Goal: Information Seeking & Learning: Learn about a topic

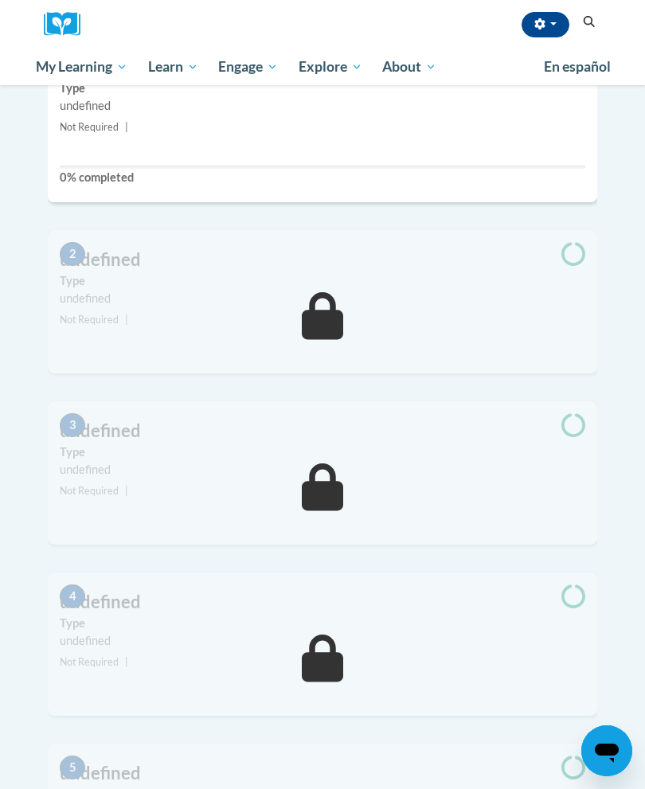
click at [552, 25] on button "button" at bounding box center [545, 24] width 48 height 25
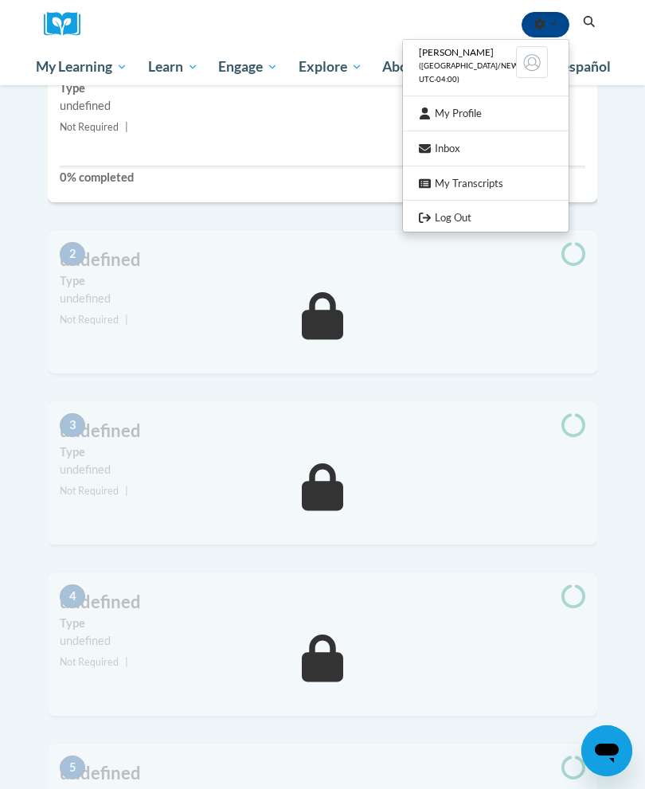
click at [552, 21] on div at bounding box center [322, 394] width 645 height 789
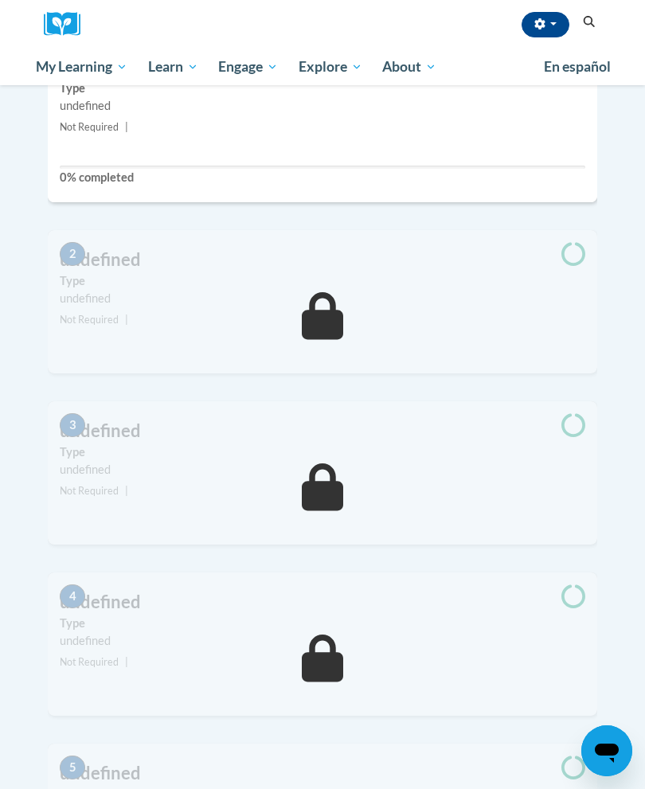
click at [0, 0] on span "My Course Progress" at bounding box center [0, 0] width 0 height 0
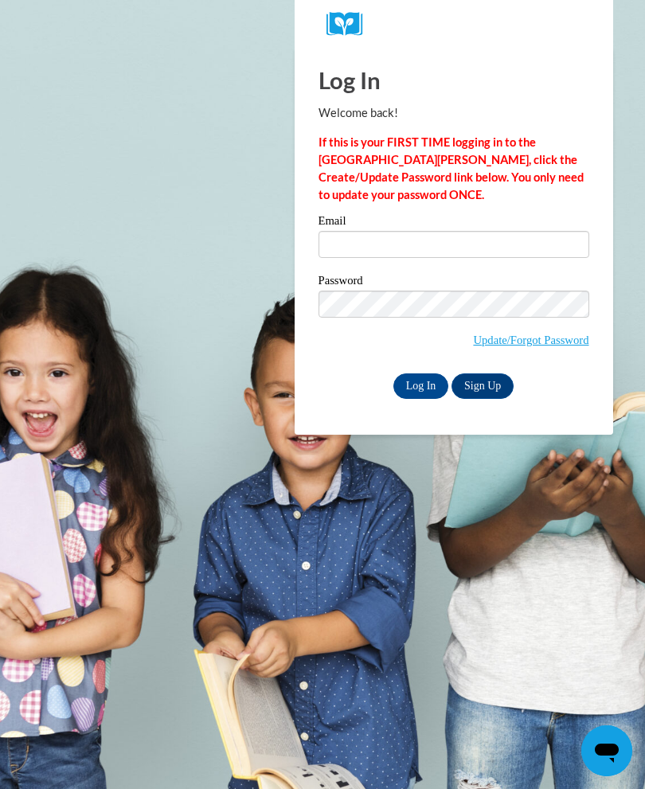
click at [467, 222] on label "Email" at bounding box center [453, 223] width 271 height 16
click at [467, 231] on input "Email" at bounding box center [453, 244] width 271 height 27
click at [506, 240] on input "Email" at bounding box center [453, 244] width 271 height 27
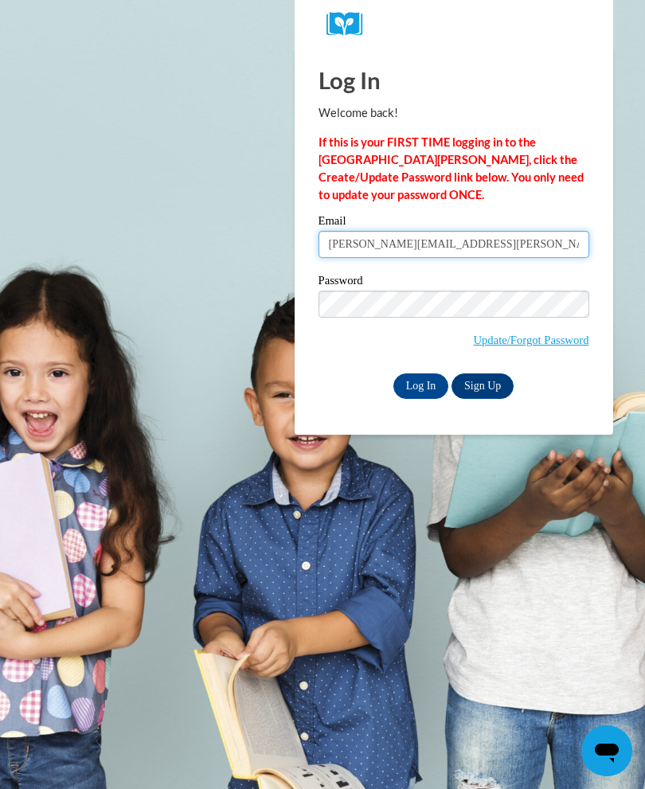
type input "Kristina.Duncan.2021@gmail.com"
click at [418, 389] on input "Log In" at bounding box center [421, 385] width 56 height 25
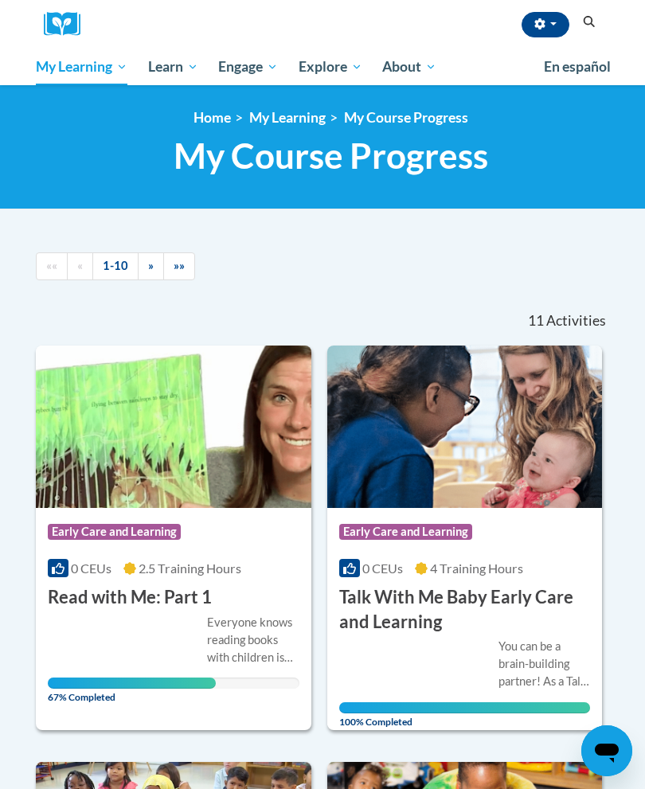
click at [170, 493] on img at bounding box center [173, 427] width 275 height 162
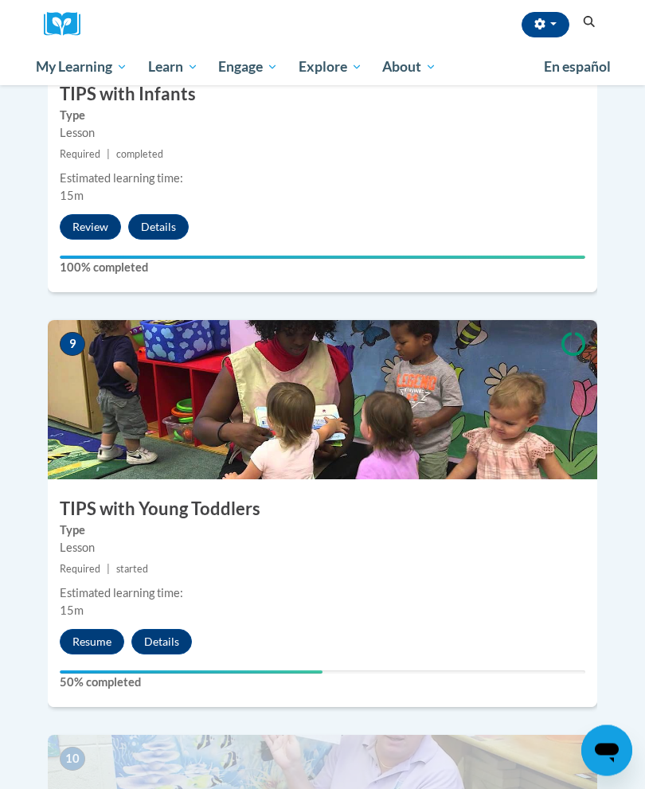
click at [106, 630] on button "Resume" at bounding box center [92, 642] width 64 height 25
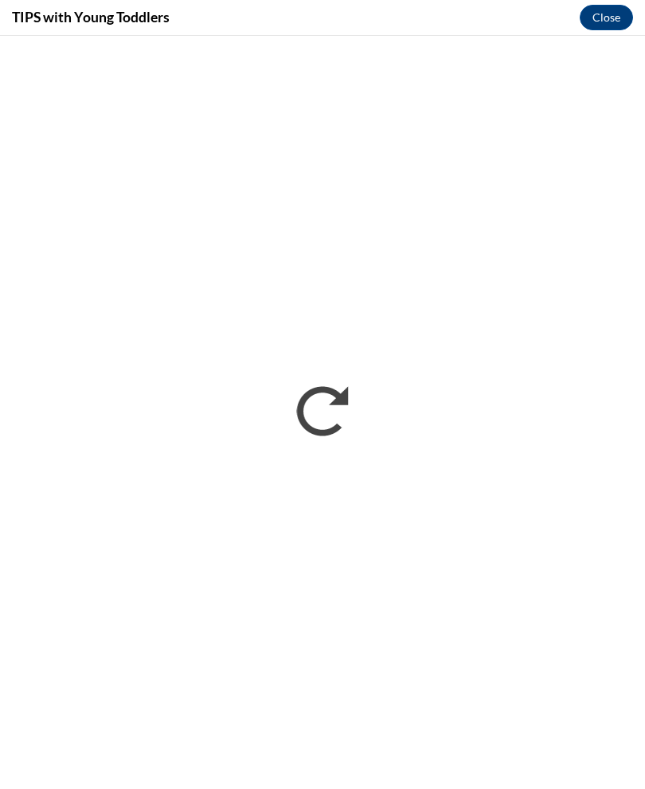
scroll to position [4000, 0]
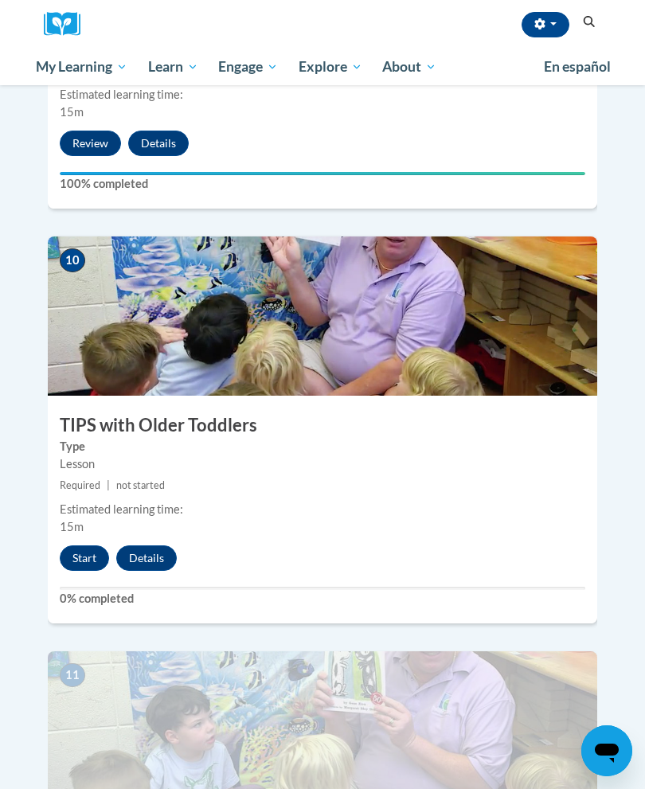
scroll to position [3957, 0]
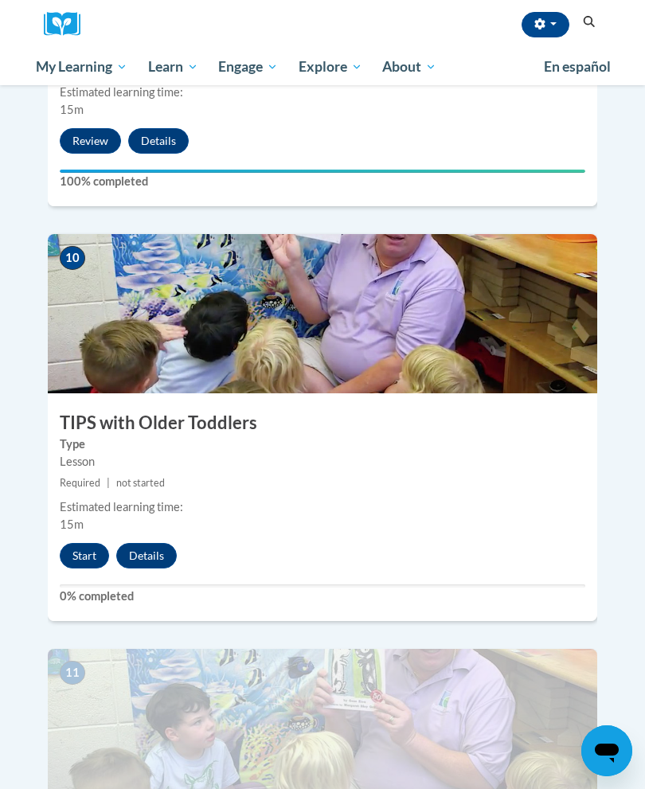
click at [90, 543] on button "Start" at bounding box center [84, 555] width 49 height 25
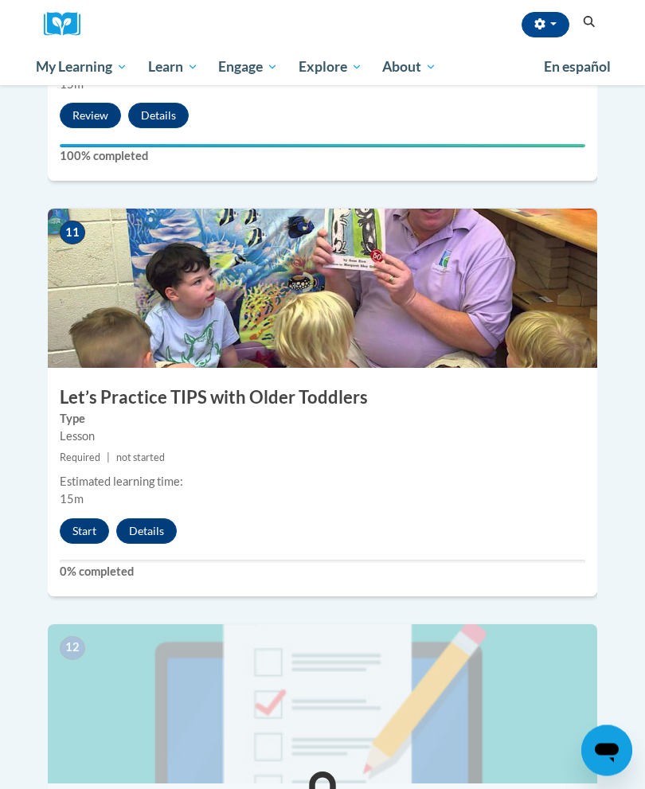
click at [81, 519] on button "Start" at bounding box center [84, 531] width 49 height 25
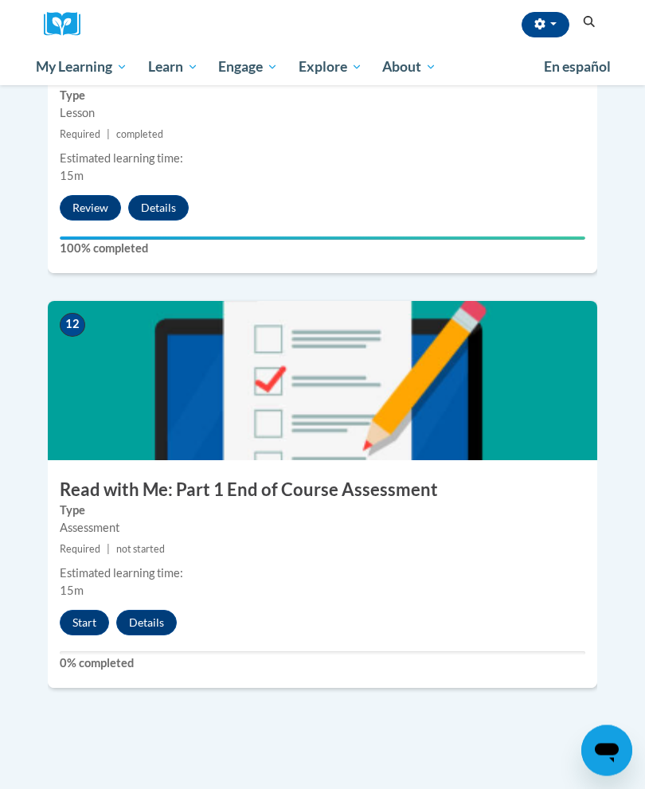
click at [76, 611] on button "Start" at bounding box center [84, 623] width 49 height 25
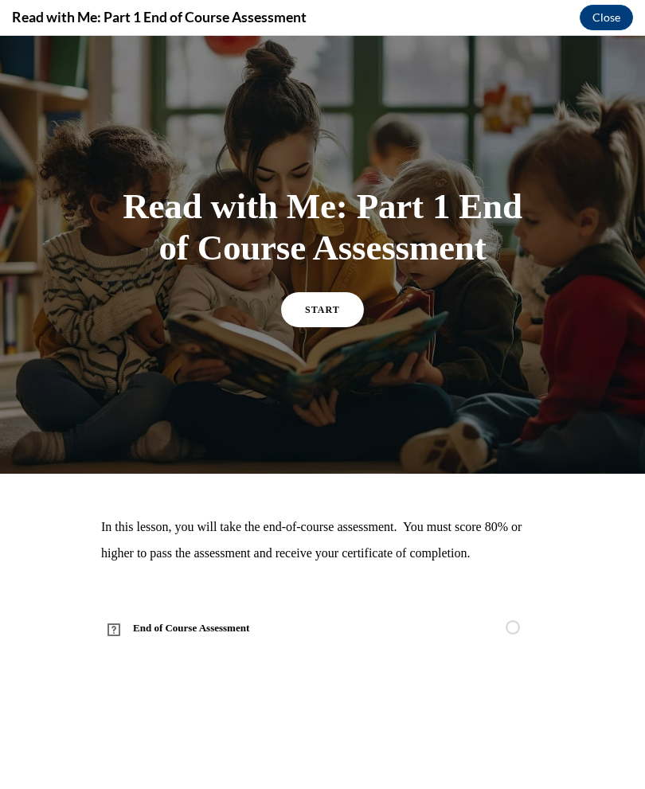
click at [314, 311] on span "START" at bounding box center [322, 309] width 35 height 11
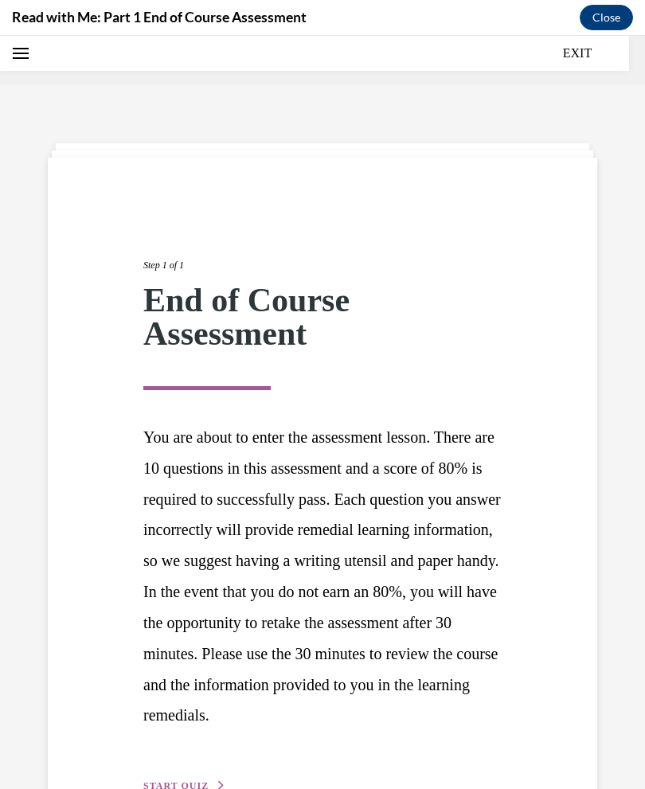
scroll to position [49, 0]
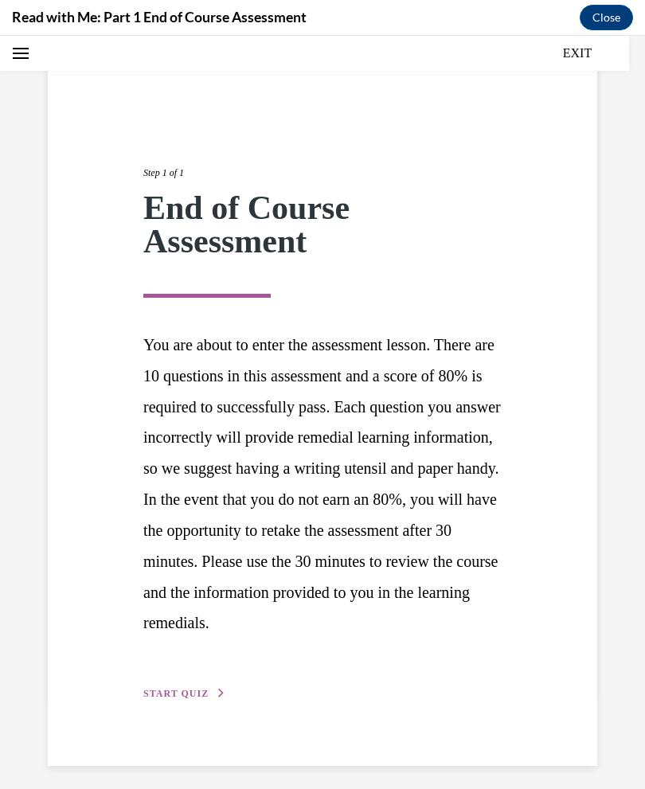
click at [146, 699] on span "START QUIZ" at bounding box center [175, 693] width 65 height 11
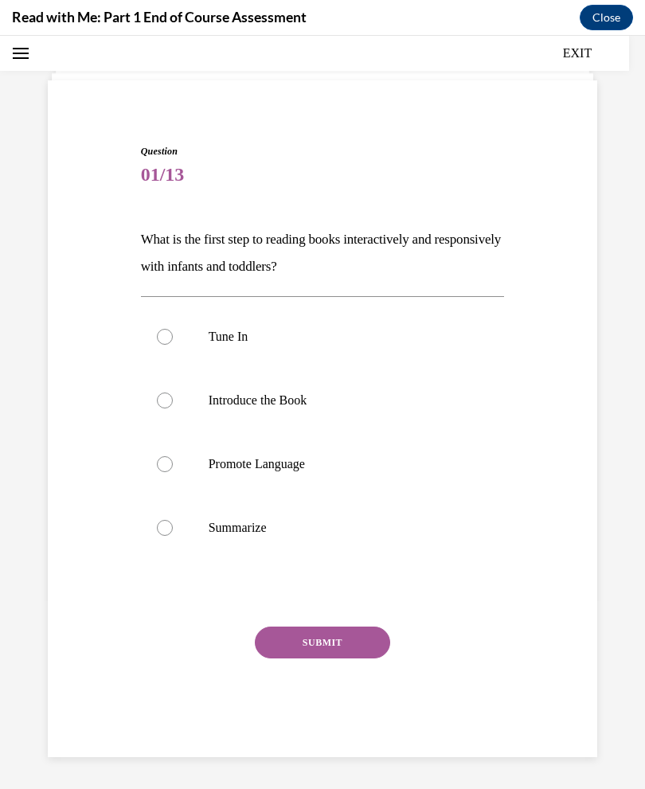
scroll to position [50, 0]
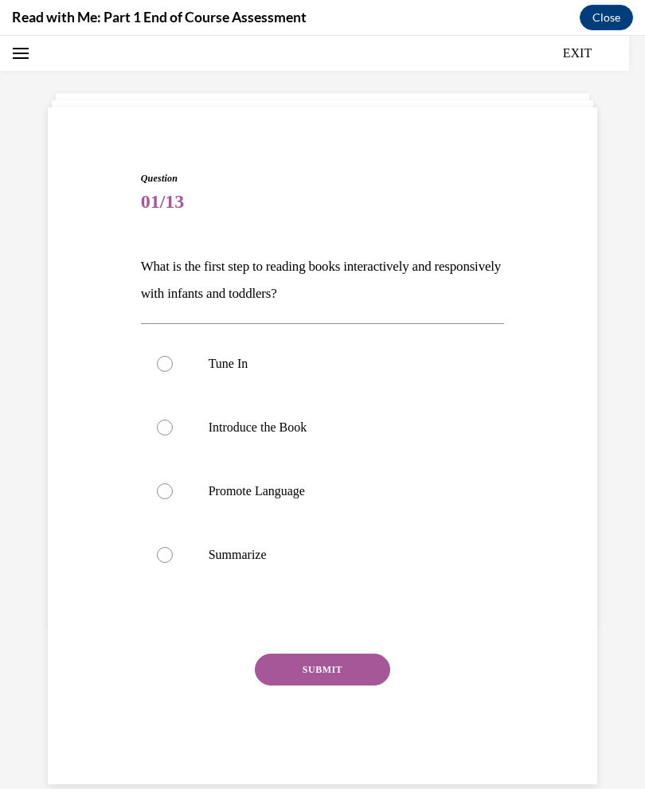
click at [162, 361] on div at bounding box center [165, 364] width 16 height 16
click at [162, 361] on input "Tune In" at bounding box center [165, 364] width 16 height 16
radio input "true"
click at [280, 668] on button "SUBMIT" at bounding box center [322, 670] width 135 height 32
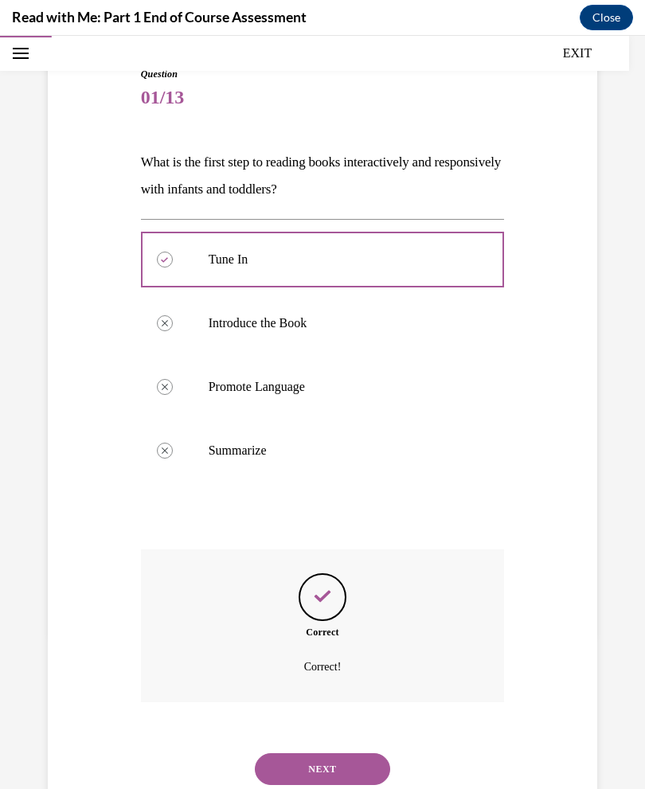
click at [301, 753] on button "NEXT" at bounding box center [322, 769] width 135 height 32
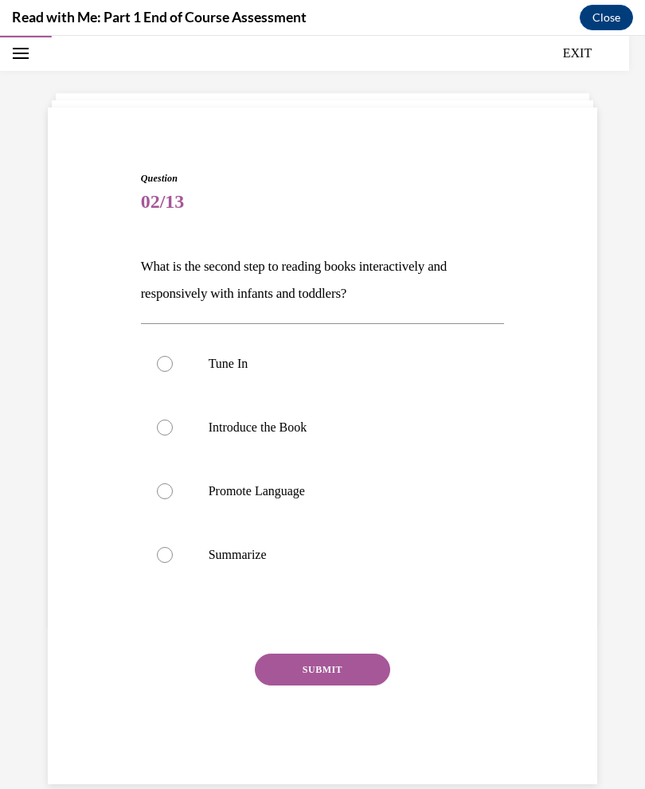
click at [158, 436] on label "Introduce the Book" at bounding box center [323, 428] width 364 height 64
click at [158, 435] on input "Introduce the Book" at bounding box center [165, 428] width 16 height 16
radio input "true"
click at [286, 679] on button "SUBMIT" at bounding box center [322, 670] width 135 height 32
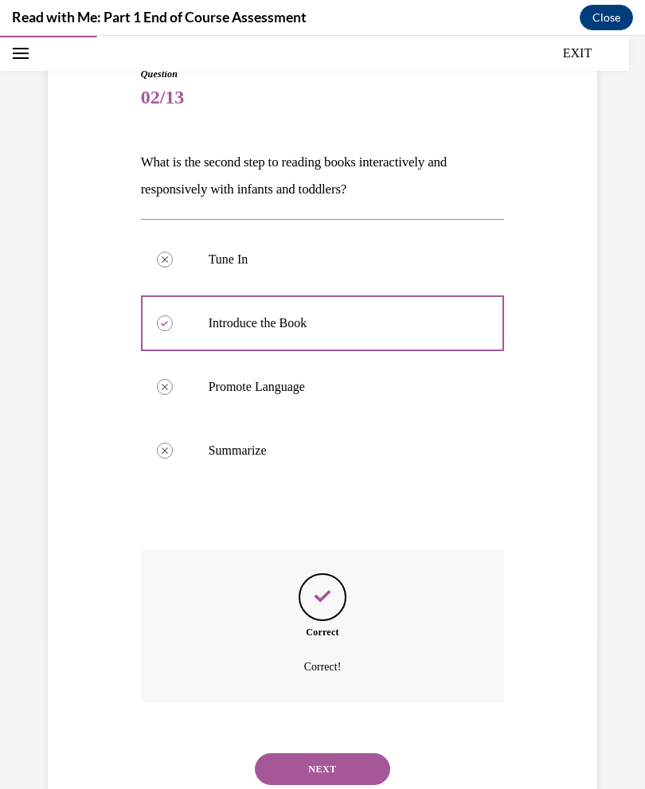
click at [279, 753] on button "NEXT" at bounding box center [322, 769] width 135 height 32
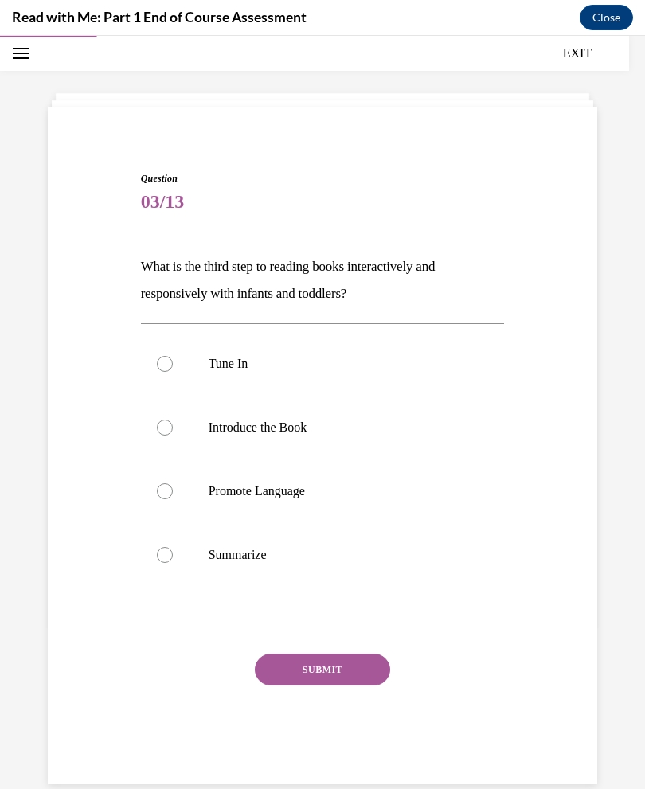
click at [165, 499] on label "Promote Language" at bounding box center [323, 491] width 364 height 64
click at [165, 499] on input "Promote Language" at bounding box center [165, 491] width 16 height 16
radio input "true"
click at [290, 678] on button "SUBMIT" at bounding box center [322, 670] width 135 height 32
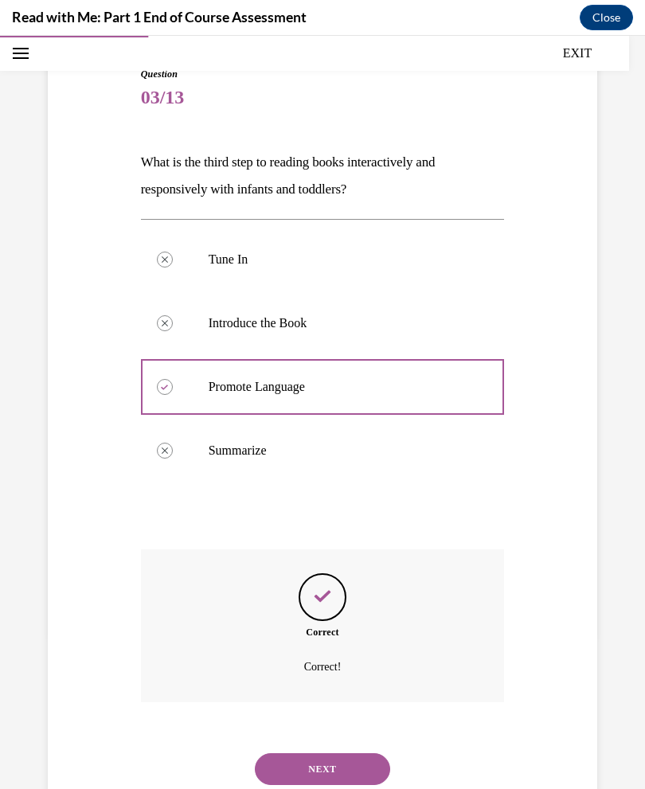
click at [283, 755] on button "NEXT" at bounding box center [322, 769] width 135 height 32
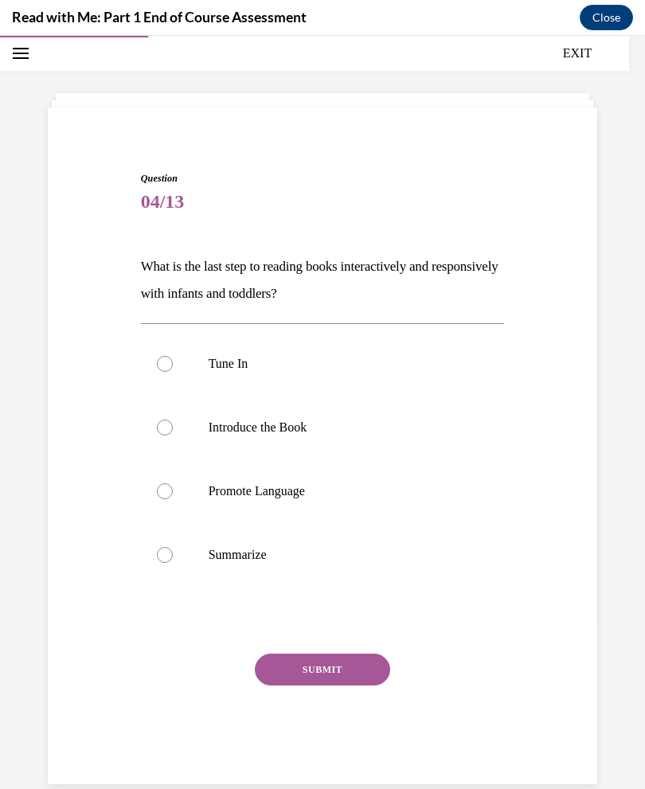
click at [165, 559] on div at bounding box center [165, 555] width 16 height 16
click at [165, 559] on input "Summarize" at bounding box center [165, 555] width 16 height 16
radio input "true"
click at [290, 677] on button "SUBMIT" at bounding box center [322, 670] width 135 height 32
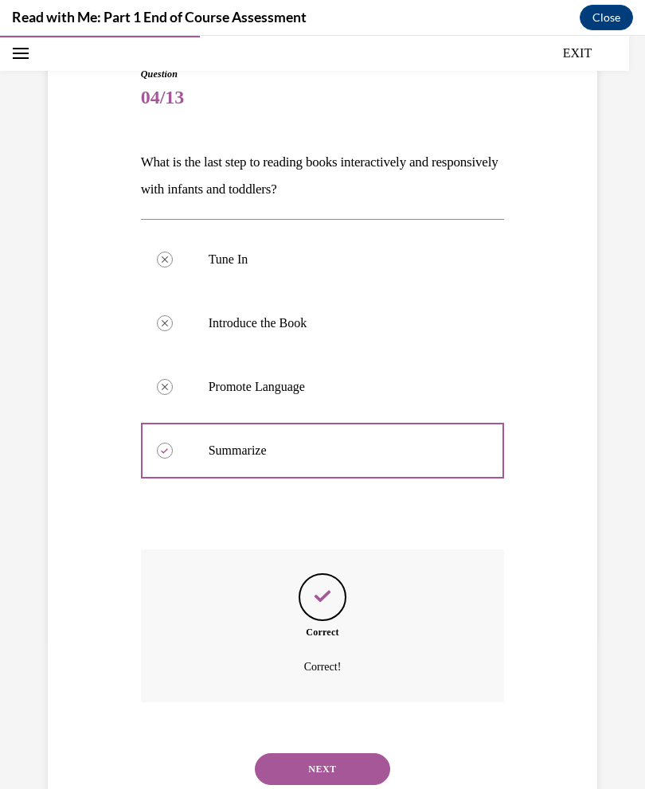
click at [284, 753] on button "NEXT" at bounding box center [322, 769] width 135 height 32
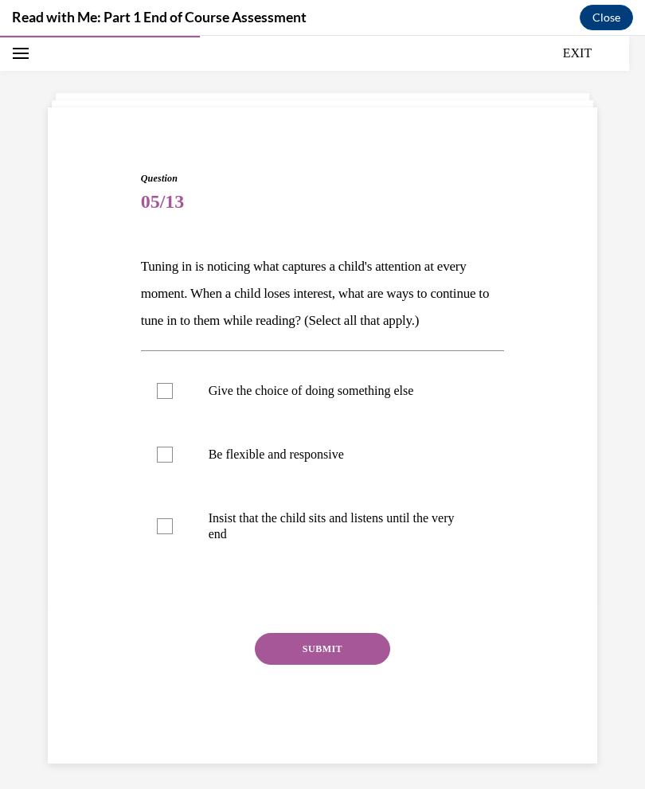
click at [146, 483] on label "Be flexible and responsive" at bounding box center [323, 455] width 364 height 64
click at [157, 463] on input "Be flexible and responsive" at bounding box center [165, 455] width 16 height 16
checkbox input "true"
click at [290, 665] on button "SUBMIT" at bounding box center [322, 649] width 135 height 32
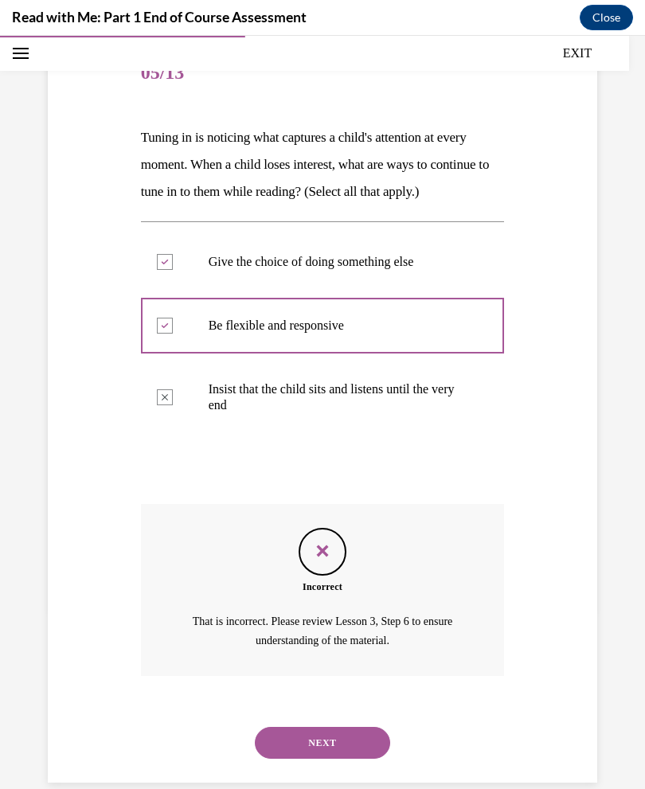
click at [287, 746] on button "NEXT" at bounding box center [322, 743] width 135 height 32
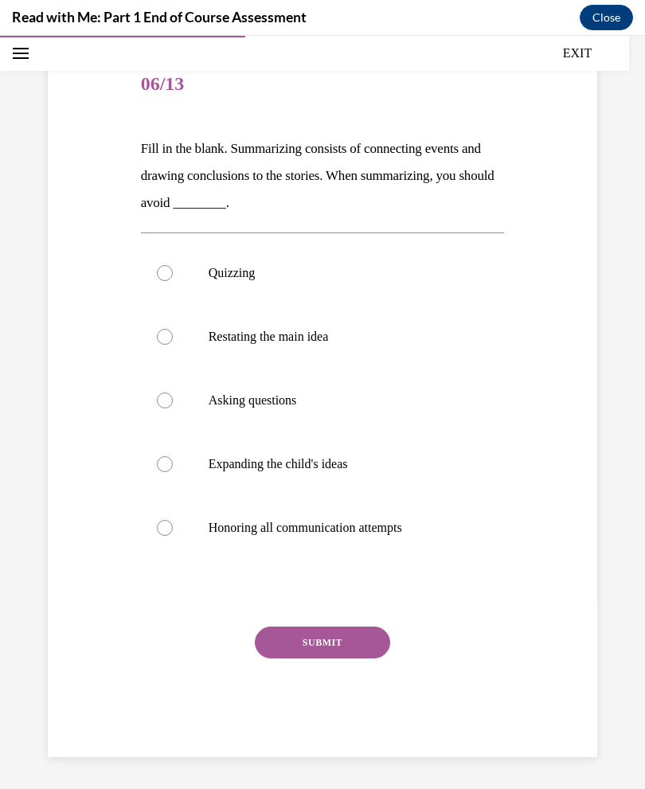
scroll to position [117, 0]
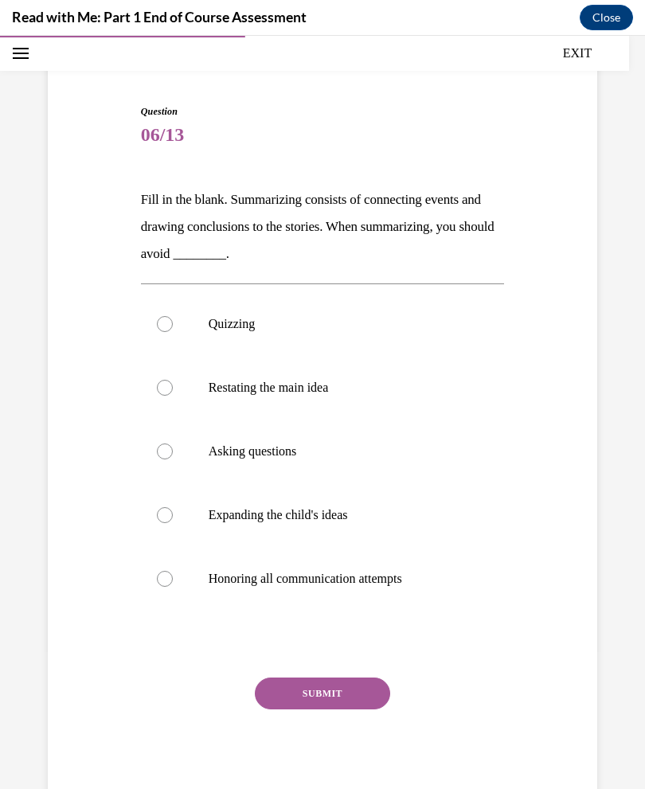
click at [170, 325] on div at bounding box center [165, 324] width 16 height 16
click at [170, 325] on input "Quizzing" at bounding box center [165, 324] width 16 height 16
radio input "true"
click at [295, 698] on button "SUBMIT" at bounding box center [322, 693] width 135 height 32
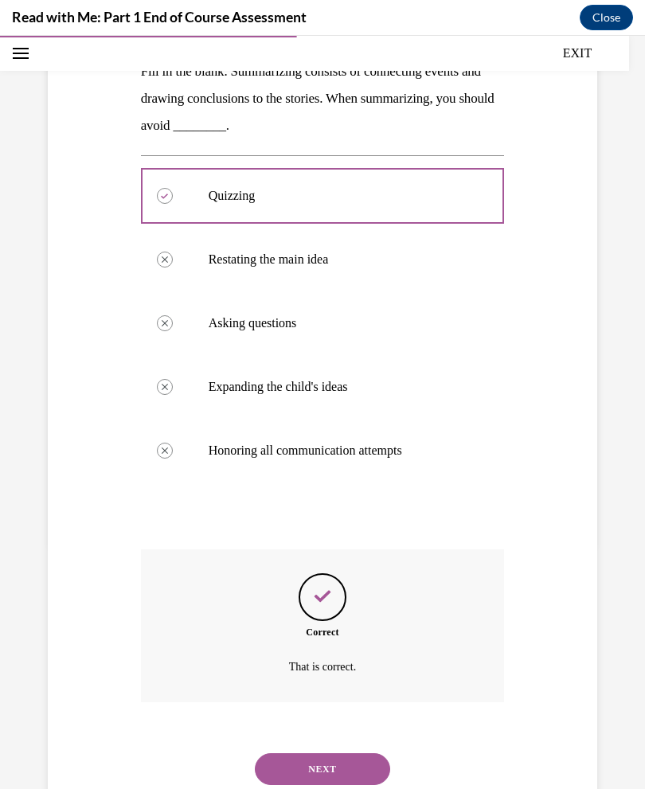
click at [285, 755] on button "NEXT" at bounding box center [322, 769] width 135 height 32
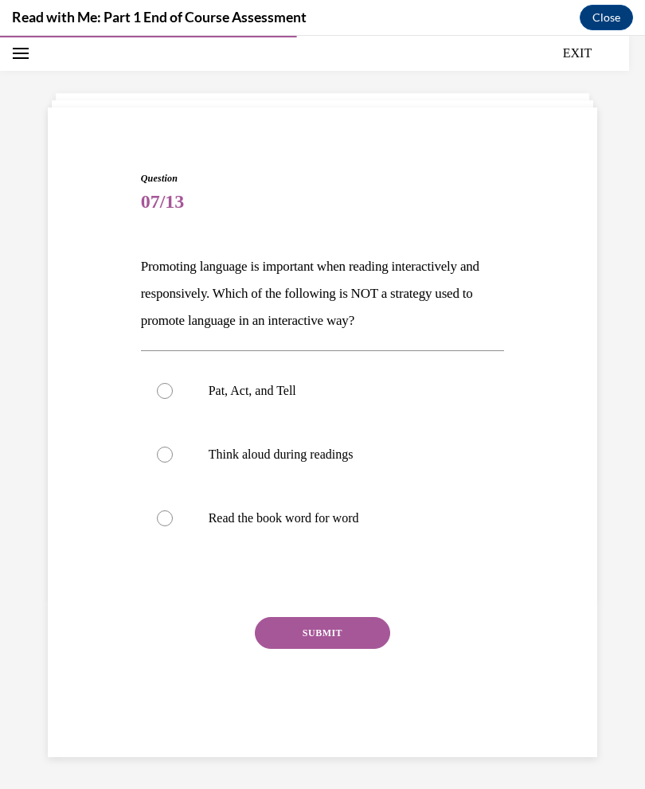
scroll to position [50, 0]
click at [179, 410] on label "Pat, Act, and Tell" at bounding box center [323, 391] width 364 height 64
click at [173, 399] on input "Pat, Act, and Tell" at bounding box center [165, 391] width 16 height 16
radio input "true"
click at [290, 642] on button "SUBMIT" at bounding box center [322, 633] width 135 height 32
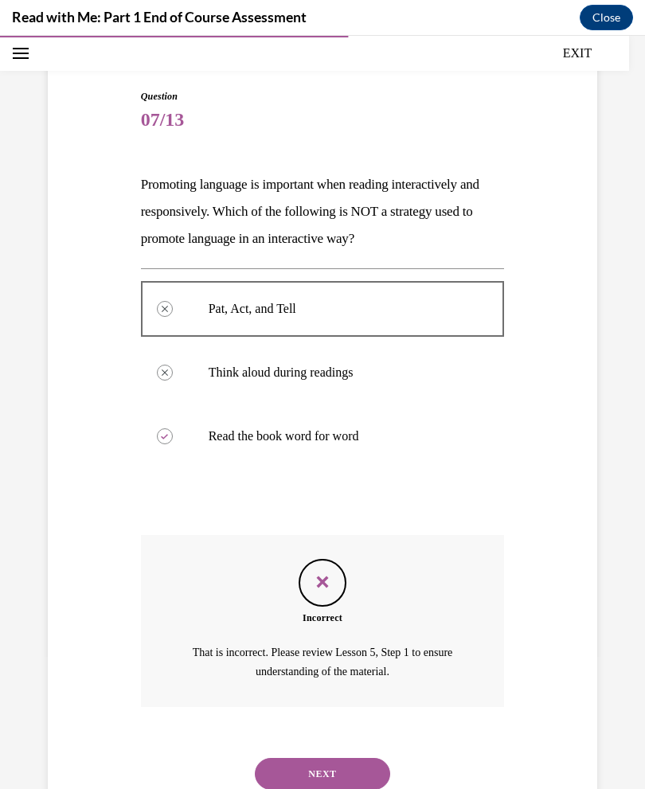
scroll to position [136, 0]
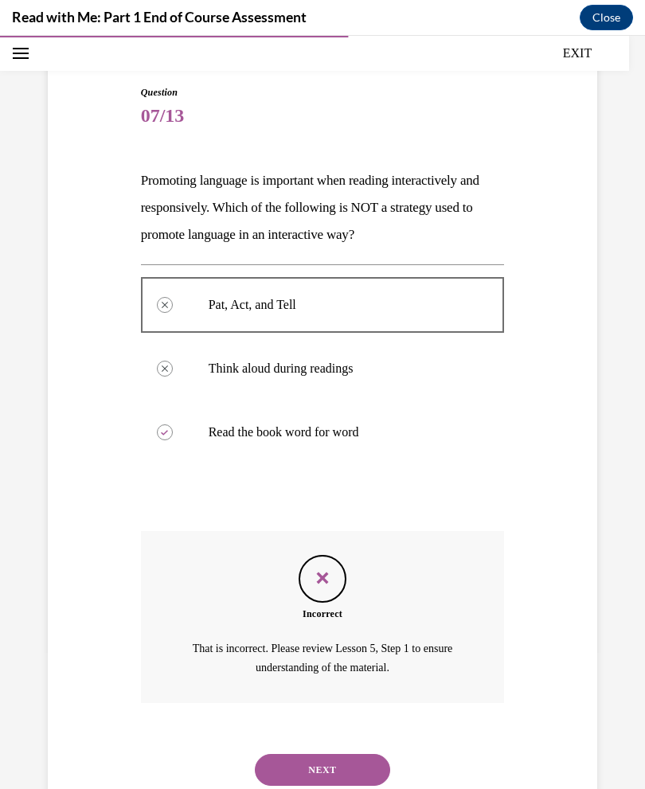
click at [291, 754] on button "NEXT" at bounding box center [322, 770] width 135 height 32
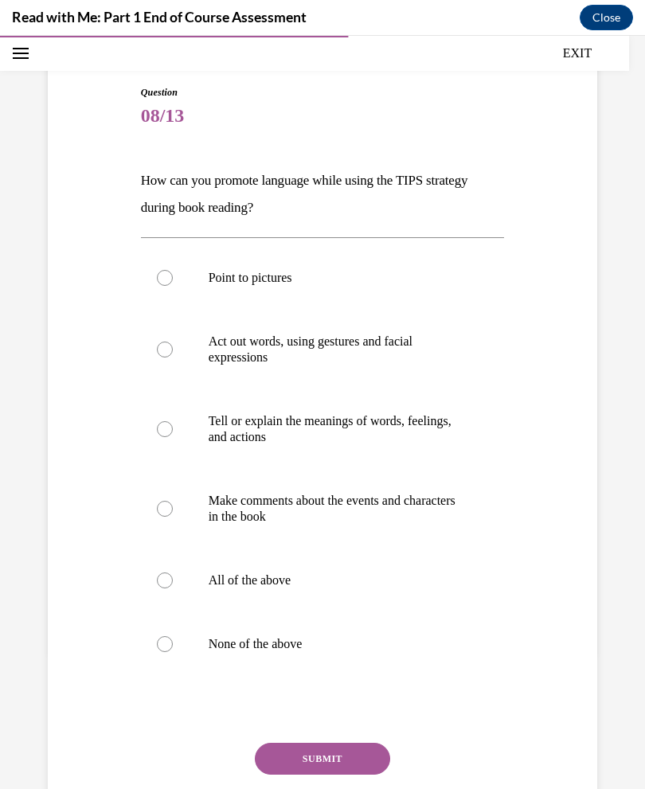
click at [183, 580] on label "All of the above" at bounding box center [323, 581] width 364 height 64
click at [173, 580] on input "All of the above" at bounding box center [165, 580] width 16 height 16
radio input "true"
click at [285, 759] on button "SUBMIT" at bounding box center [322, 759] width 135 height 32
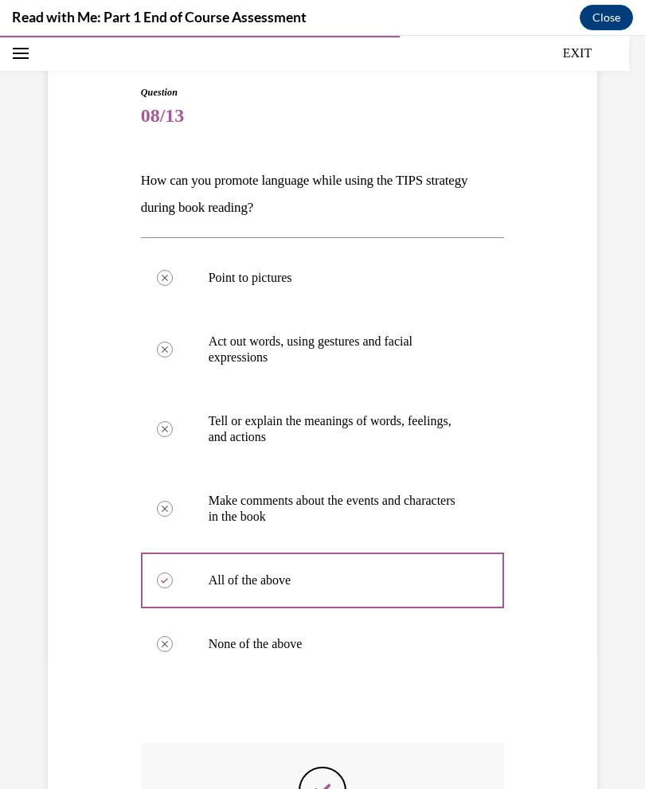
scroll to position [19, 0]
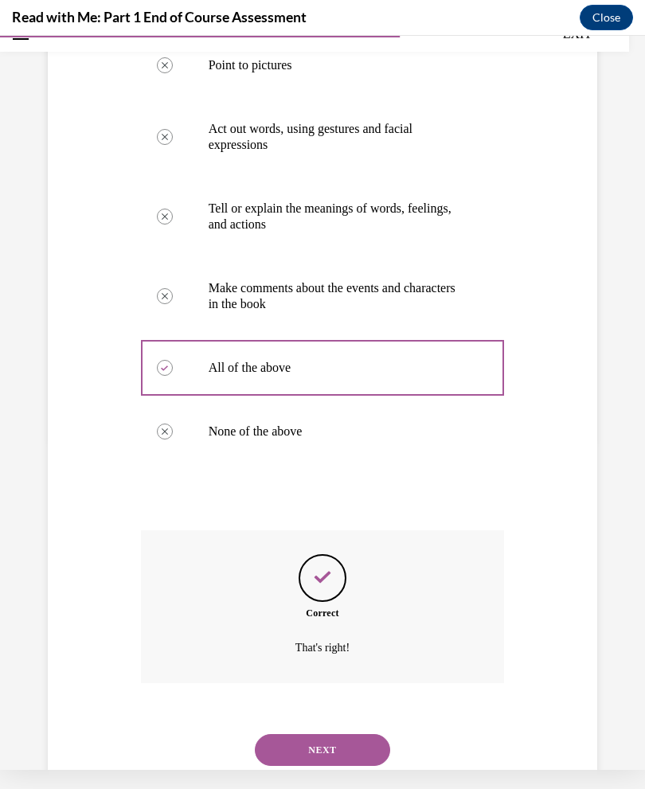
click at [314, 740] on button "NEXT" at bounding box center [322, 750] width 135 height 32
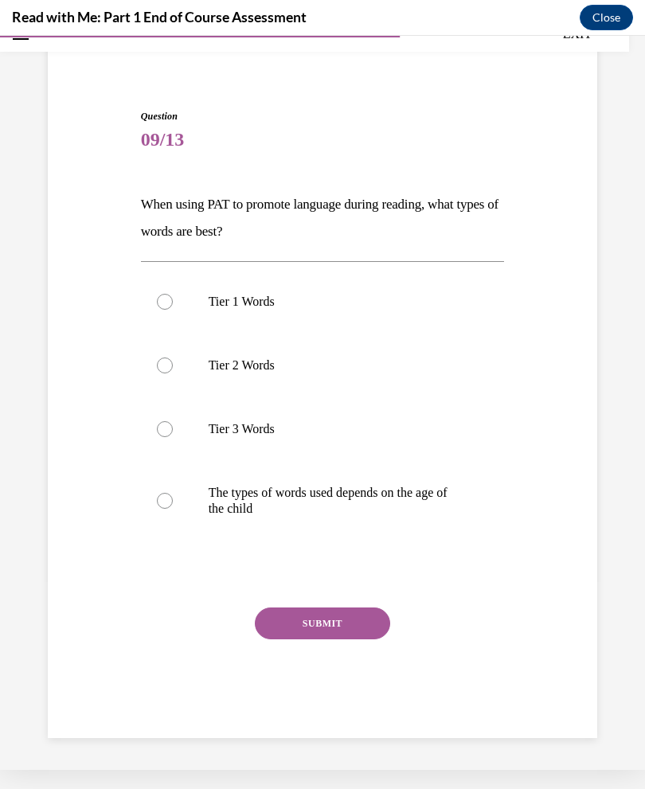
scroll to position [50, 0]
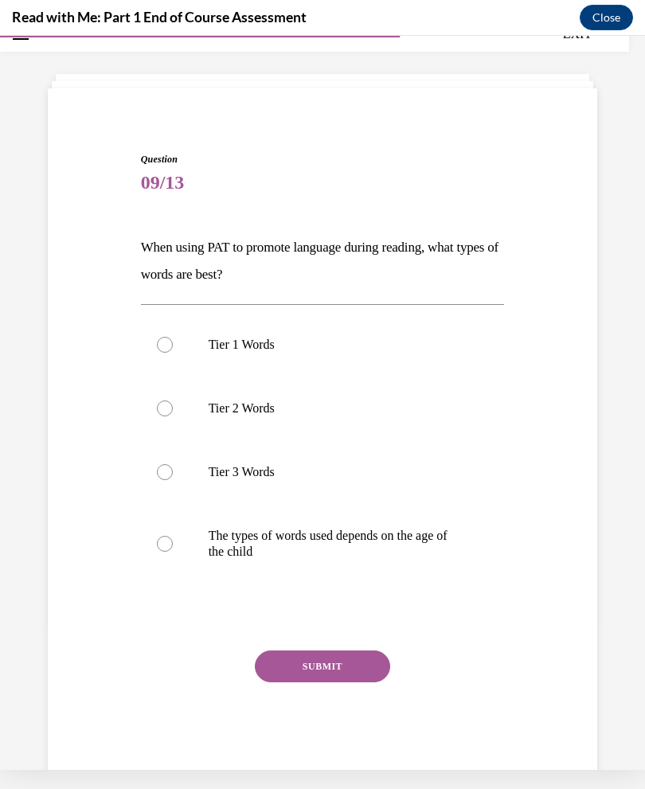
click at [158, 412] on div at bounding box center [165, 408] width 16 height 16
click at [158, 412] on input "Tier 2 Words" at bounding box center [165, 408] width 16 height 16
radio input "true"
click at [285, 672] on button "SUBMIT" at bounding box center [322, 666] width 135 height 32
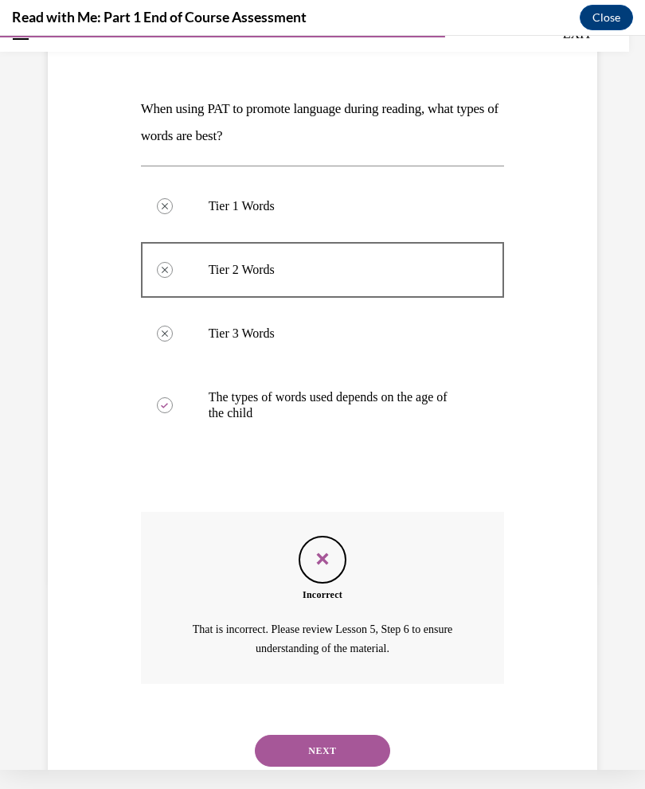
click at [303, 735] on button "NEXT" at bounding box center [322, 751] width 135 height 32
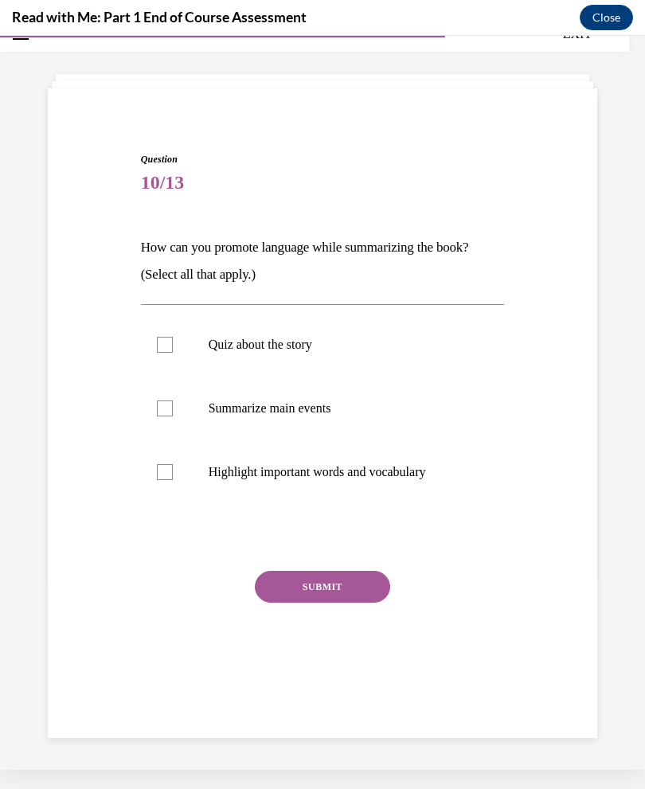
click at [174, 412] on label "Summarize main events" at bounding box center [323, 409] width 364 height 64
click at [173, 412] on input "Summarize main events" at bounding box center [165, 408] width 16 height 16
checkbox input "true"
click at [353, 585] on button "SUBMIT" at bounding box center [322, 587] width 135 height 32
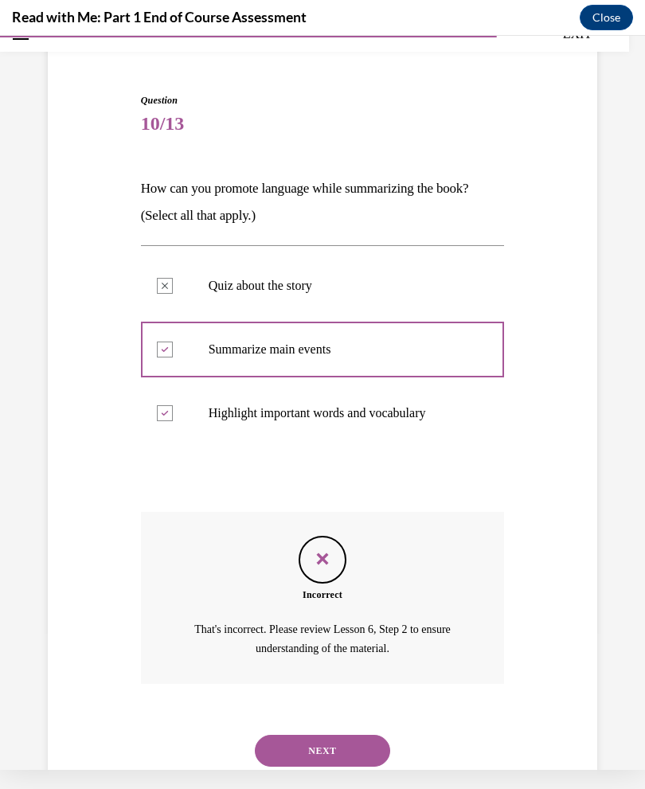
scroll to position [109, 0]
click at [369, 735] on button "NEXT" at bounding box center [322, 751] width 135 height 32
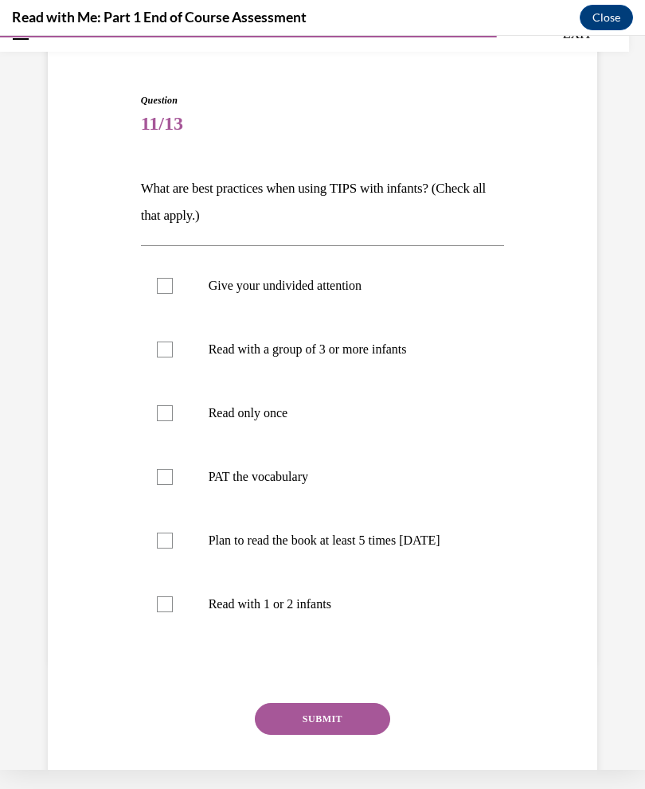
click at [161, 353] on div at bounding box center [165, 350] width 16 height 16
click at [161, 353] on input "Read with a group of 3 or more infants" at bounding box center [165, 350] width 16 height 16
checkbox input "true"
click at [172, 486] on label "PAT the vocabulary" at bounding box center [323, 477] width 364 height 64
click at [172, 485] on input "PAT the vocabulary" at bounding box center [165, 477] width 16 height 16
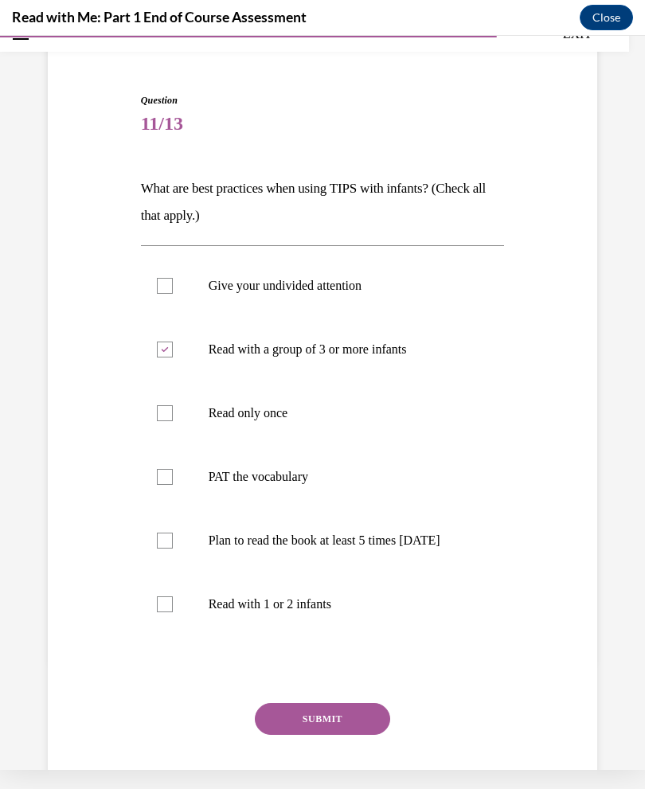
checkbox input "true"
click at [170, 282] on div at bounding box center [165, 286] width 16 height 16
click at [170, 282] on input "Give your undivided attention" at bounding box center [165, 286] width 16 height 16
checkbox input "true"
click at [166, 547] on div at bounding box center [165, 541] width 16 height 16
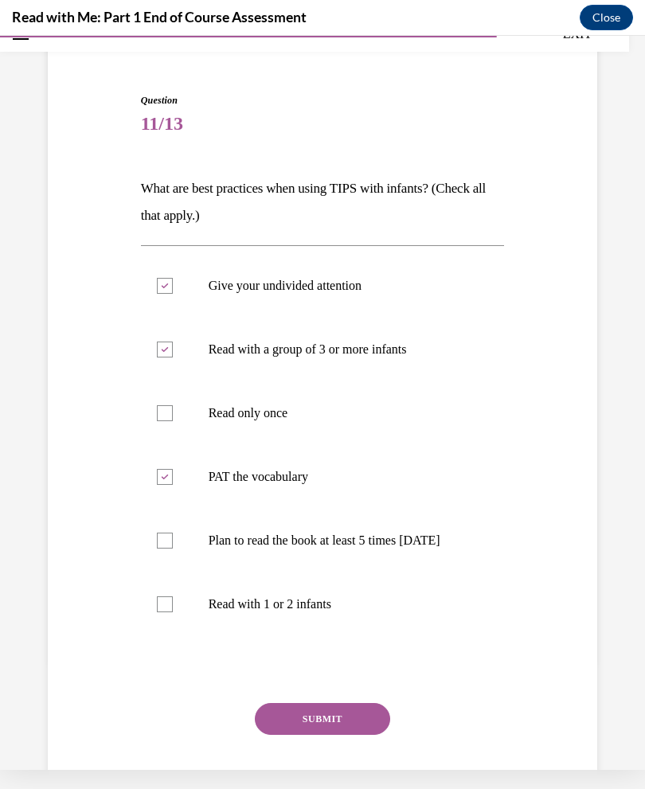
click at [166, 547] on input "Plan to read the book at least 5 times in 2 weeks" at bounding box center [165, 541] width 16 height 16
checkbox input "true"
click at [369, 735] on button "SUBMIT" at bounding box center [322, 719] width 135 height 32
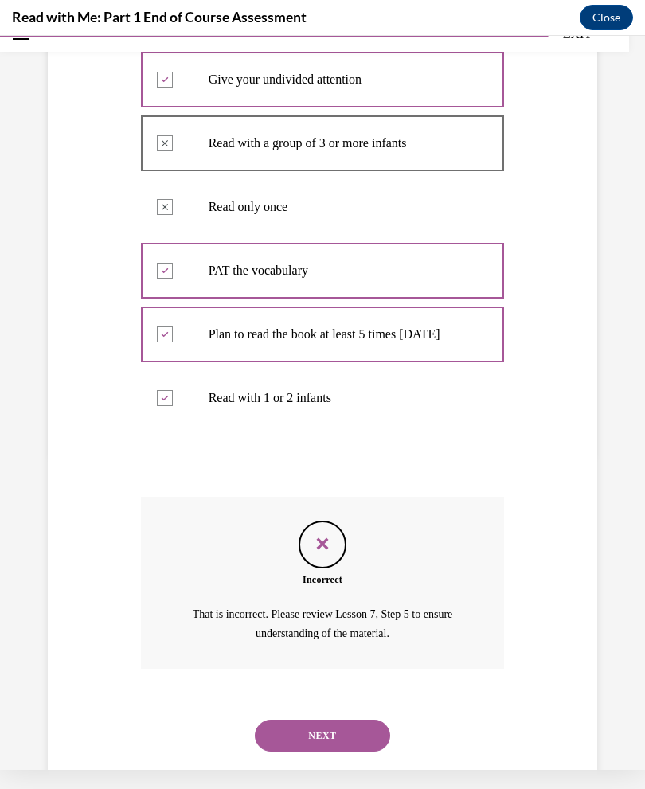
scroll to position [316, 0]
click at [350, 741] on button "NEXT" at bounding box center [322, 735] width 135 height 32
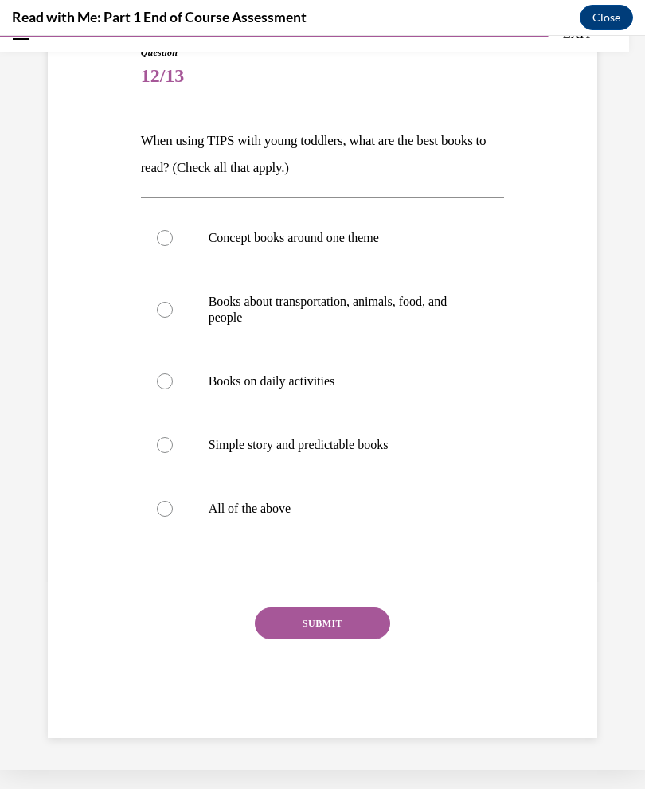
scroll to position [106, 0]
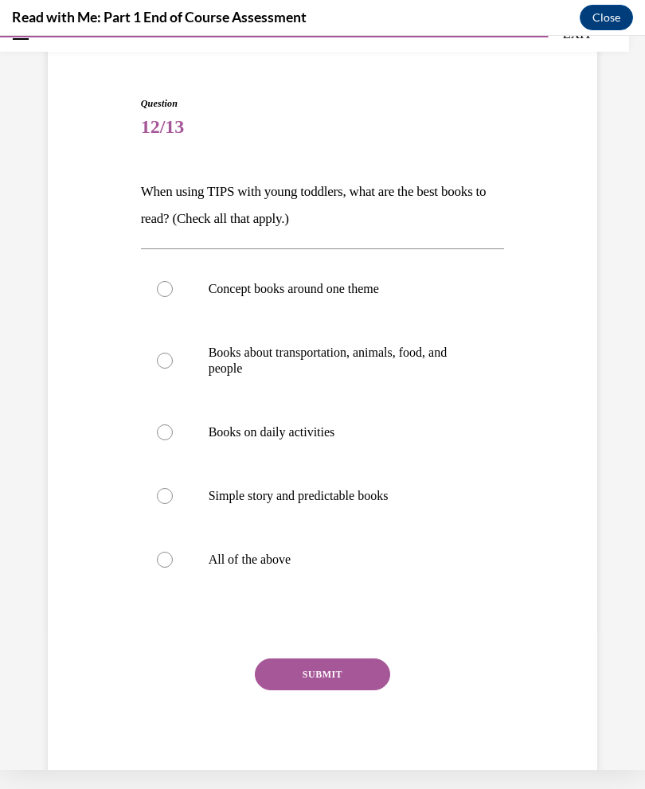
click at [183, 571] on label "All of the above" at bounding box center [323, 560] width 364 height 64
click at [173, 568] on input "All of the above" at bounding box center [165, 560] width 16 height 16
radio input "true"
click at [345, 675] on button "SUBMIT" at bounding box center [322, 674] width 135 height 32
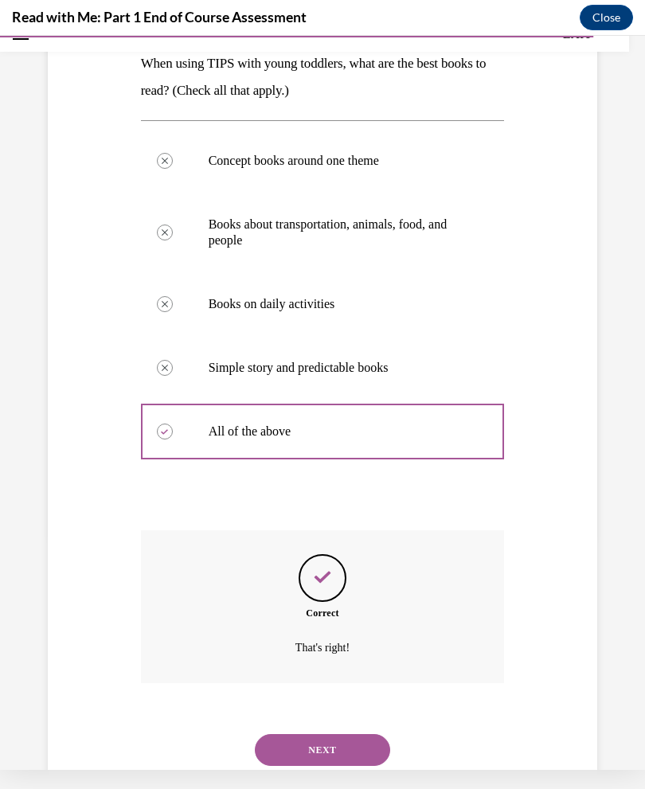
click at [349, 734] on button "NEXT" at bounding box center [322, 750] width 135 height 32
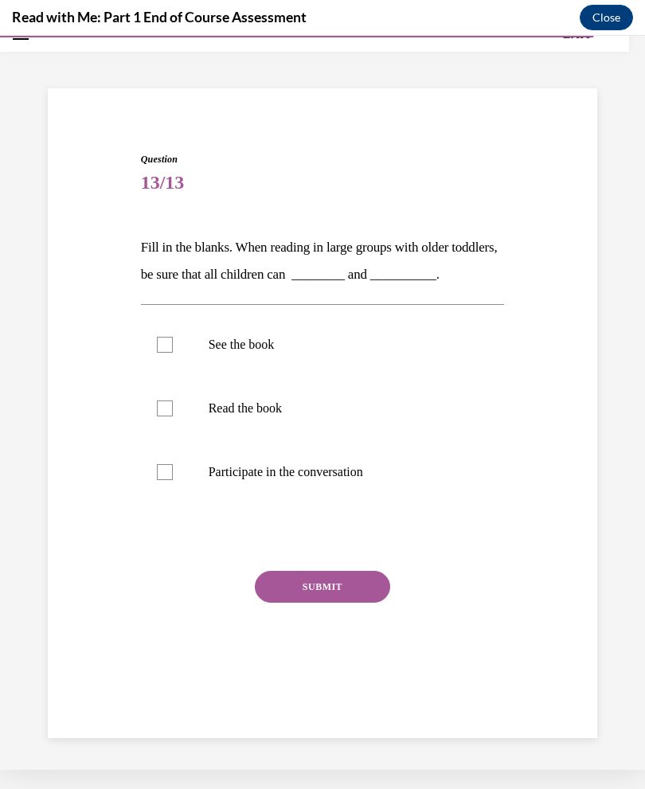
scroll to position [50, 0]
click at [269, 344] on p "See the book" at bounding box center [337, 345] width 256 height 16
click at [173, 344] on input "See the book" at bounding box center [165, 345] width 16 height 16
checkbox input "true"
click at [353, 470] on p "Participate in the conversation" at bounding box center [337, 472] width 256 height 16
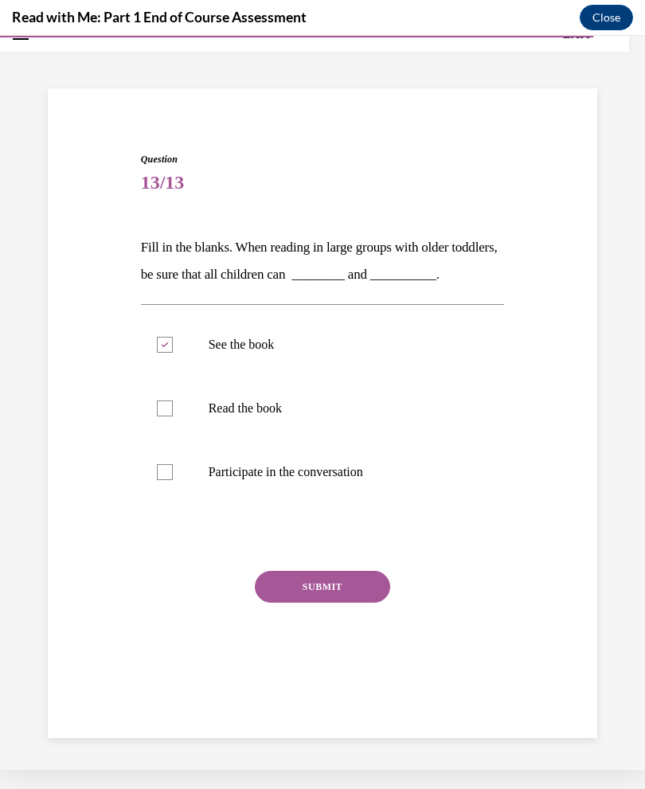
click at [173, 470] on input "Participate in the conversation" at bounding box center [165, 472] width 16 height 16
checkbox input "true"
click at [342, 590] on button "SUBMIT" at bounding box center [322, 587] width 135 height 32
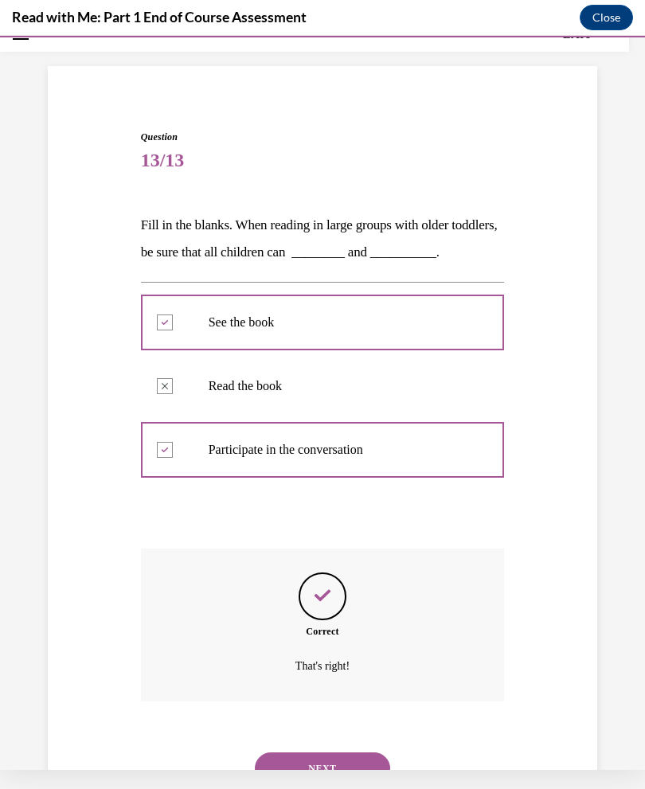
scroll to position [91, 0]
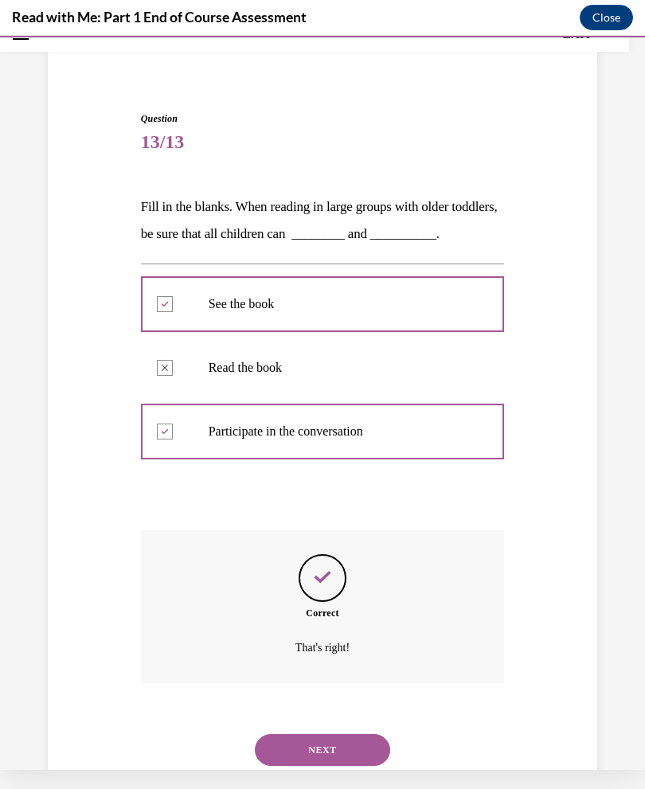
click at [348, 734] on button "NEXT" at bounding box center [322, 750] width 135 height 32
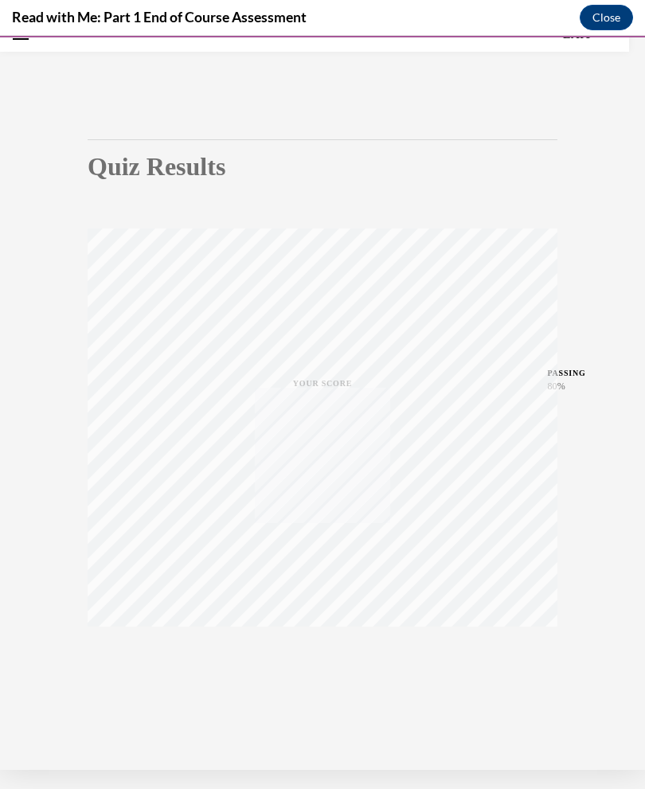
scroll to position [50, 0]
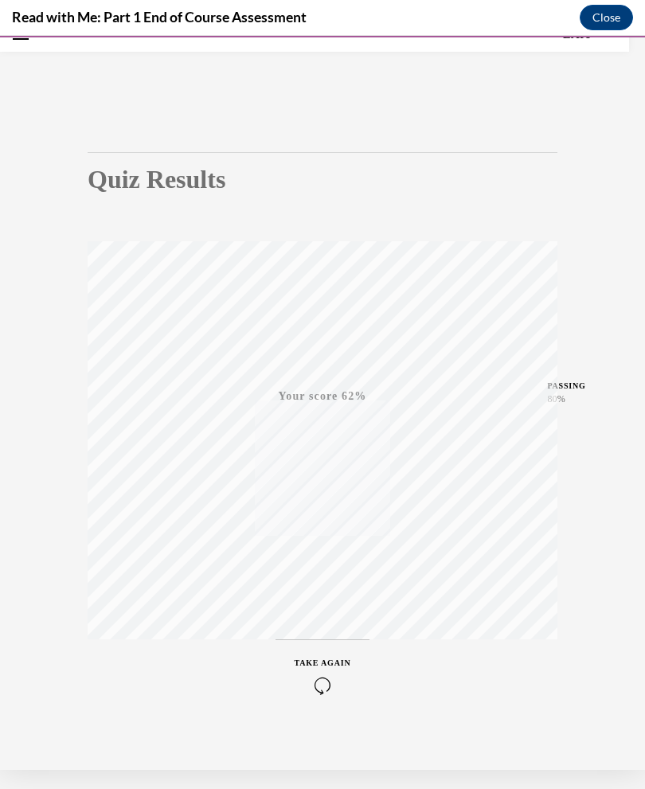
click at [327, 678] on icon "button" at bounding box center [323, 686] width 57 height 18
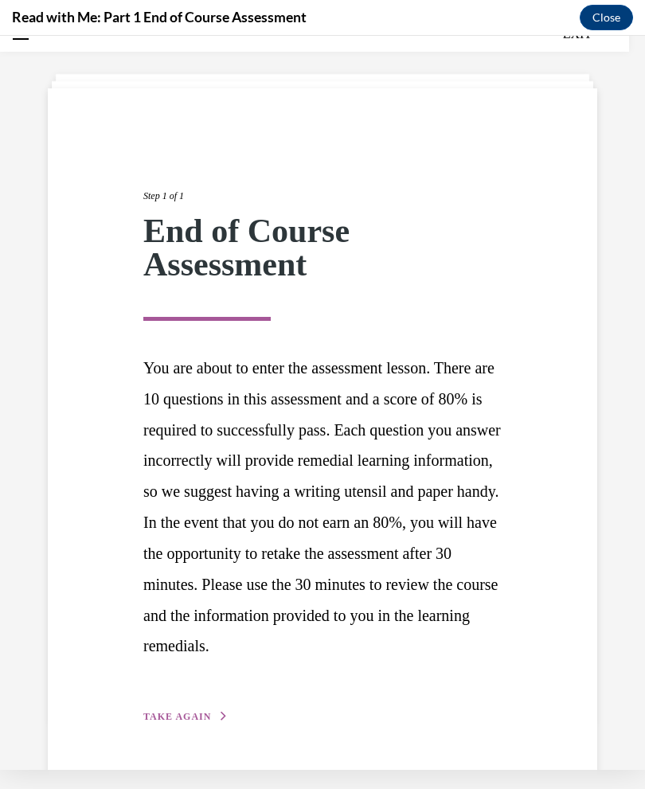
click at [169, 722] on span "TAKE AGAIN" at bounding box center [177, 716] width 68 height 11
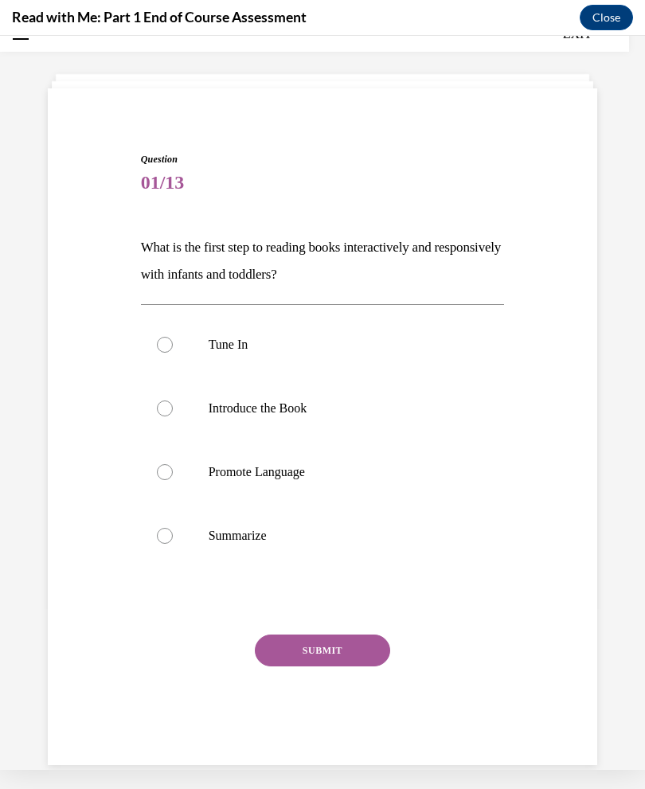
click at [224, 345] on p "Tune In" at bounding box center [337, 345] width 256 height 16
click at [173, 345] on input "Tune In" at bounding box center [165, 345] width 16 height 16
radio input "true"
click at [361, 654] on button "SUBMIT" at bounding box center [322, 650] width 135 height 32
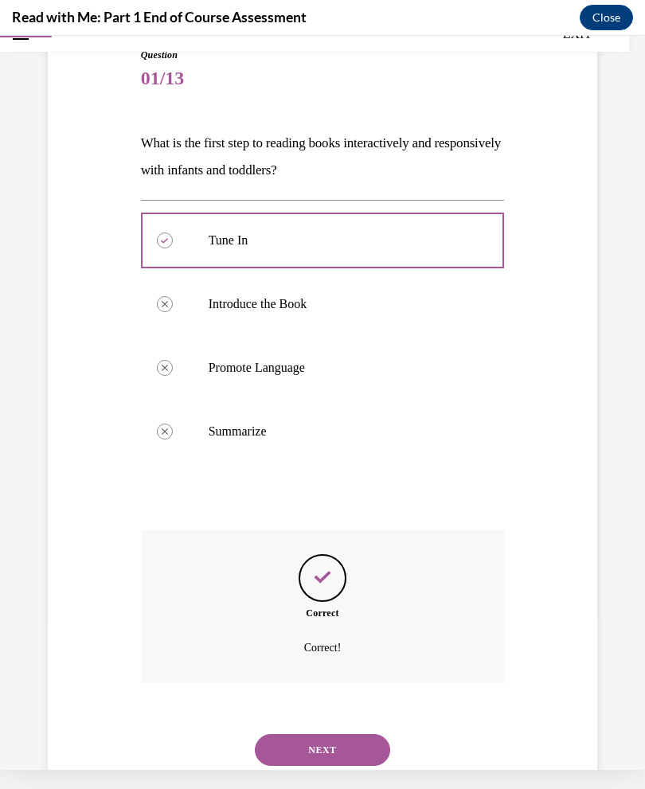
click at [334, 734] on button "NEXT" at bounding box center [322, 750] width 135 height 32
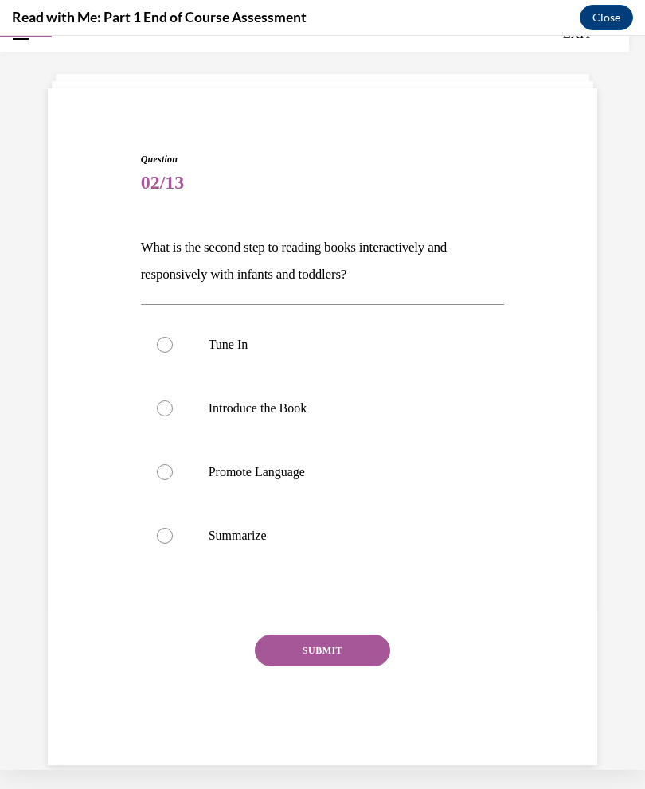
click at [221, 401] on p "Introduce the Book" at bounding box center [337, 408] width 256 height 16
click at [173, 401] on input "Introduce the Book" at bounding box center [165, 408] width 16 height 16
radio input "true"
click at [354, 646] on button "SUBMIT" at bounding box center [322, 650] width 135 height 32
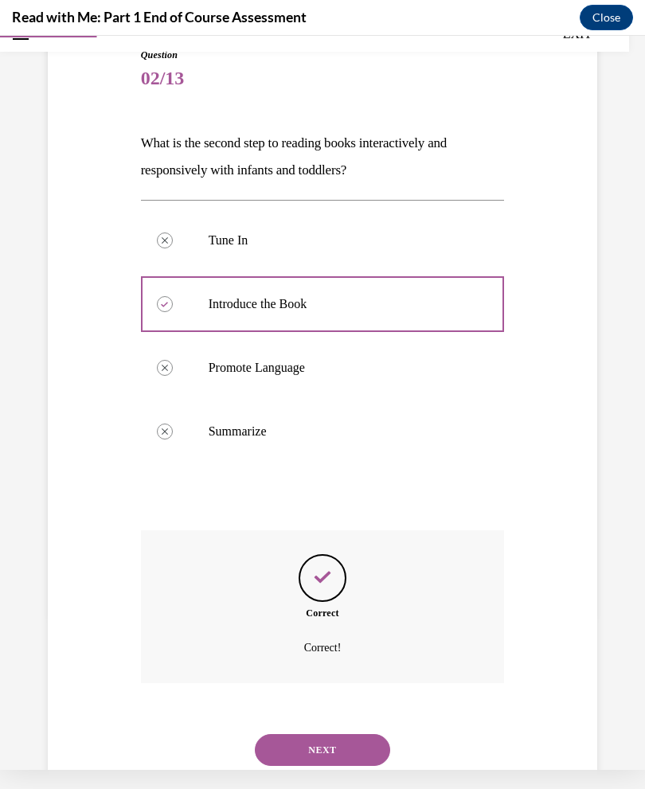
click at [335, 734] on button "NEXT" at bounding box center [322, 750] width 135 height 32
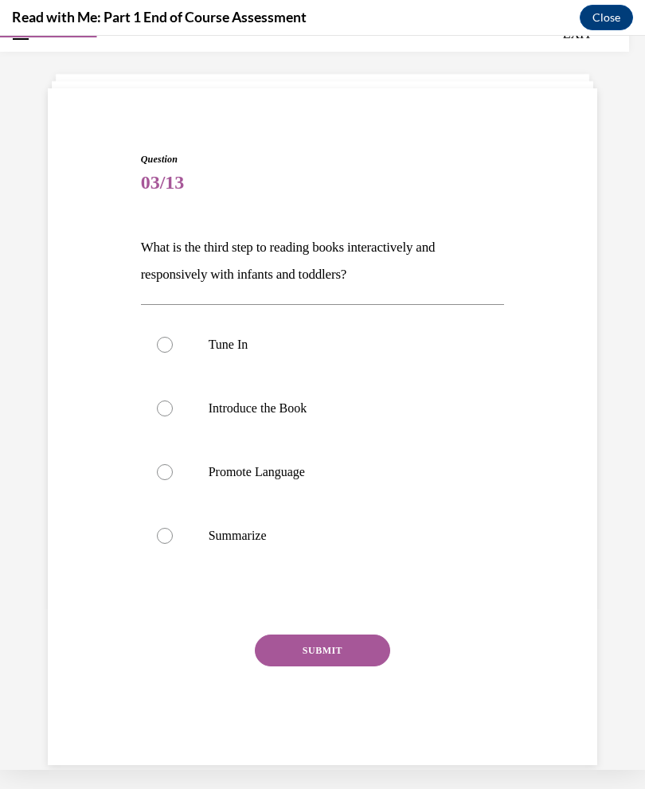
click at [276, 462] on label "Promote Language" at bounding box center [323, 472] width 364 height 64
click at [173, 464] on input "Promote Language" at bounding box center [165, 472] width 16 height 16
radio input "true"
click at [365, 651] on button "SUBMIT" at bounding box center [322, 650] width 135 height 32
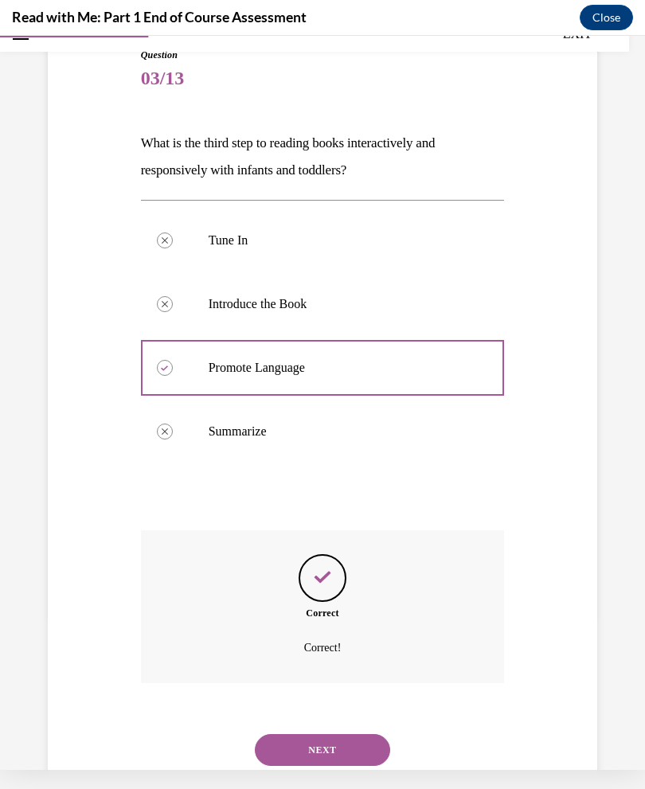
click at [330, 734] on button "NEXT" at bounding box center [322, 750] width 135 height 32
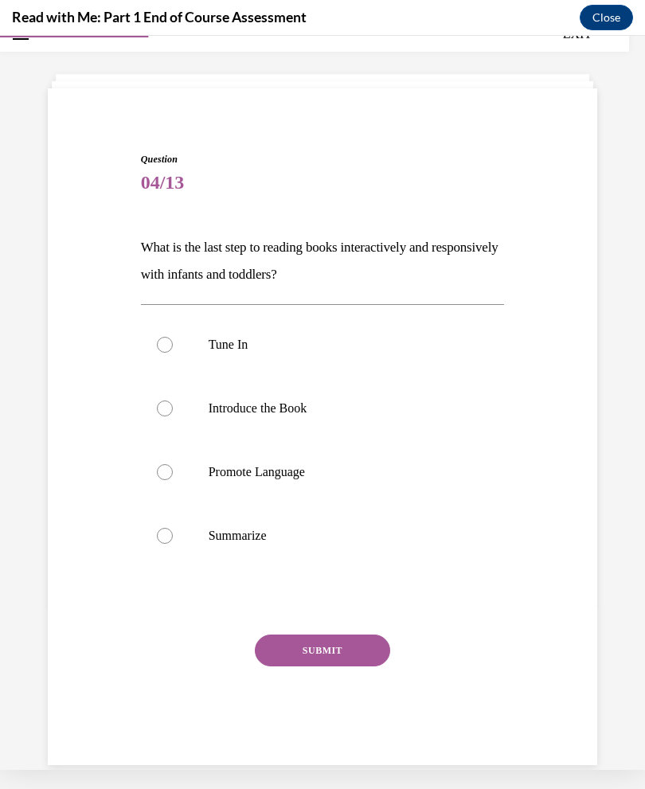
click at [271, 536] on p "Summarize" at bounding box center [337, 536] width 256 height 16
click at [173, 536] on input "Summarize" at bounding box center [165, 536] width 16 height 16
radio input "true"
click at [347, 654] on button "SUBMIT" at bounding box center [322, 650] width 135 height 32
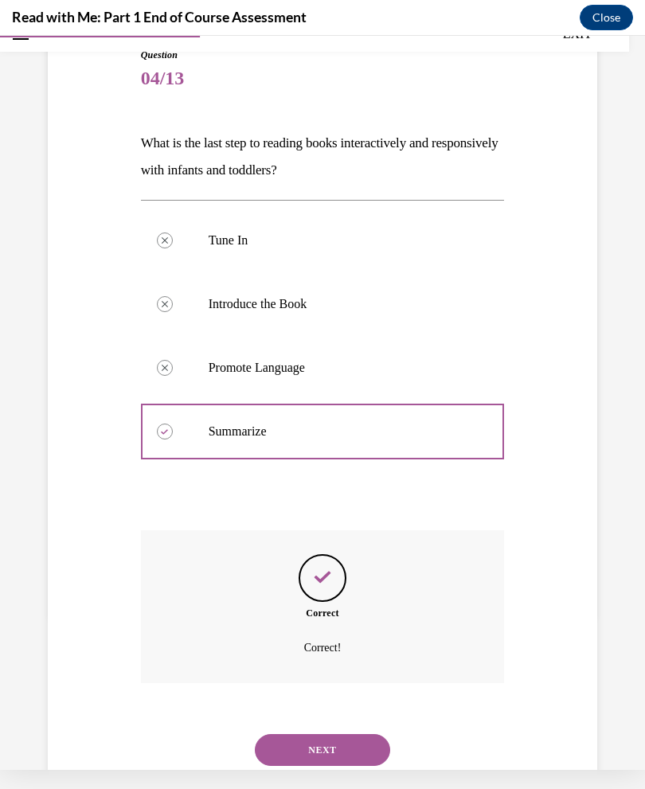
click at [342, 734] on button "NEXT" at bounding box center [322, 750] width 135 height 32
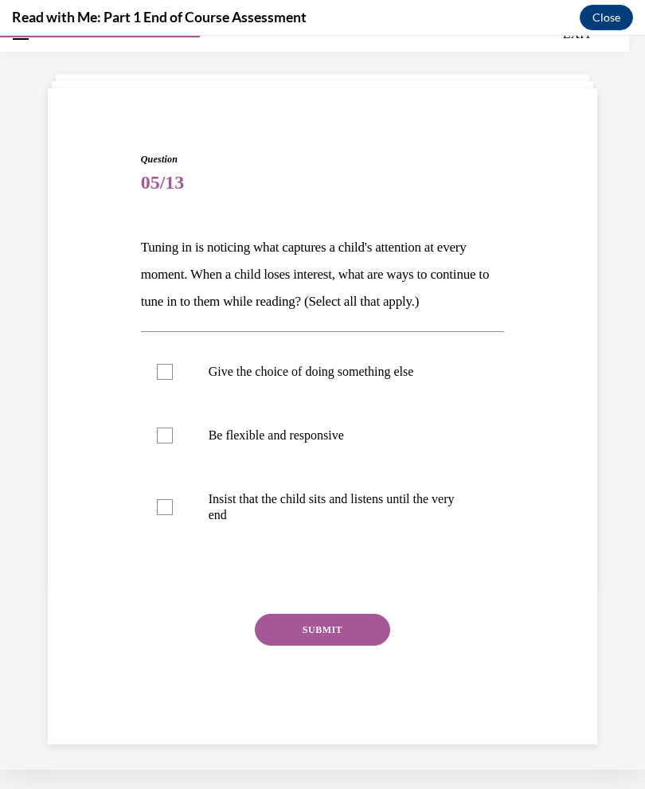
click at [333, 443] on p "Be flexible and responsive" at bounding box center [337, 436] width 256 height 16
click at [173, 443] on input "Be flexible and responsive" at bounding box center [165, 436] width 16 height 16
checkbox input "true"
click at [328, 646] on button "SUBMIT" at bounding box center [322, 630] width 135 height 32
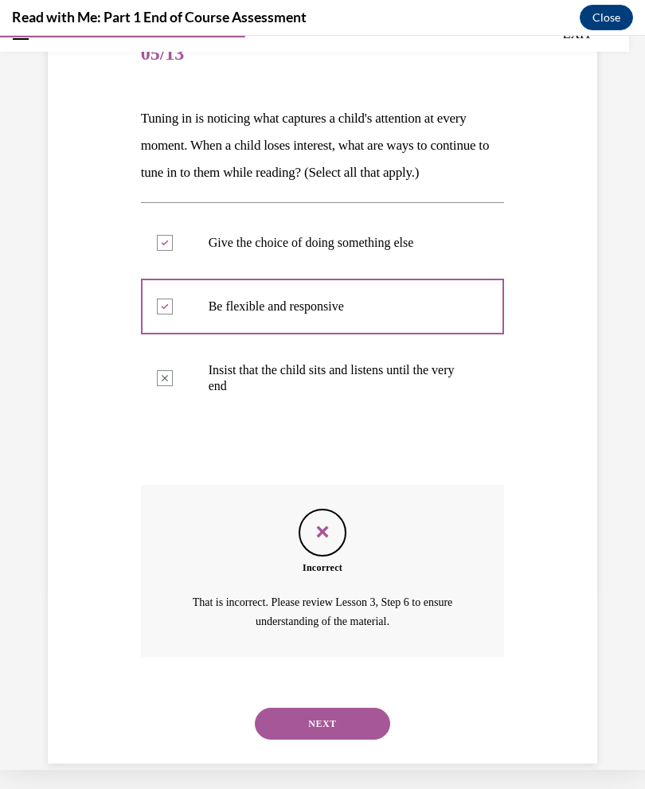
scroll to position [179, 0]
click at [340, 727] on button "NEXT" at bounding box center [322, 724] width 135 height 32
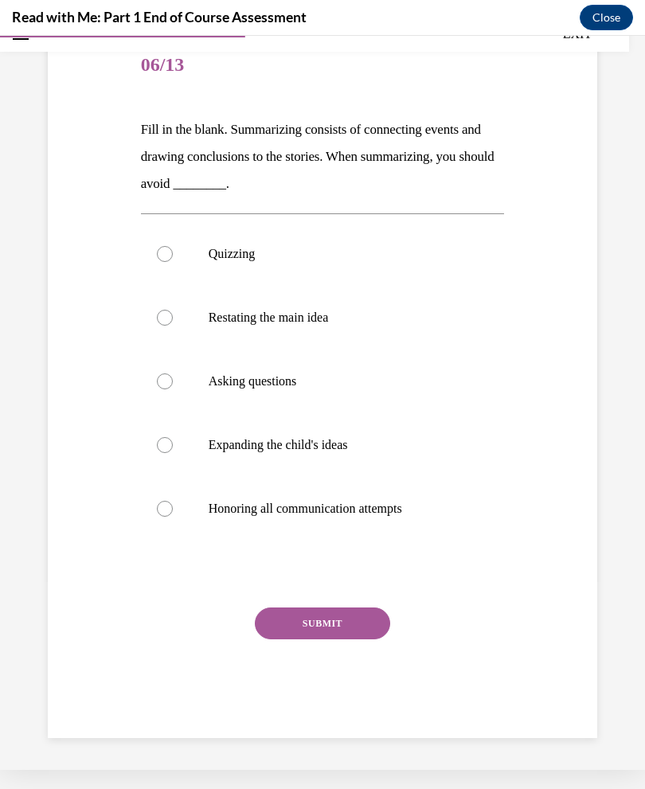
scroll to position [117, 0]
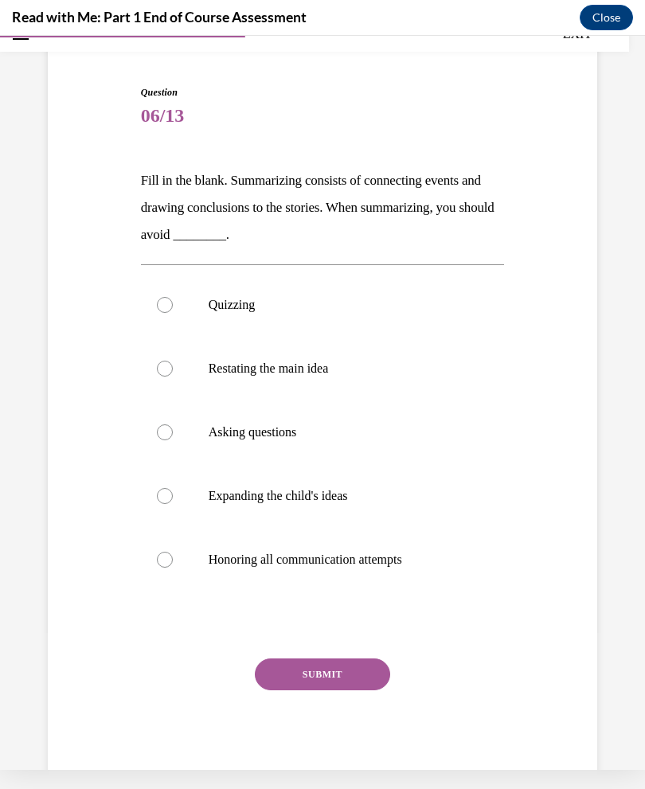
click at [253, 294] on label "Quizzing" at bounding box center [323, 305] width 364 height 64
click at [173, 297] on input "Quizzing" at bounding box center [165, 305] width 16 height 16
radio input "true"
click at [353, 674] on button "SUBMIT" at bounding box center [322, 674] width 135 height 32
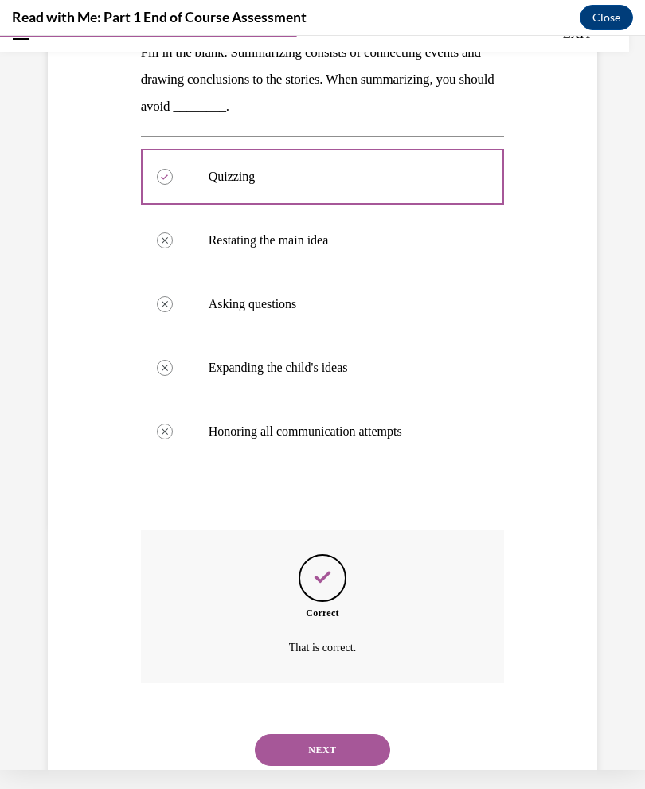
click at [352, 734] on button "NEXT" at bounding box center [322, 750] width 135 height 32
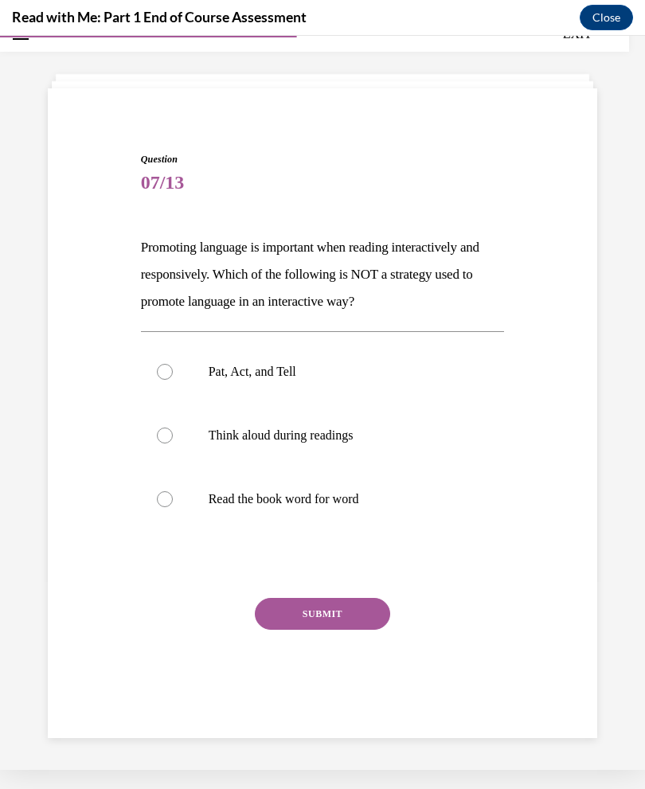
scroll to position [50, 0]
click at [274, 361] on label "Pat, Act, and Tell" at bounding box center [323, 372] width 364 height 64
click at [173, 364] on input "Pat, Act, and Tell" at bounding box center [165, 372] width 16 height 16
radio input "true"
click at [257, 440] on p "Think aloud during readings" at bounding box center [337, 436] width 256 height 16
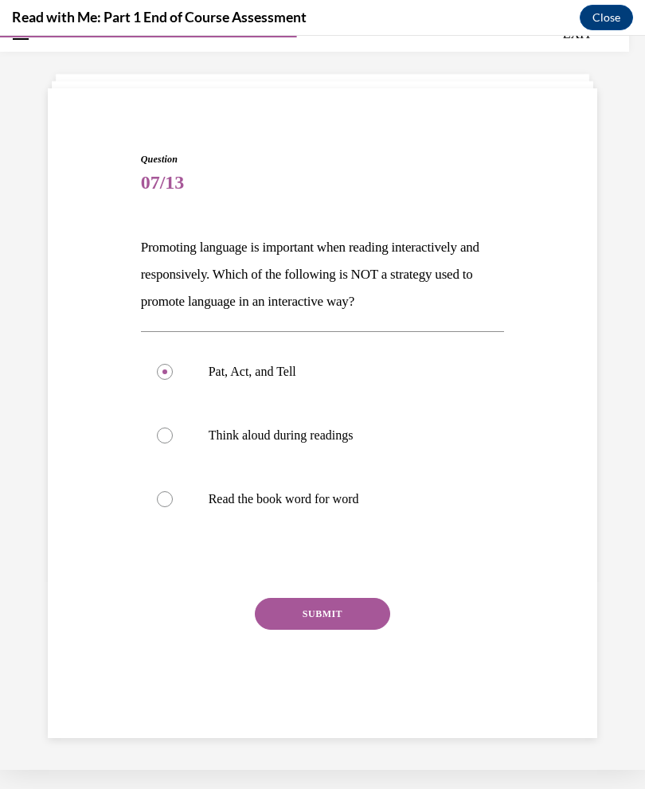
click at [173, 440] on input "Think aloud during readings" at bounding box center [165, 436] width 16 height 16
radio input "true"
click at [353, 594] on div "Question 07/13 Promoting language is important when reading interactively and r…" at bounding box center [323, 440] width 364 height 576
click at [338, 623] on button "SUBMIT" at bounding box center [322, 614] width 135 height 32
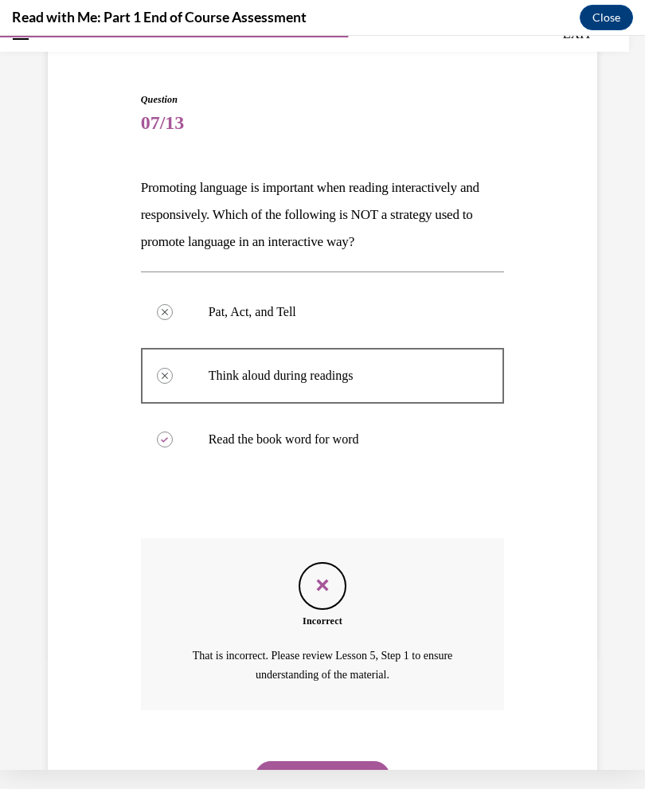
scroll to position [136, 0]
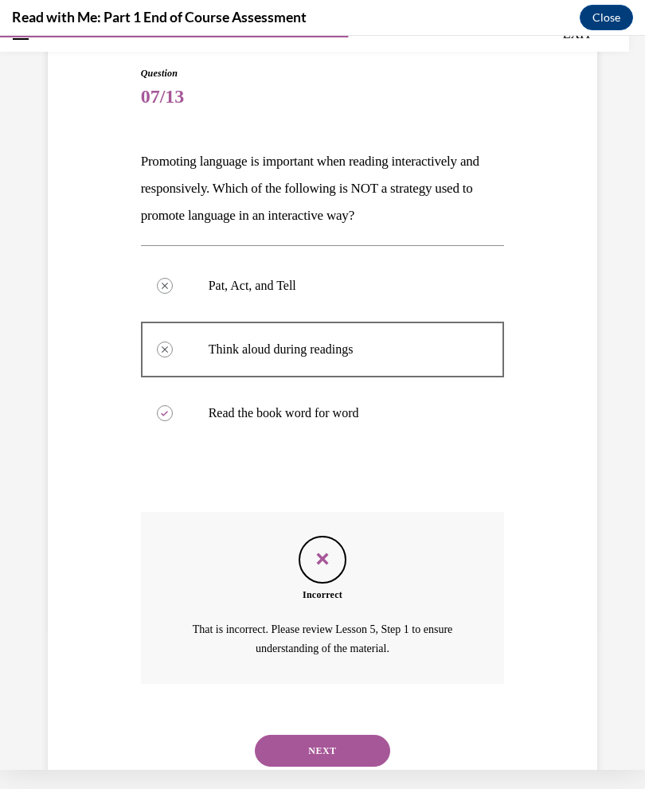
click at [345, 739] on button "NEXT" at bounding box center [322, 751] width 135 height 32
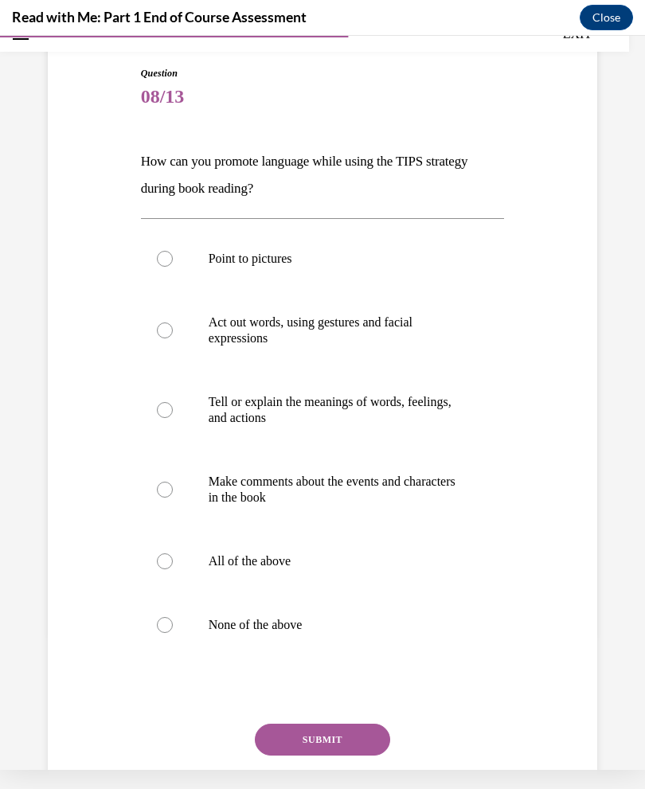
click at [278, 560] on p "All of the above" at bounding box center [337, 561] width 256 height 16
click at [173, 560] on input "All of the above" at bounding box center [165, 561] width 16 height 16
radio input "true"
click at [350, 738] on button "SUBMIT" at bounding box center [322, 740] width 135 height 32
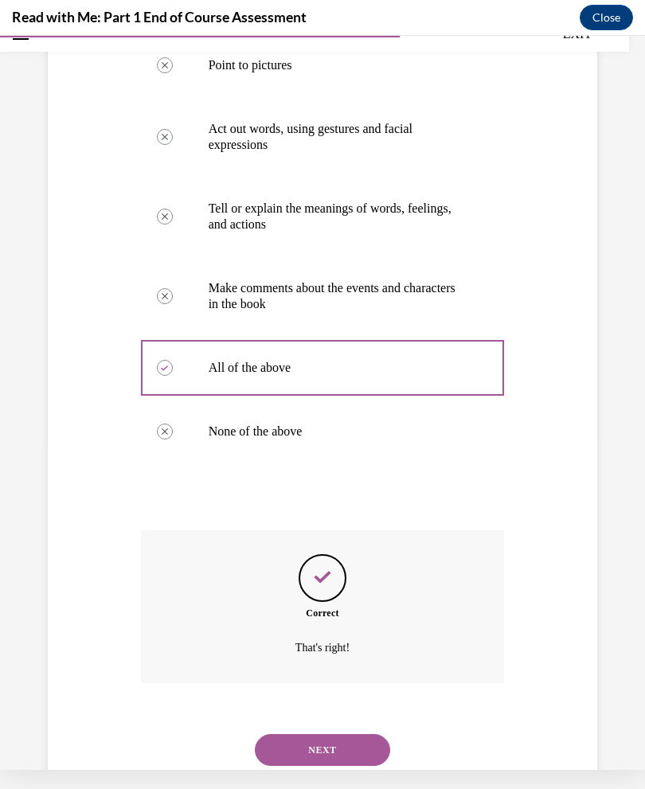
click at [337, 734] on button "NEXT" at bounding box center [322, 750] width 135 height 32
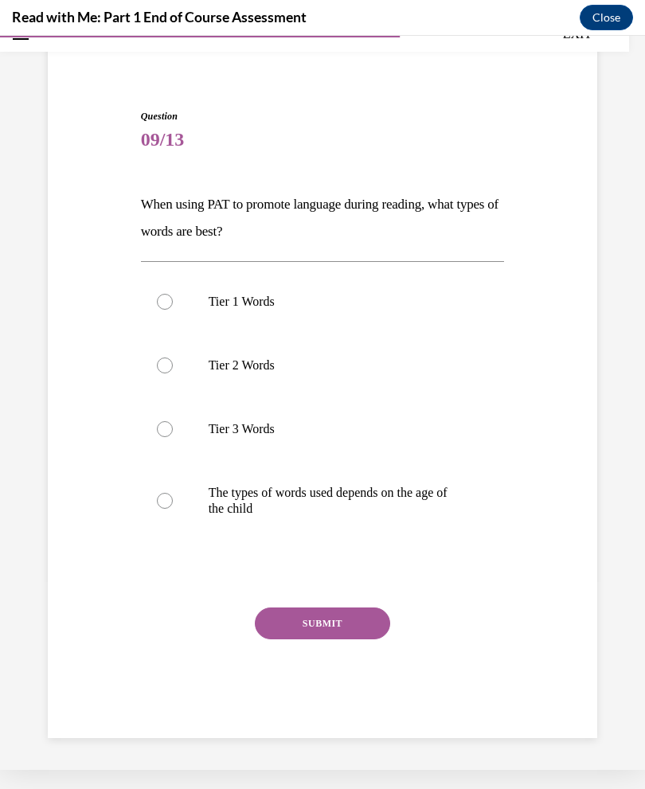
scroll to position [50, 0]
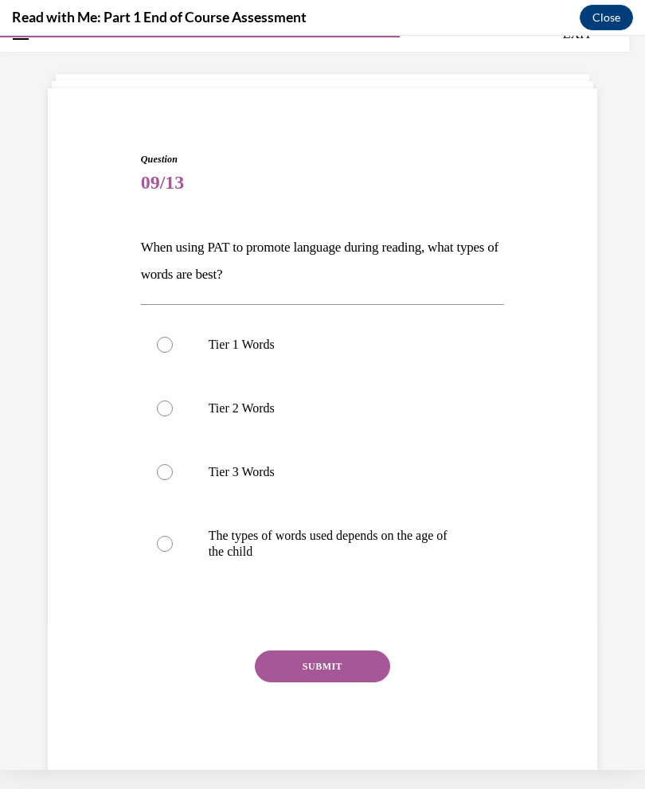
click at [271, 538] on p "The types of words used depends on the age of the child" at bounding box center [337, 544] width 256 height 32
click at [173, 538] on input "The types of words used depends on the age of the child" at bounding box center [165, 544] width 16 height 16
radio input "true"
click at [333, 662] on button "SUBMIT" at bounding box center [322, 666] width 135 height 32
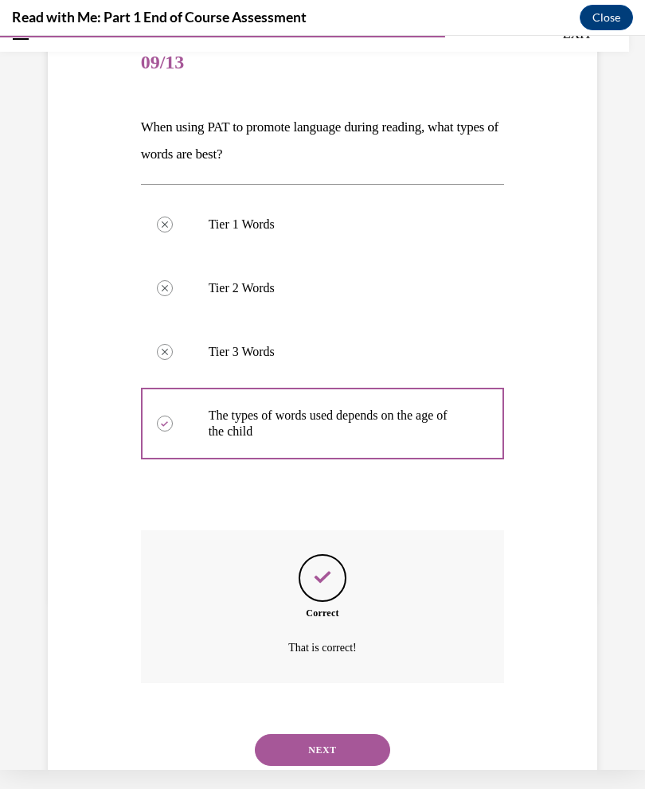
click at [353, 734] on button "NEXT" at bounding box center [322, 750] width 135 height 32
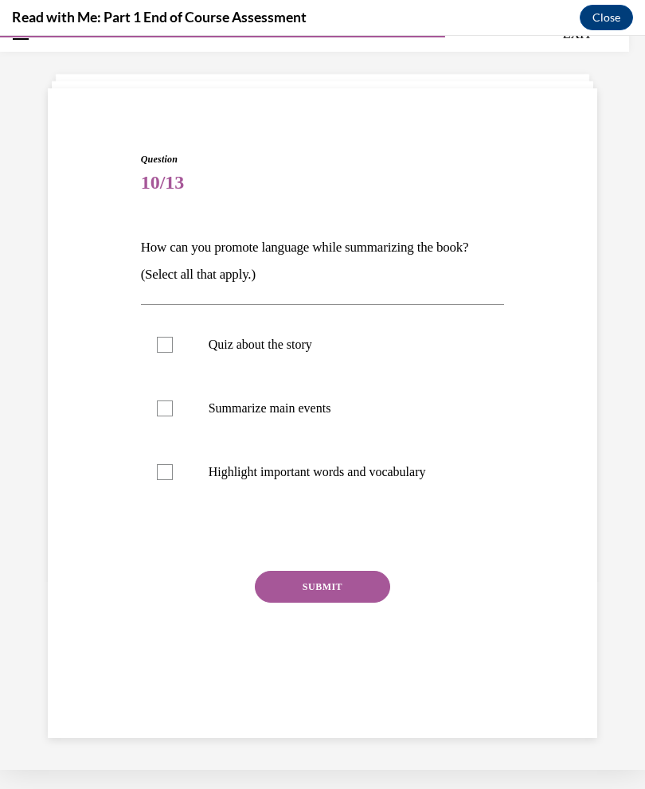
click at [326, 411] on p "Summarize main events" at bounding box center [337, 408] width 256 height 16
click at [173, 411] on input "Summarize main events" at bounding box center [165, 408] width 16 height 16
checkbox input "true"
click at [360, 470] on p "Highlight important words and vocabulary" at bounding box center [337, 472] width 256 height 16
click at [173, 470] on input "Highlight important words and vocabulary" at bounding box center [165, 472] width 16 height 16
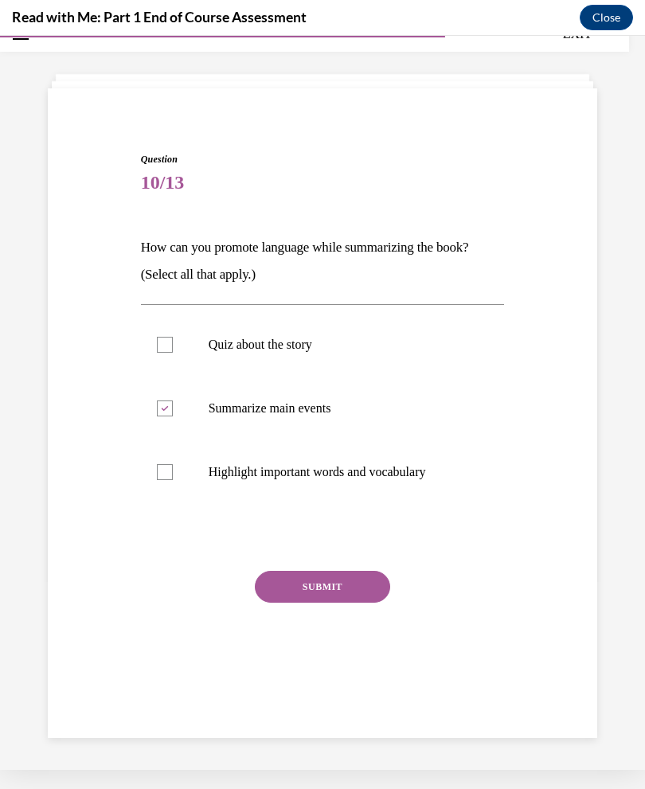
checkbox input "true"
click at [320, 589] on button "SUBMIT" at bounding box center [322, 587] width 135 height 32
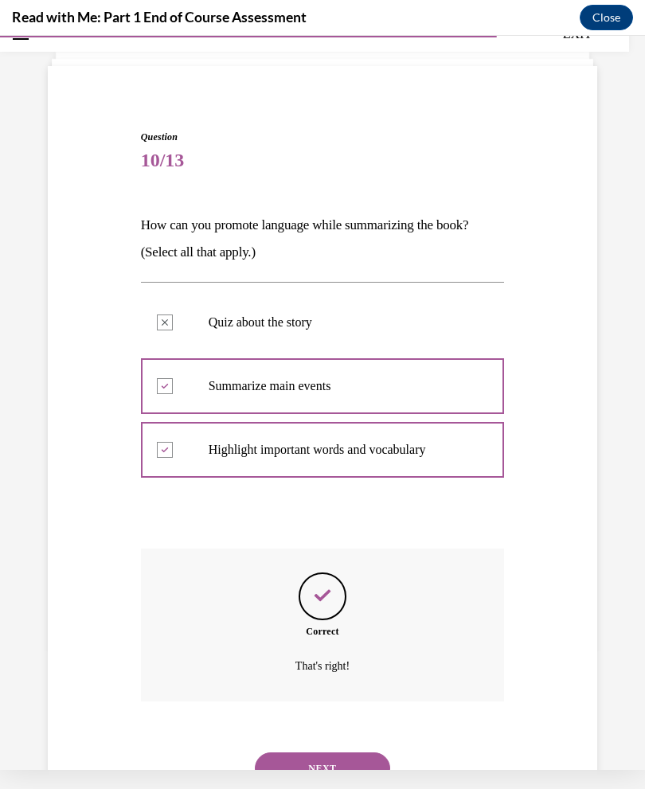
scroll to position [91, 0]
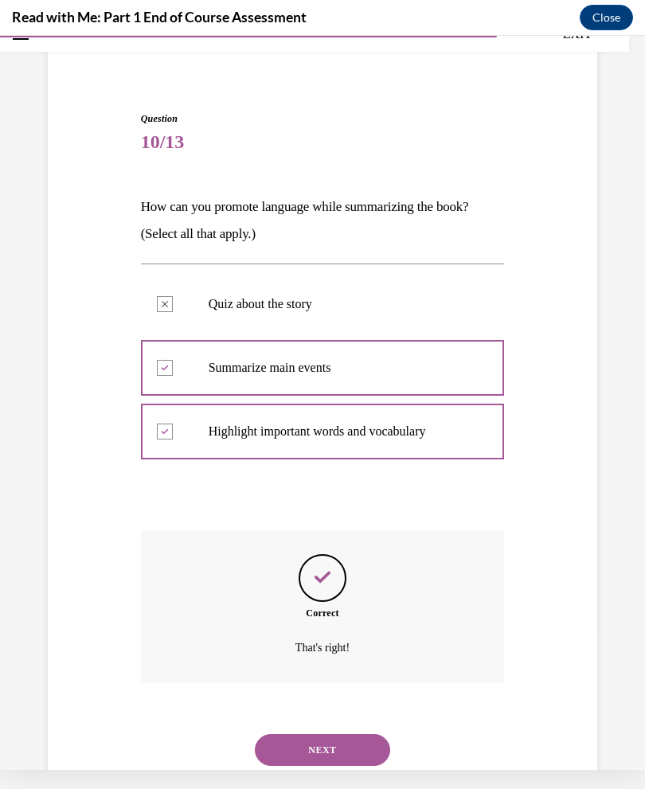
click at [338, 735] on button "NEXT" at bounding box center [322, 750] width 135 height 32
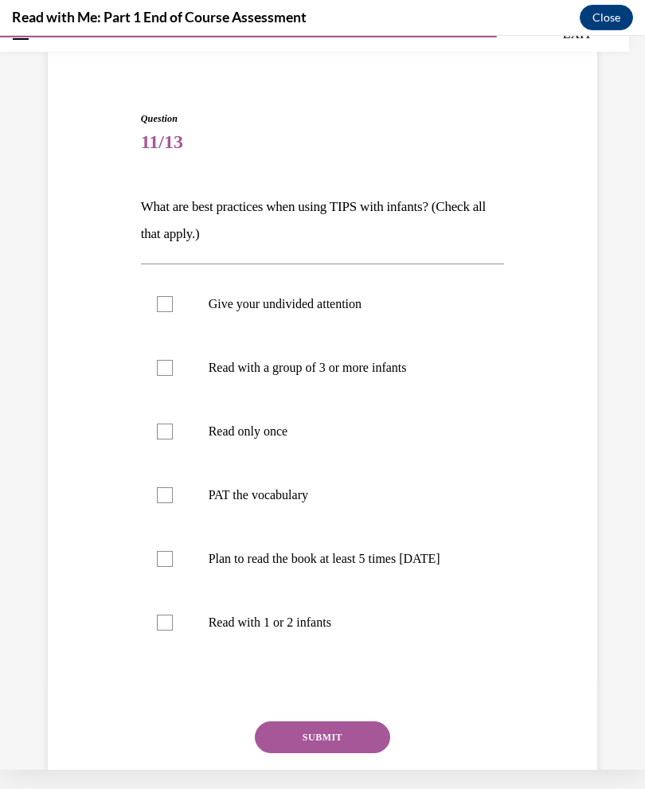
click at [413, 567] on p "Plan to read the book at least 5 times in 2 weeks" at bounding box center [337, 559] width 256 height 16
click at [173, 567] on input "Plan to read the book at least 5 times in 2 weeks" at bounding box center [165, 559] width 16 height 16
checkbox input "true"
click at [291, 501] on p "PAT the vocabulary" at bounding box center [337, 495] width 256 height 16
click at [173, 501] on input "PAT the vocabulary" at bounding box center [165, 495] width 16 height 16
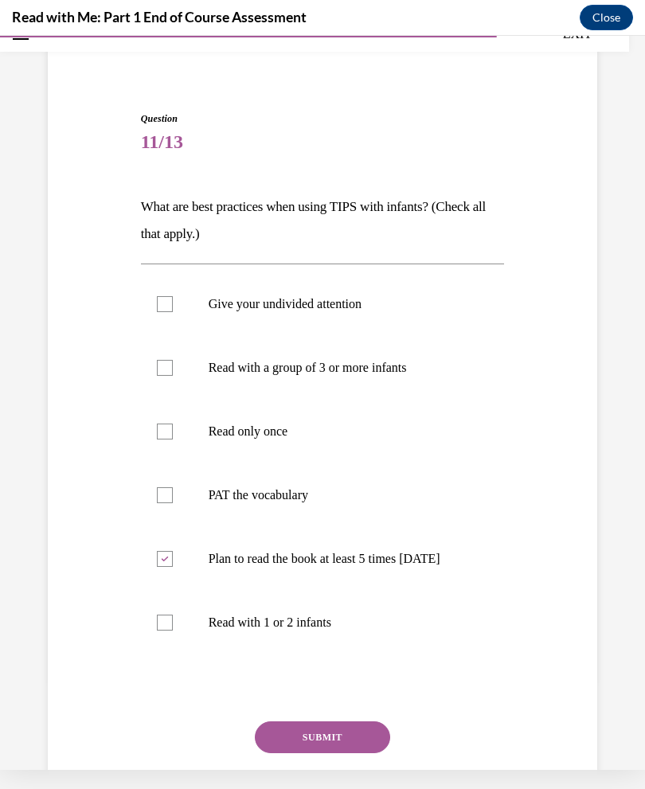
checkbox input "true"
click at [374, 363] on p "Read with a group of 3 or more infants" at bounding box center [337, 368] width 256 height 16
click at [173, 363] on input "Read with a group of 3 or more infants" at bounding box center [165, 368] width 16 height 16
checkbox input "true"
click at [358, 306] on p "Give your undivided attention" at bounding box center [337, 304] width 256 height 16
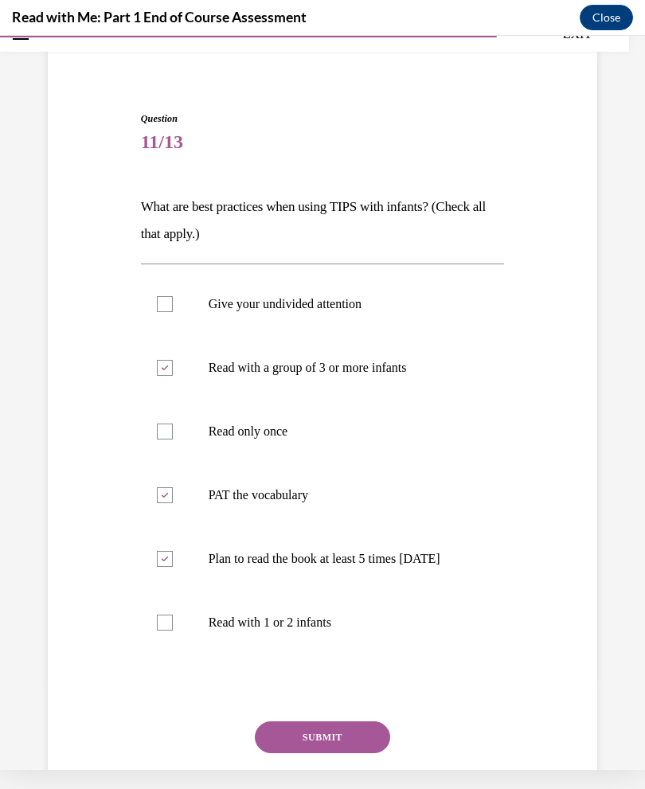
click at [173, 306] on input "Give your undivided attention" at bounding box center [165, 304] width 16 height 16
checkbox input "true"
click at [317, 753] on button "SUBMIT" at bounding box center [322, 737] width 135 height 32
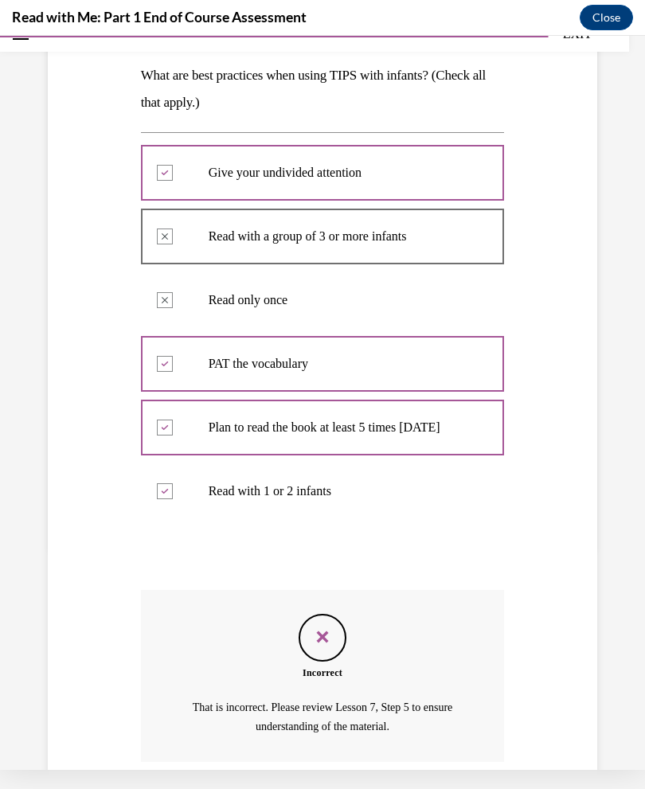
scroll to position [316, 0]
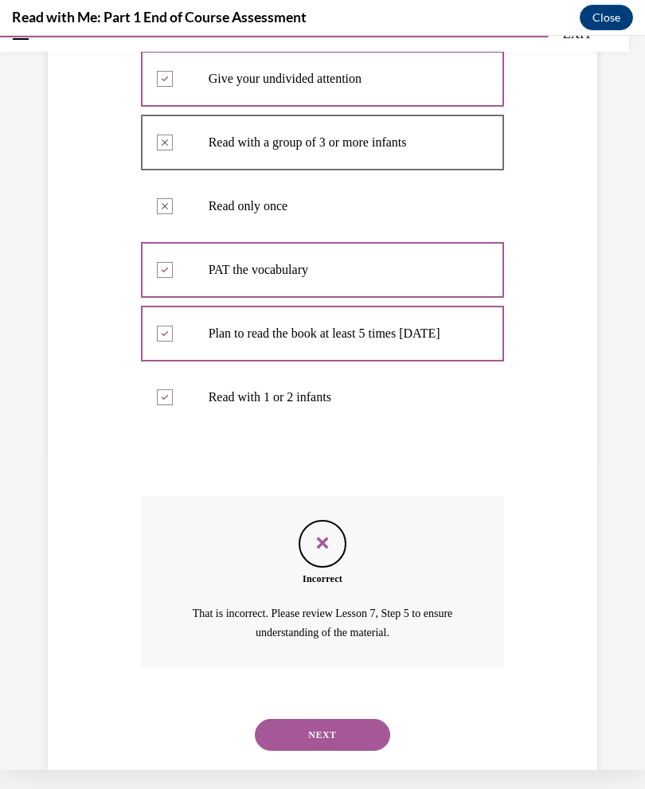
click at [365, 731] on button "NEXT" at bounding box center [322, 735] width 135 height 32
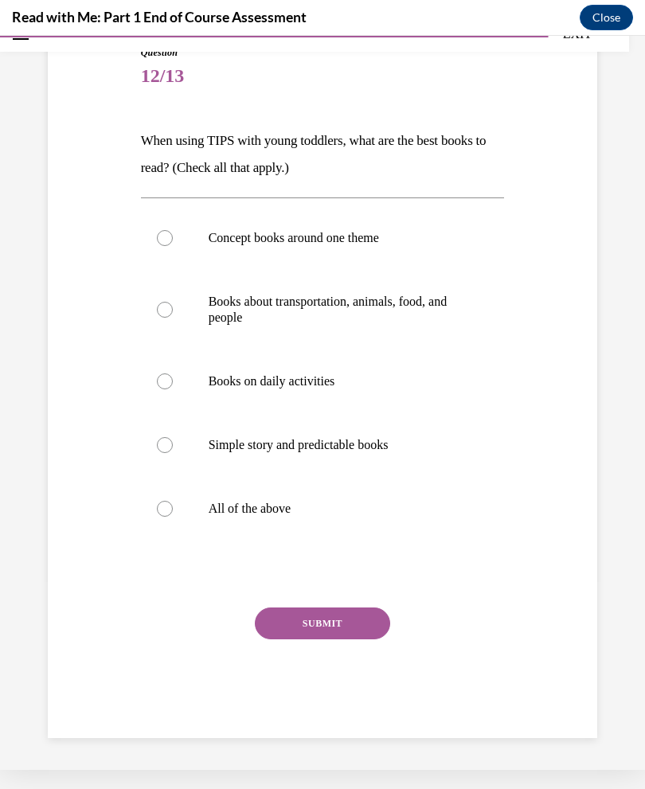
scroll to position [106, 0]
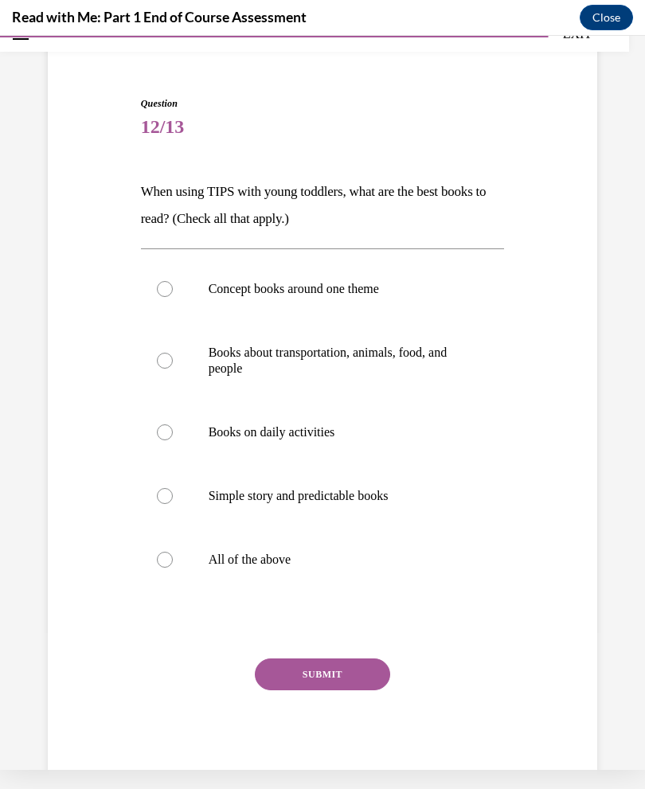
click at [283, 565] on p "All of the above" at bounding box center [337, 560] width 256 height 16
click at [173, 565] on input "All of the above" at bounding box center [165, 560] width 16 height 16
radio input "true"
click at [342, 674] on button "SUBMIT" at bounding box center [322, 674] width 135 height 32
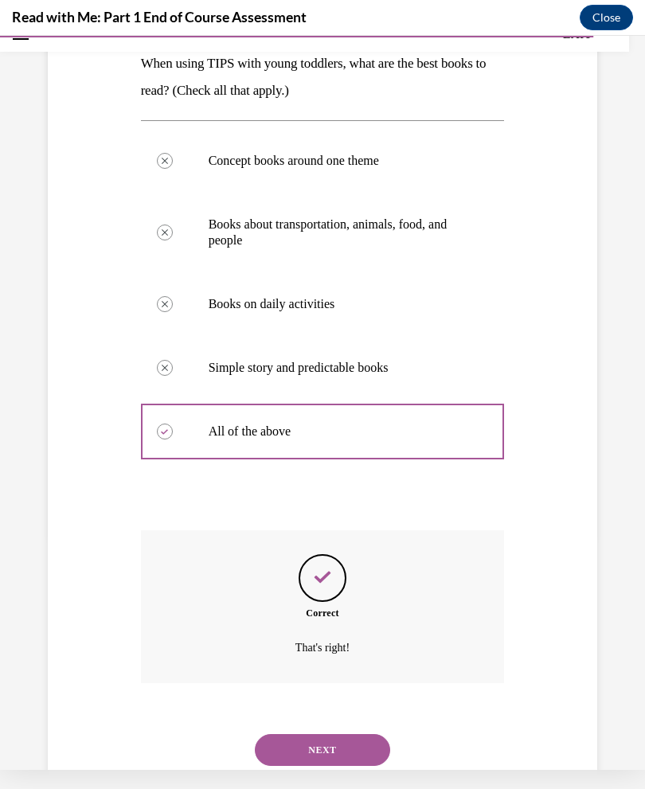
click at [361, 735] on button "NEXT" at bounding box center [322, 750] width 135 height 32
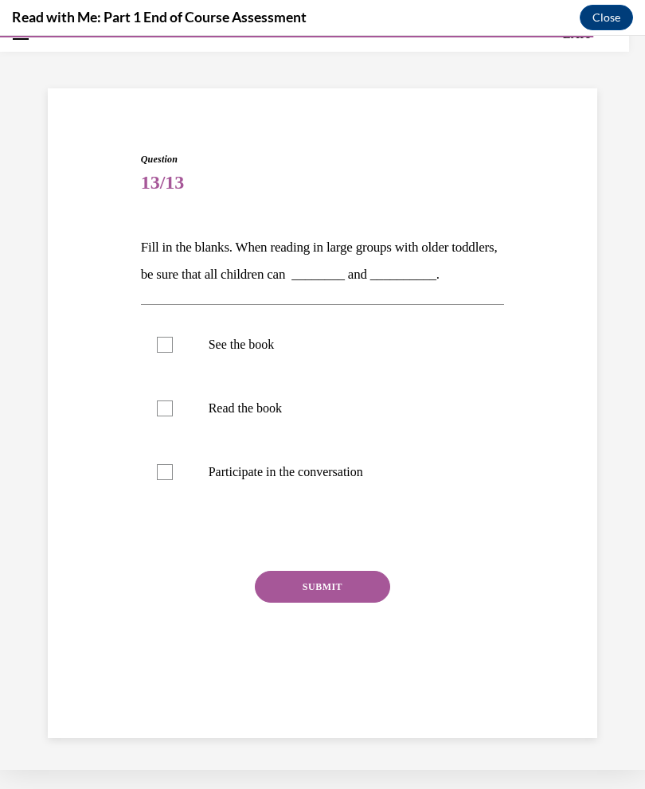
scroll to position [50, 0]
click at [275, 341] on p "See the book" at bounding box center [337, 345] width 256 height 16
click at [173, 341] on input "See the book" at bounding box center [165, 345] width 16 height 16
checkbox input "true"
click at [370, 482] on label "Participate in the conversation" at bounding box center [323, 472] width 364 height 64
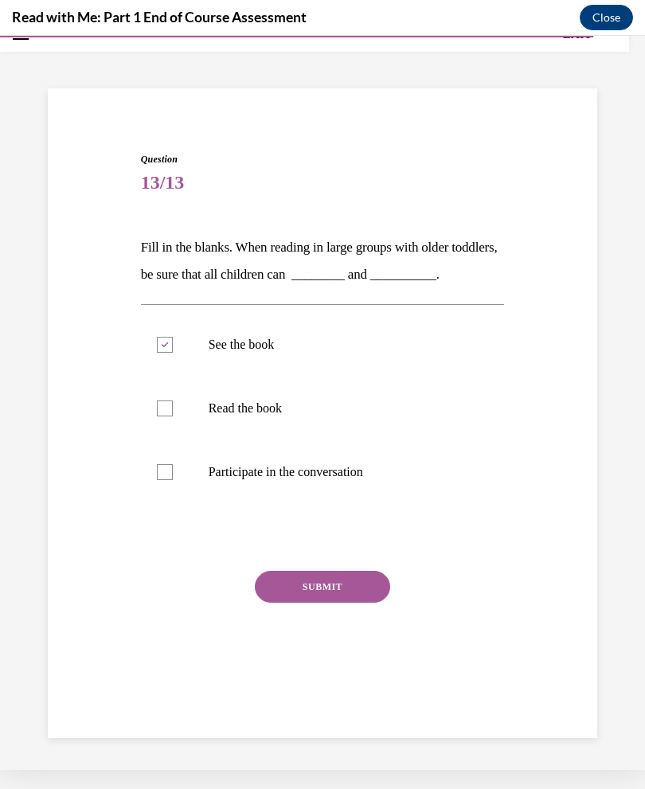
click at [173, 480] on input "Participate in the conversation" at bounding box center [165, 472] width 16 height 16
checkbox input "true"
click at [349, 583] on button "SUBMIT" at bounding box center [322, 587] width 135 height 32
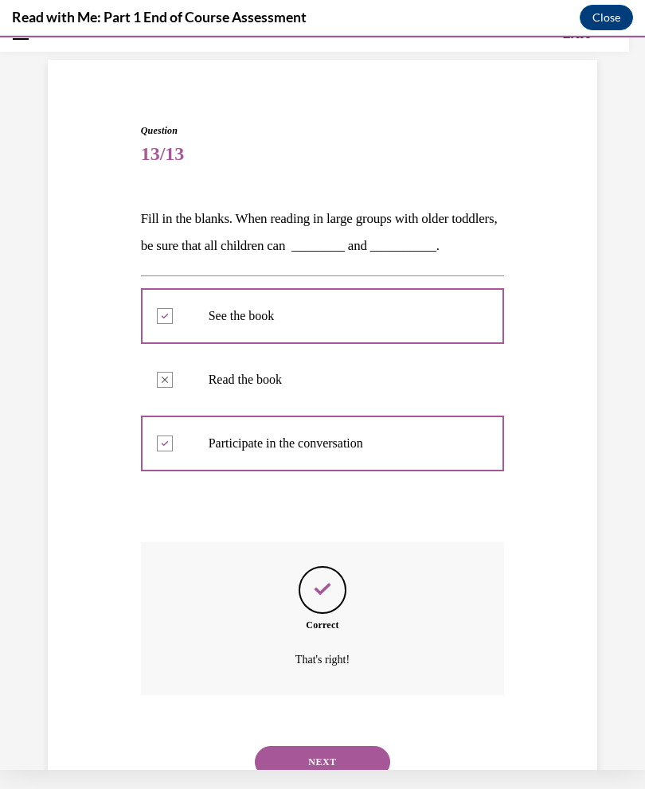
scroll to position [91, 0]
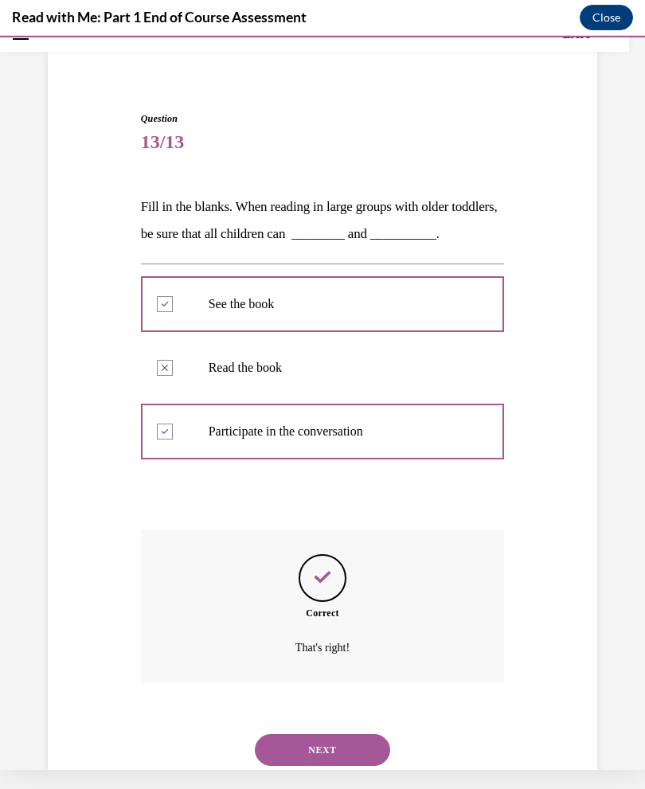
click at [325, 734] on button "NEXT" at bounding box center [322, 750] width 135 height 32
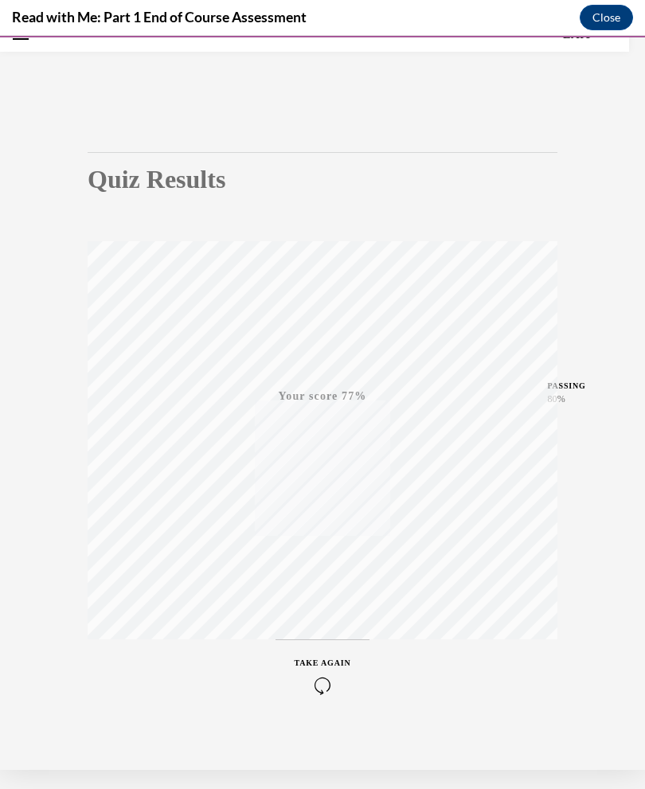
click at [327, 681] on icon "button" at bounding box center [323, 686] width 57 height 18
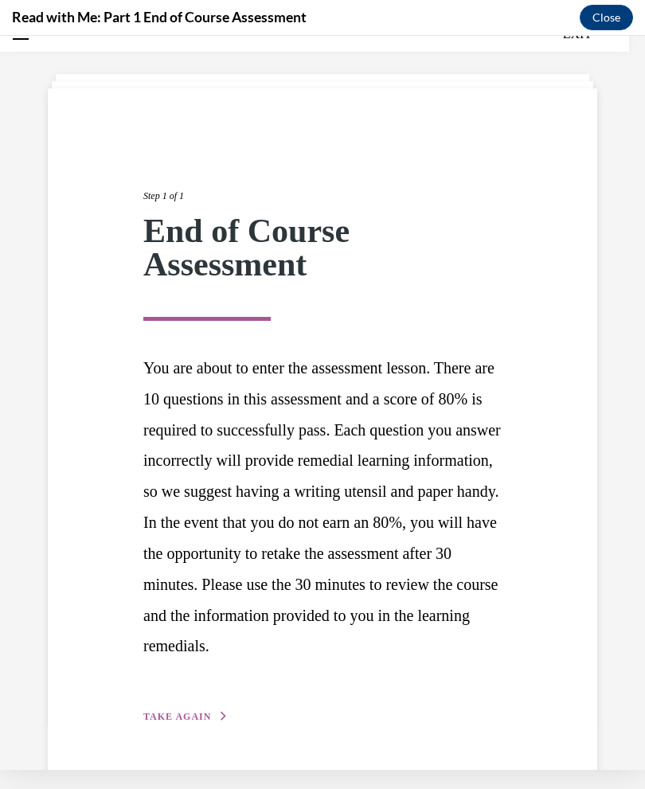
click at [201, 722] on span "TAKE AGAIN" at bounding box center [177, 716] width 68 height 11
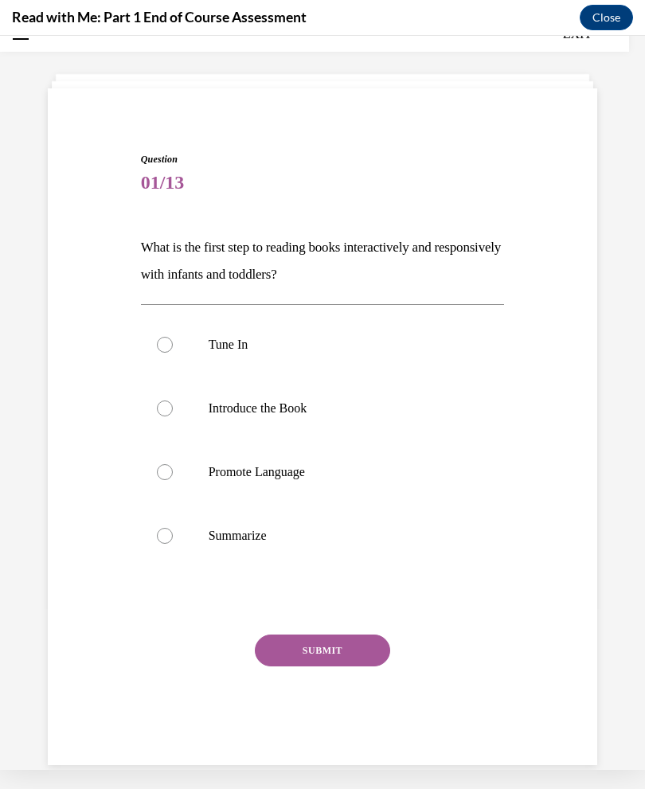
click at [244, 352] on p "Tune In" at bounding box center [337, 345] width 256 height 16
click at [173, 352] on input "Tune In" at bounding box center [165, 345] width 16 height 16
radio input "true"
click at [335, 646] on button "SUBMIT" at bounding box center [322, 650] width 135 height 32
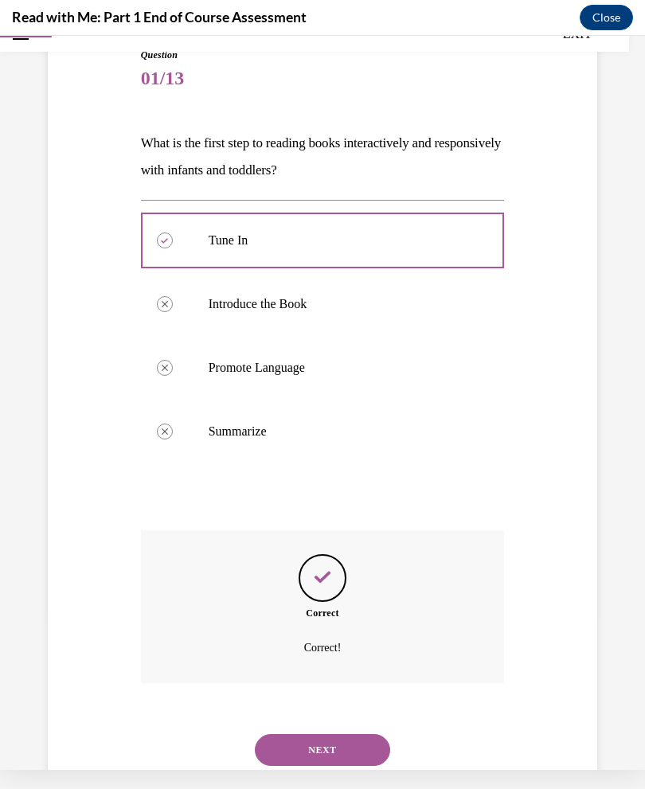
click at [338, 734] on button "NEXT" at bounding box center [322, 750] width 135 height 32
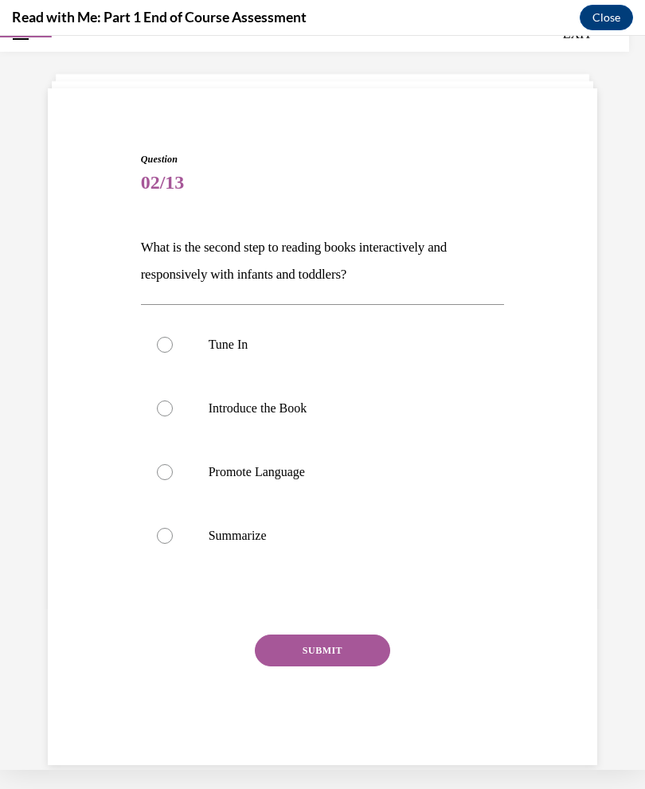
click at [264, 419] on label "Introduce the Book" at bounding box center [323, 409] width 364 height 64
click at [173, 416] on input "Introduce the Book" at bounding box center [165, 408] width 16 height 16
radio input "true"
click at [351, 651] on button "SUBMIT" at bounding box center [322, 650] width 135 height 32
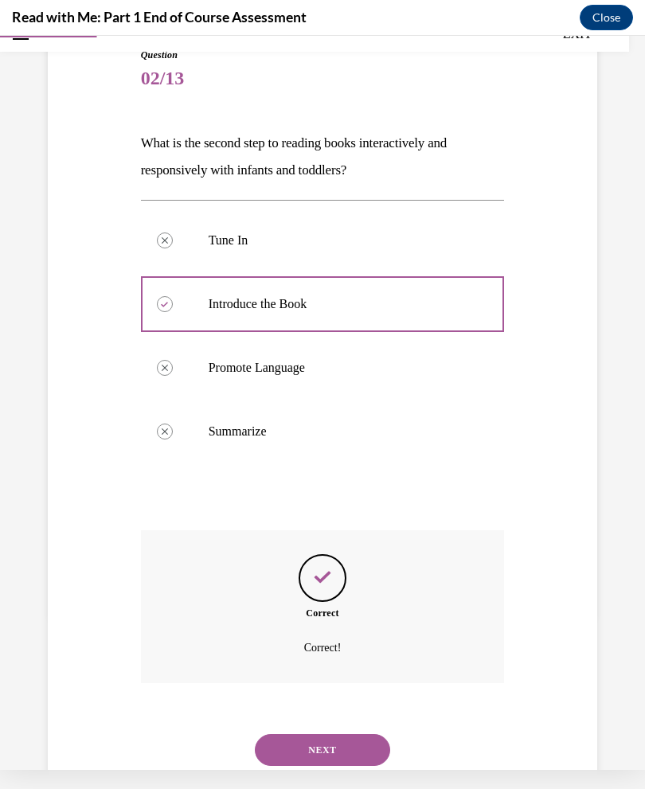
click at [315, 734] on button "NEXT" at bounding box center [322, 750] width 135 height 32
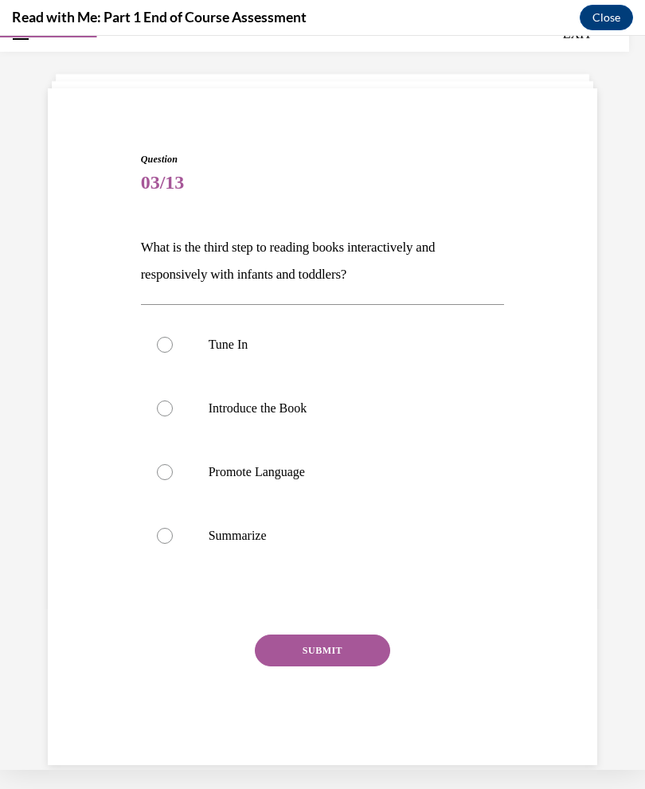
click at [287, 474] on p "Promote Language" at bounding box center [337, 472] width 256 height 16
click at [173, 474] on input "Promote Language" at bounding box center [165, 472] width 16 height 16
radio input "true"
click at [338, 653] on button "SUBMIT" at bounding box center [322, 650] width 135 height 32
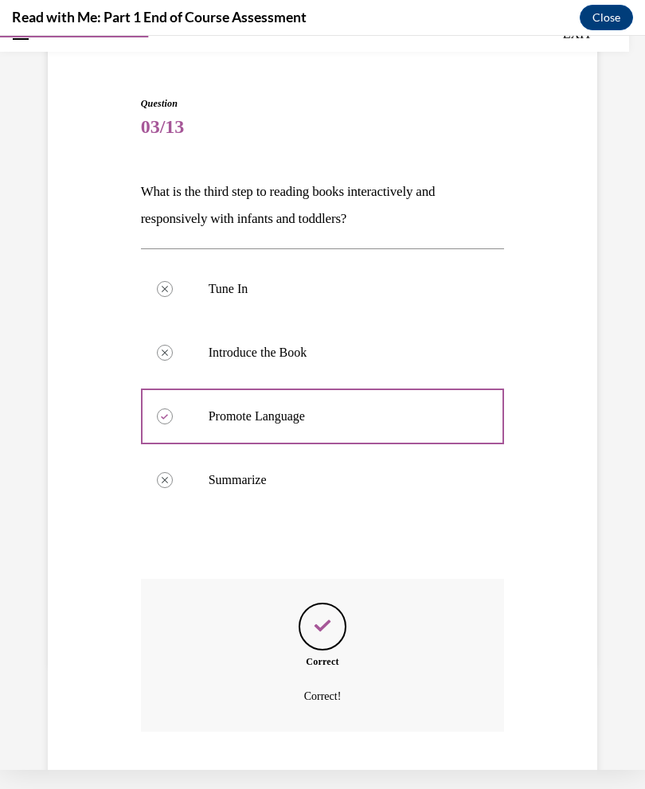
scroll to position [154, 0]
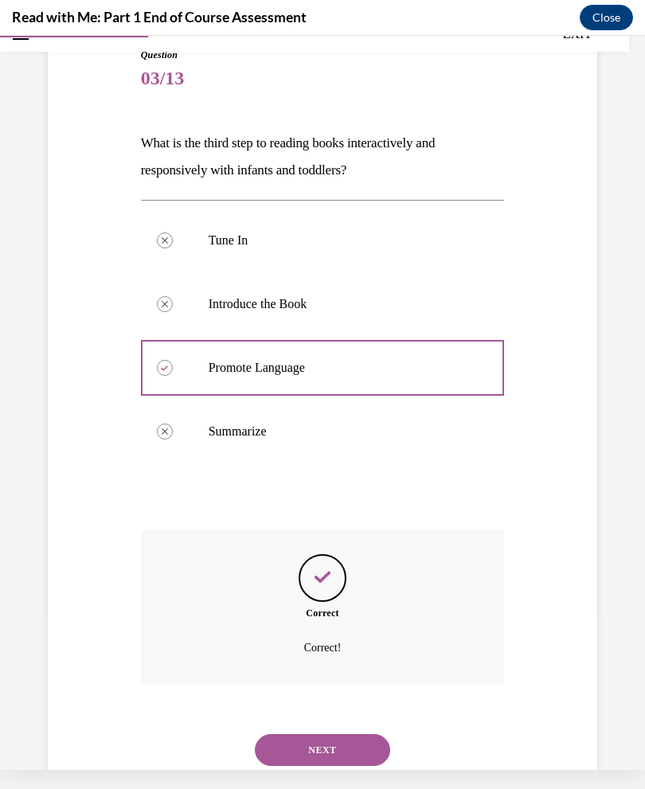
click at [342, 734] on button "NEXT" at bounding box center [322, 750] width 135 height 32
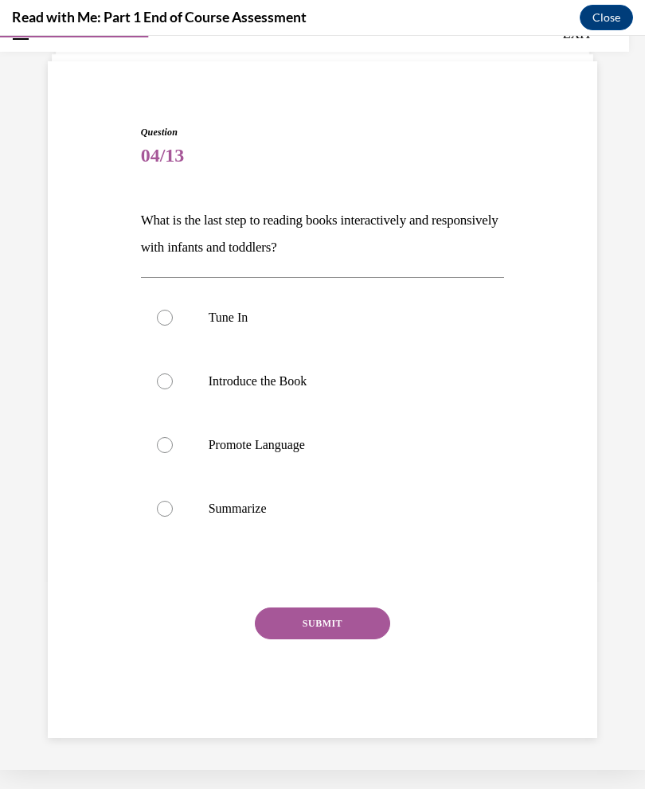
scroll to position [50, 0]
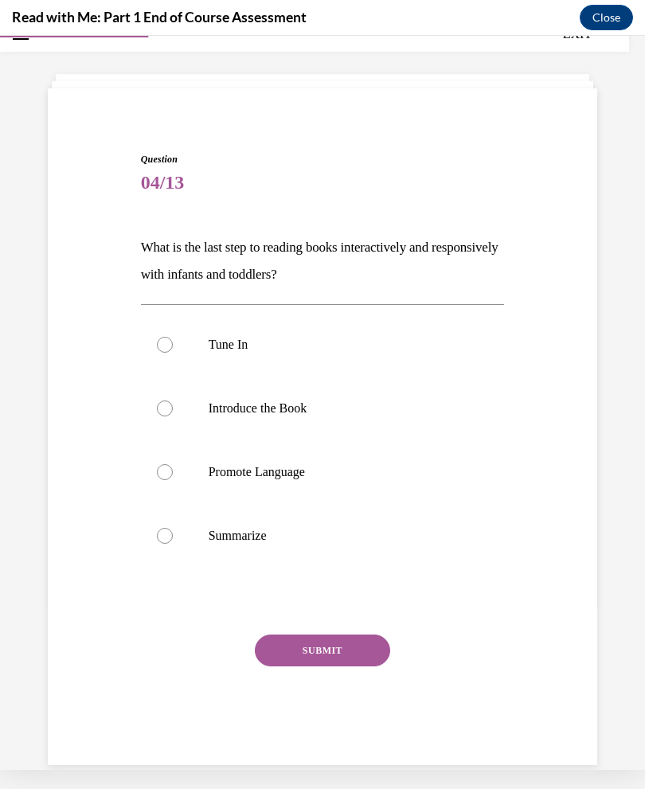
click at [263, 543] on p "Summarize" at bounding box center [337, 536] width 256 height 16
click at [173, 543] on input "Summarize" at bounding box center [165, 536] width 16 height 16
radio input "true"
click at [350, 650] on button "SUBMIT" at bounding box center [322, 650] width 135 height 32
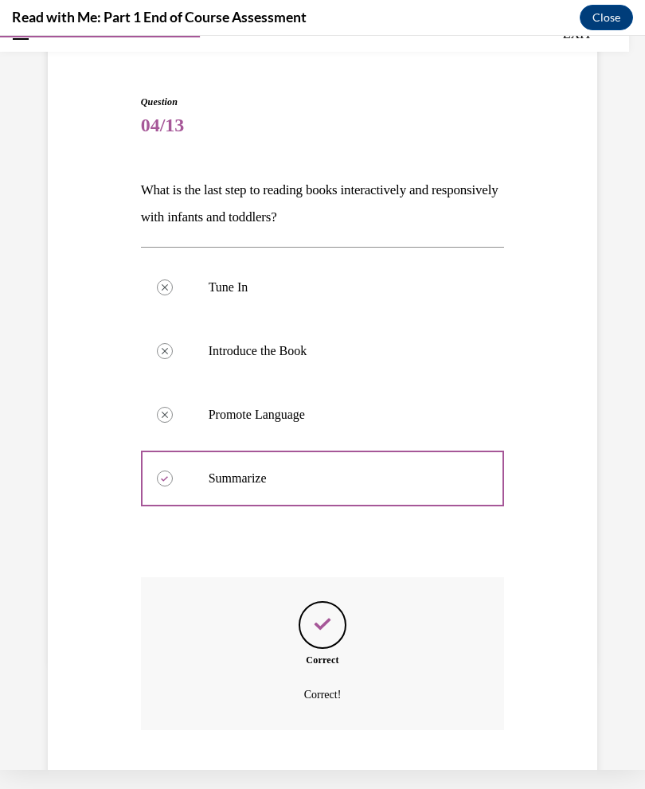
scroll to position [154, 0]
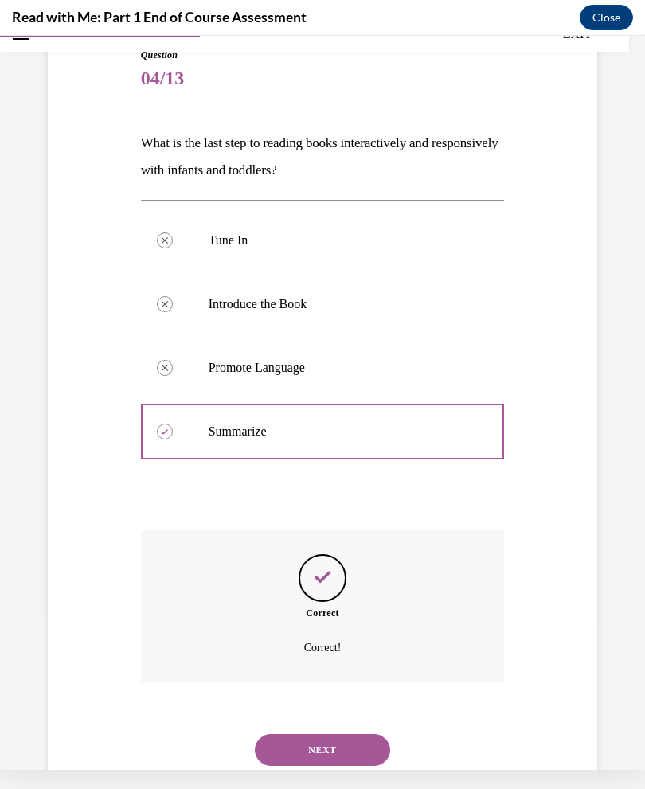
click at [334, 734] on button "NEXT" at bounding box center [322, 750] width 135 height 32
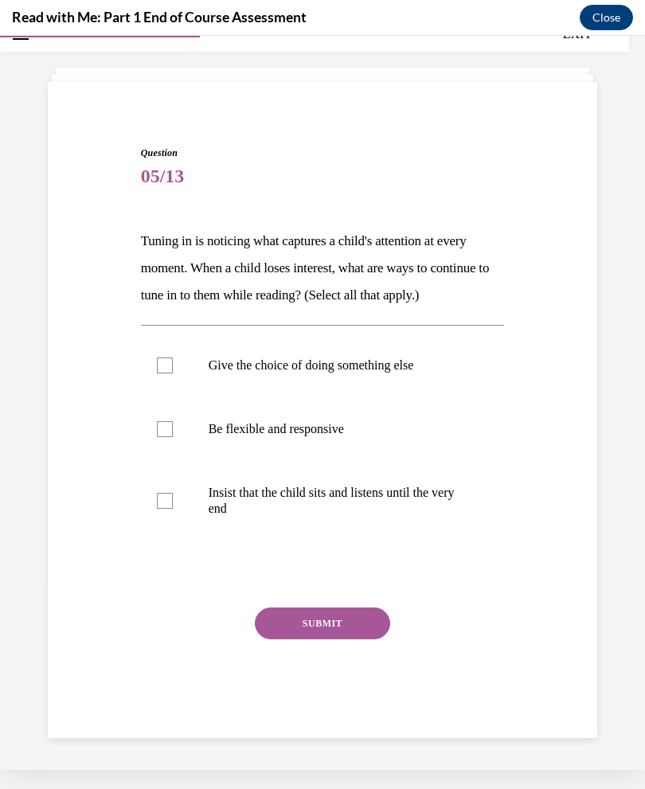
scroll to position [50, 0]
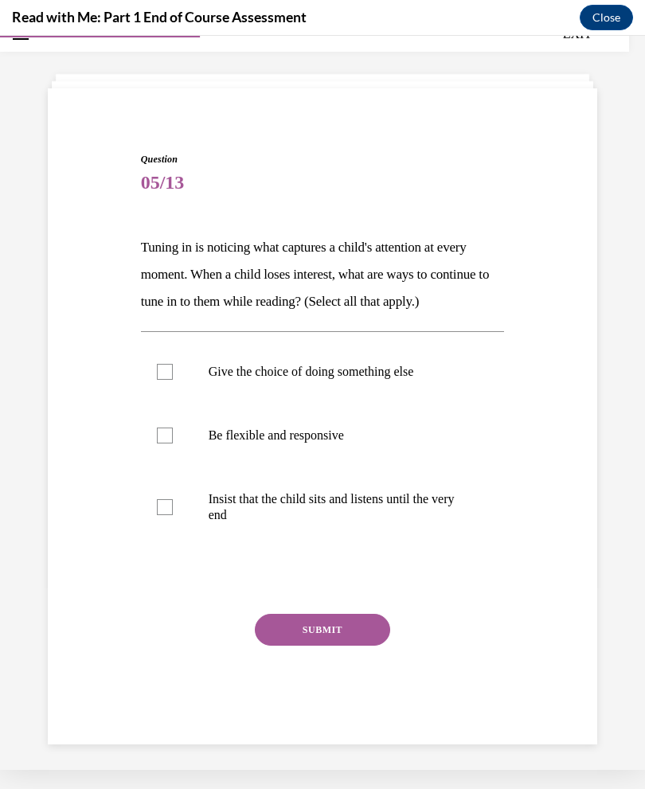
click at [342, 443] on p "Be flexible and responsive" at bounding box center [337, 436] width 256 height 16
click at [173, 443] on input "Be flexible and responsive" at bounding box center [165, 436] width 16 height 16
checkbox input "true"
click at [415, 523] on p "Insist that the child sits and listens until the very end" at bounding box center [337, 507] width 256 height 32
click at [173, 515] on input "Insist that the child sits and listens until the very end" at bounding box center [165, 507] width 16 height 16
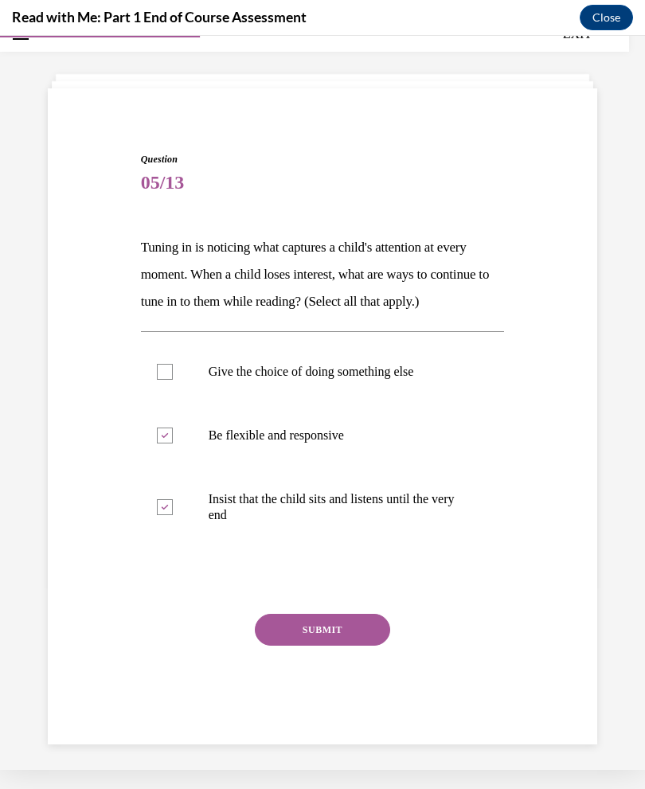
click at [391, 523] on p "Insist that the child sits and listens until the very end" at bounding box center [337, 507] width 256 height 32
click at [173, 515] on input "Insist that the child sits and listens until the very end" at bounding box center [165, 507] width 16 height 16
click at [349, 523] on p "Insist that the child sits and listens until the very end" at bounding box center [337, 507] width 256 height 32
click at [173, 515] on input "Insist that the child sits and listens until the very end" at bounding box center [165, 507] width 16 height 16
checkbox input "true"
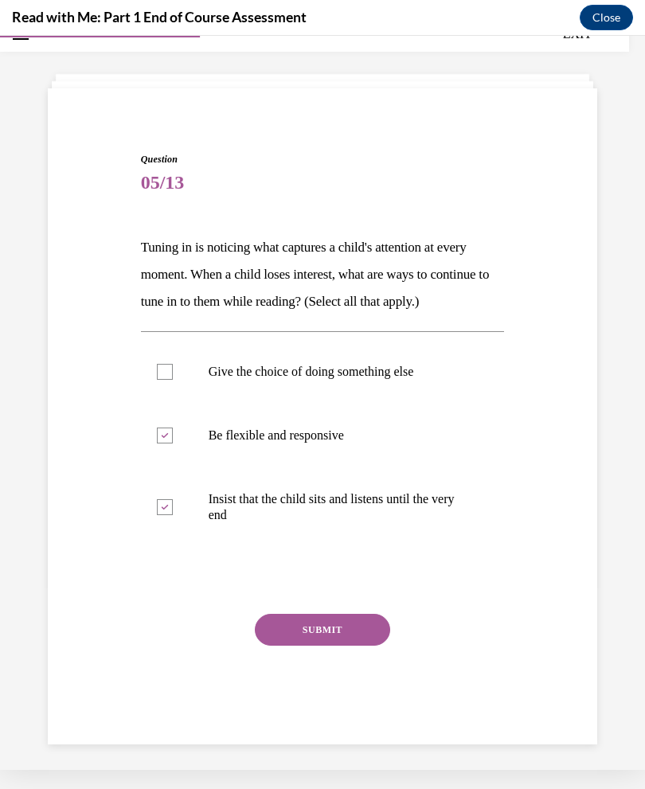
click at [340, 646] on button "SUBMIT" at bounding box center [322, 630] width 135 height 32
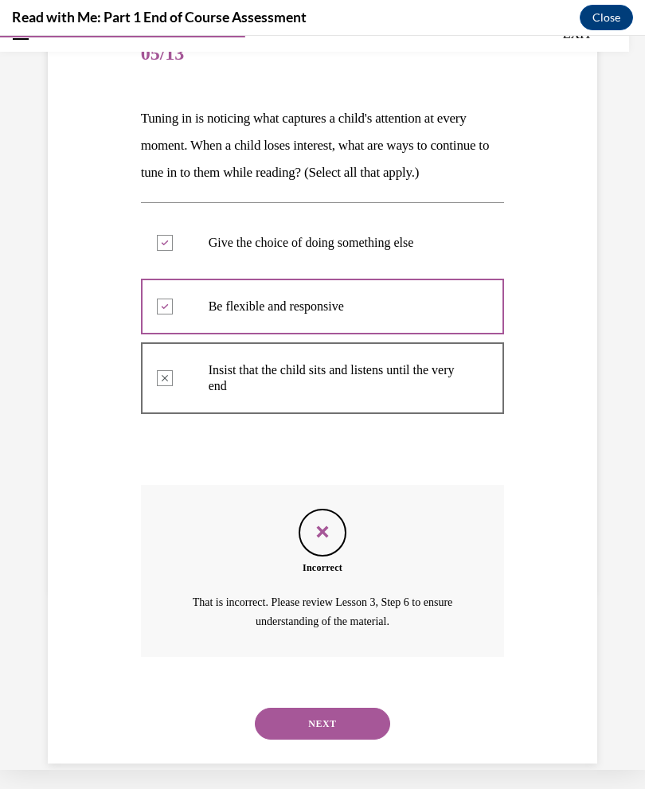
click at [342, 724] on button "NEXT" at bounding box center [322, 724] width 135 height 32
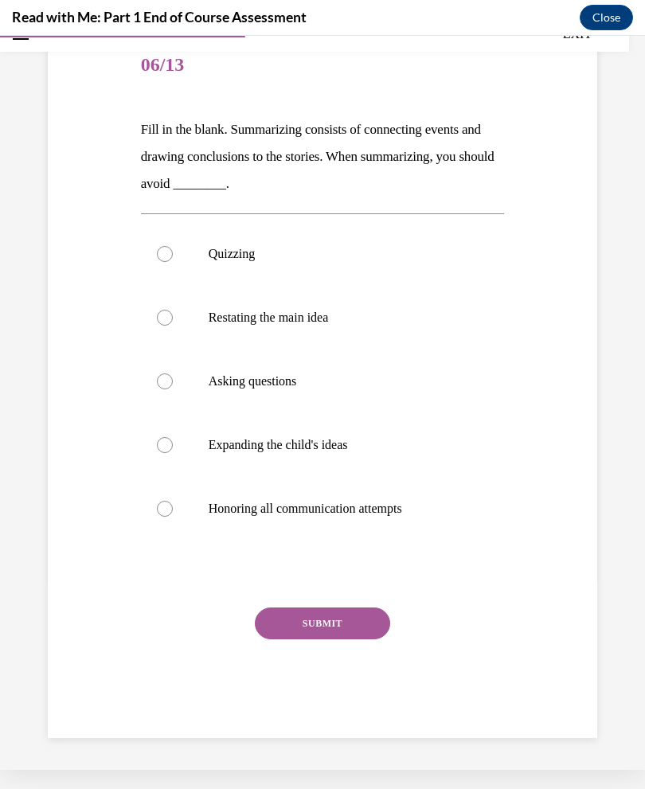
scroll to position [117, 0]
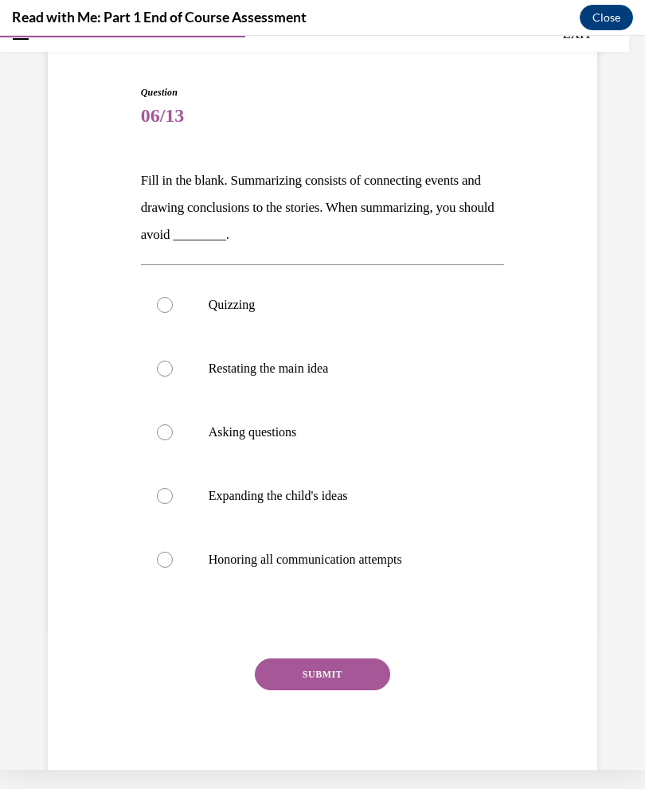
click at [261, 307] on p "Quizzing" at bounding box center [337, 305] width 256 height 16
click at [173, 307] on input "Quizzing" at bounding box center [165, 305] width 16 height 16
radio input "true"
click at [356, 665] on button "SUBMIT" at bounding box center [322, 674] width 135 height 32
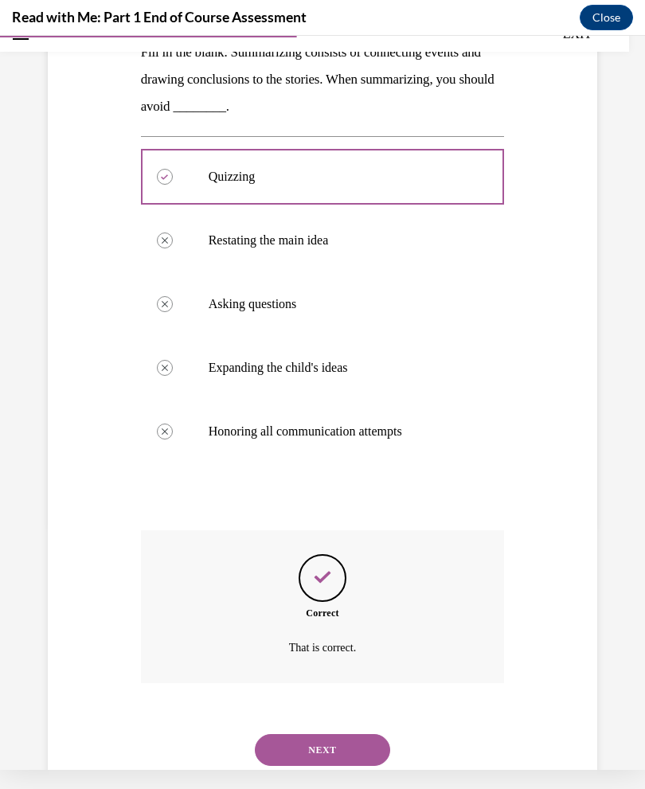
click at [346, 734] on button "NEXT" at bounding box center [322, 750] width 135 height 32
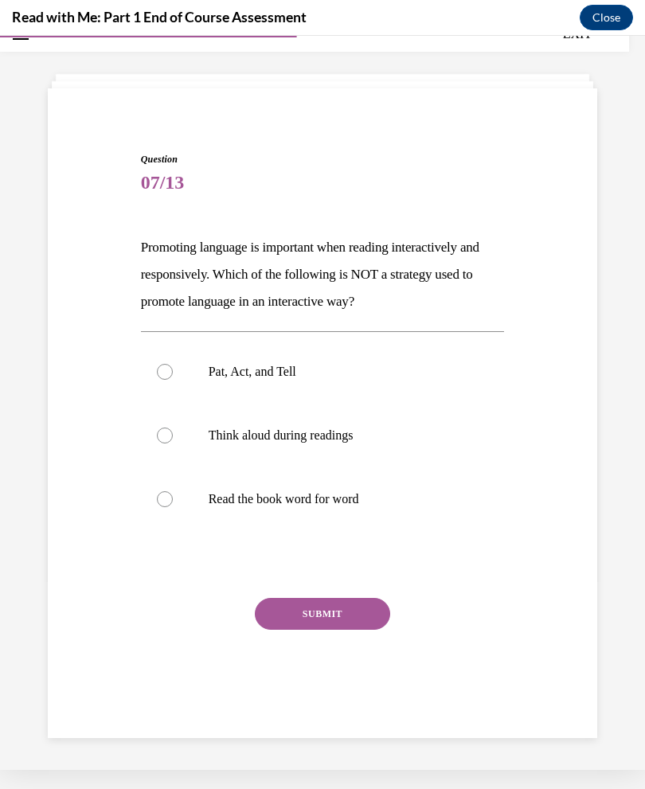
scroll to position [50, 0]
click at [282, 364] on p "Pat, Act, and Tell" at bounding box center [337, 372] width 256 height 16
click at [173, 364] on input "Pat, Act, and Tell" at bounding box center [165, 372] width 16 height 16
radio input "true"
click at [310, 363] on label "Pat, Act, and Tell" at bounding box center [323, 372] width 364 height 64
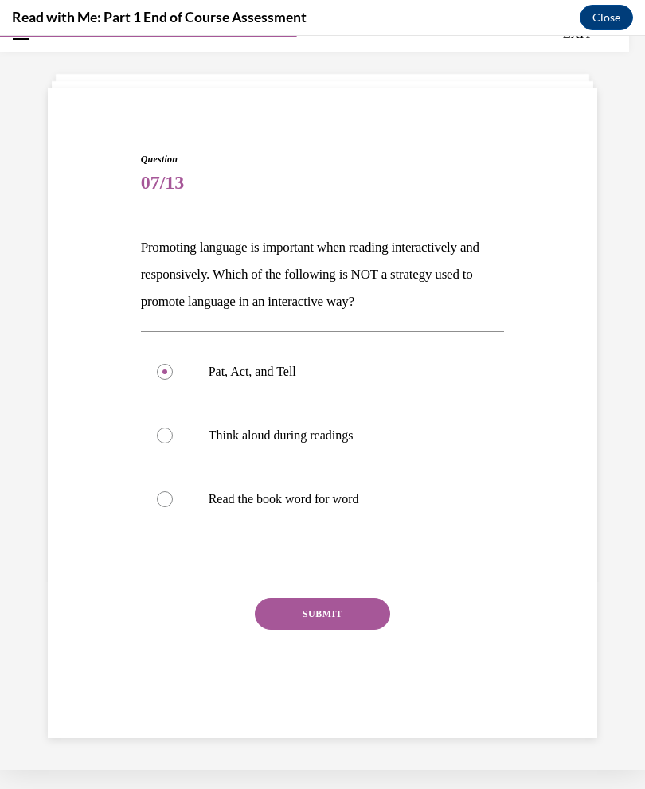
click at [173, 364] on input "Pat, Act, and Tell" at bounding box center [165, 372] width 16 height 16
click at [344, 500] on p "Read the book word for word" at bounding box center [337, 499] width 256 height 16
click at [173, 500] on input "Read the book word for word" at bounding box center [165, 499] width 16 height 16
radio input "true"
click at [374, 619] on button "SUBMIT" at bounding box center [322, 614] width 135 height 32
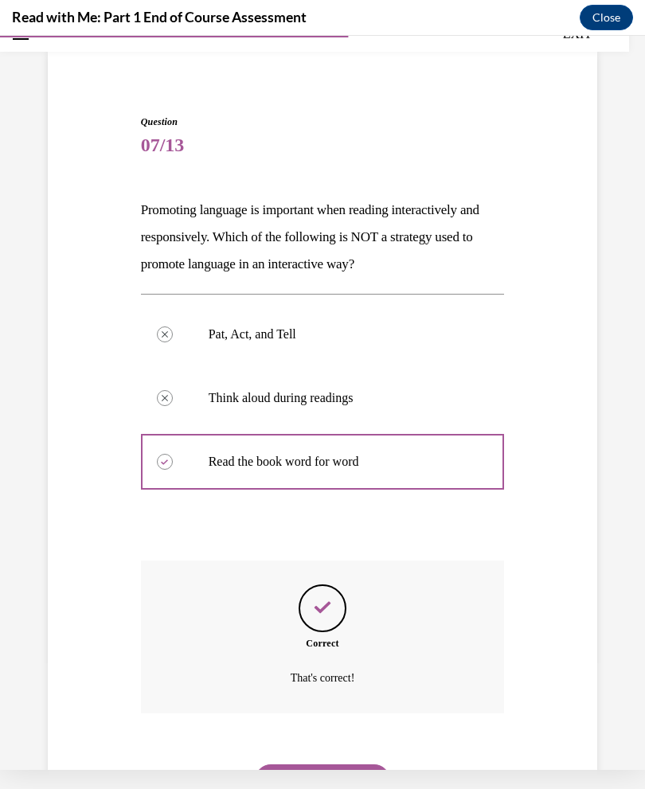
scroll to position [118, 0]
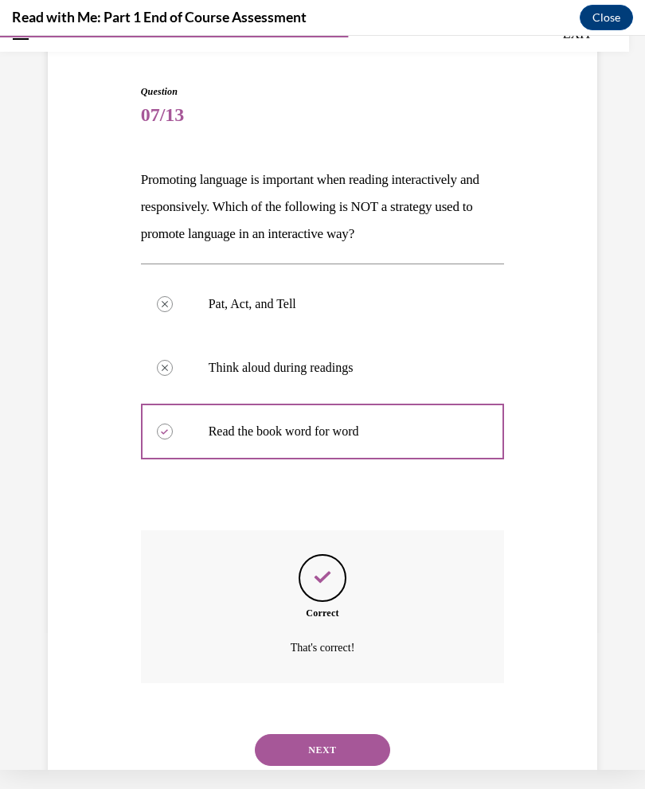
click at [355, 735] on button "NEXT" at bounding box center [322, 750] width 135 height 32
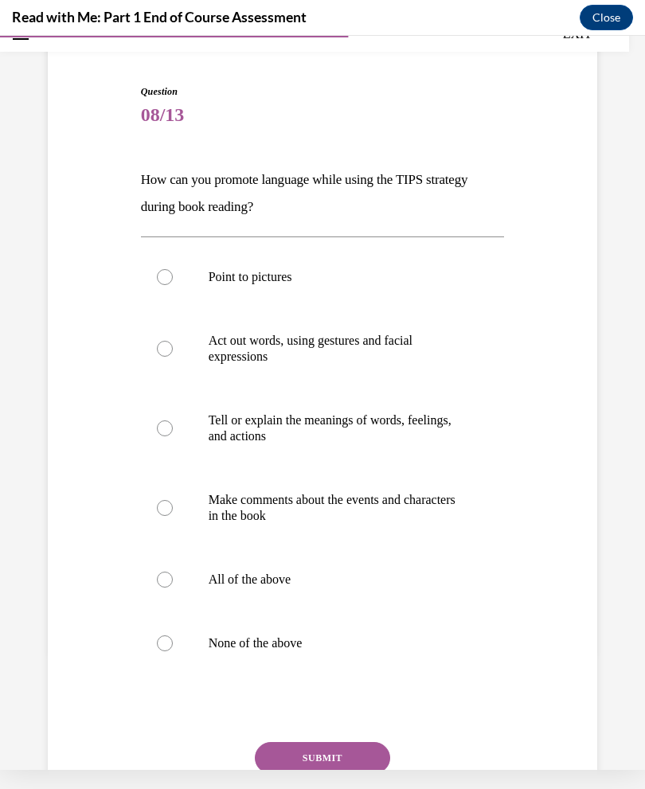
click at [275, 591] on label "All of the above" at bounding box center [323, 580] width 364 height 64
click at [173, 588] on input "All of the above" at bounding box center [165, 580] width 16 height 16
radio input "true"
click at [361, 751] on button "SUBMIT" at bounding box center [322, 758] width 135 height 32
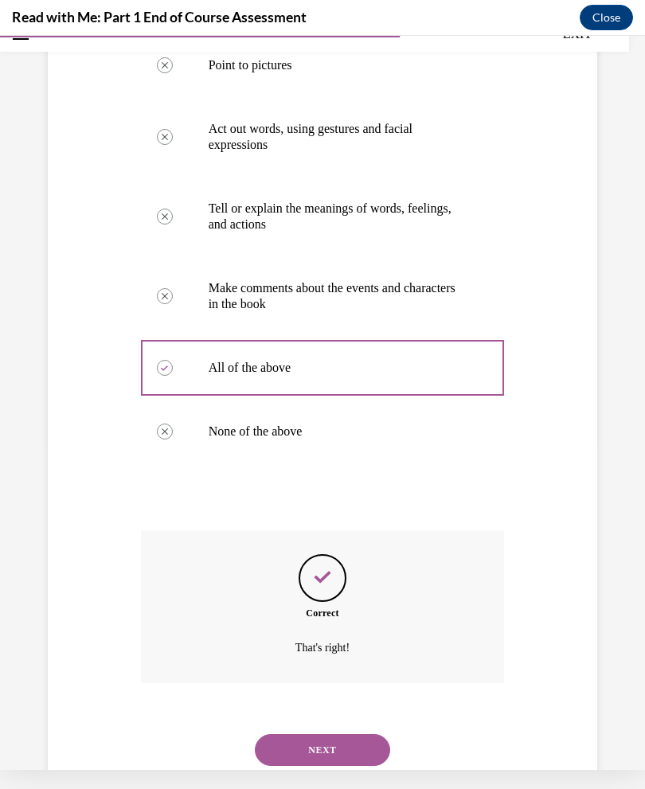
click at [363, 734] on button "NEXT" at bounding box center [322, 750] width 135 height 32
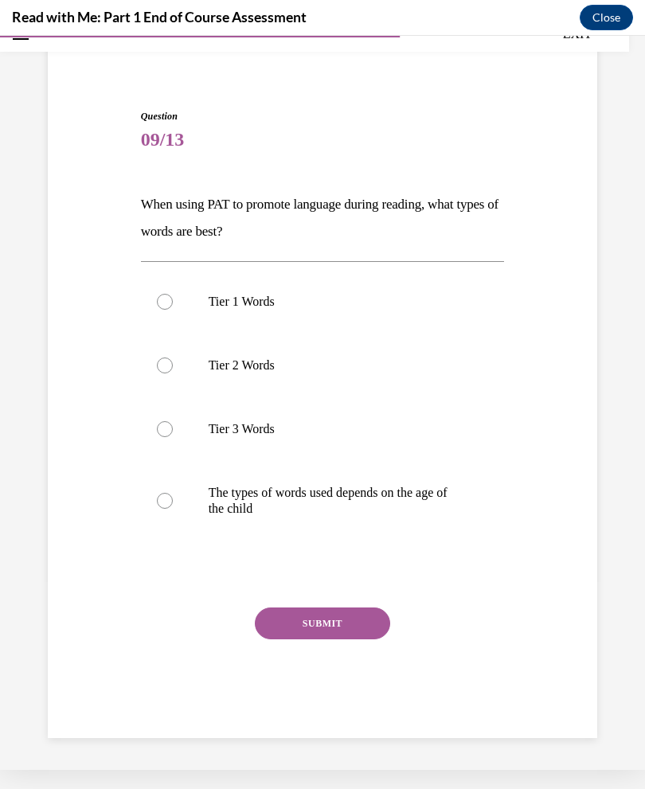
scroll to position [50, 0]
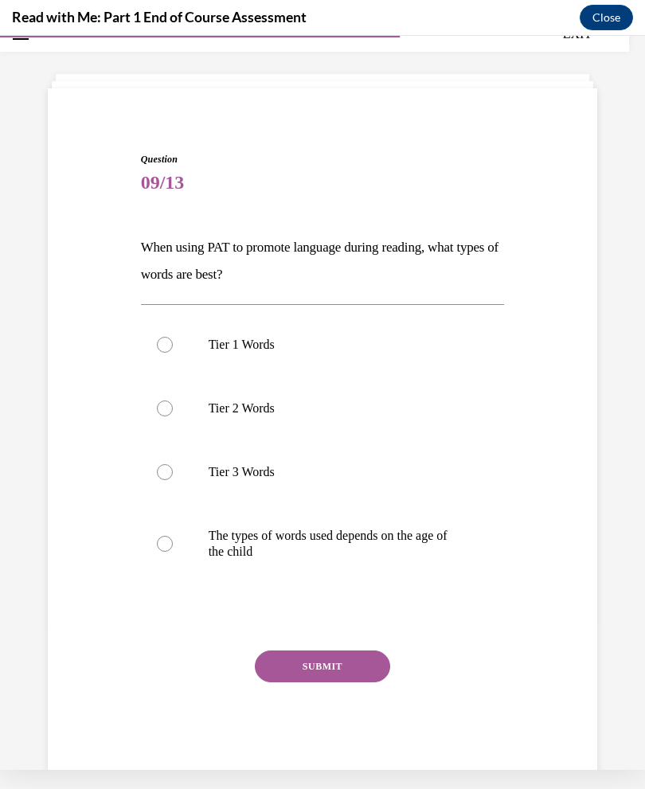
click at [357, 680] on button "SUBMIT" at bounding box center [322, 666] width 135 height 32
click at [403, 528] on p "The types of words used depends on the age of the child" at bounding box center [337, 544] width 256 height 32
click at [173, 536] on input "The types of words used depends on the age of the child" at bounding box center [165, 544] width 16 height 16
radio input "true"
click at [360, 678] on button "SUBMIT" at bounding box center [322, 666] width 135 height 32
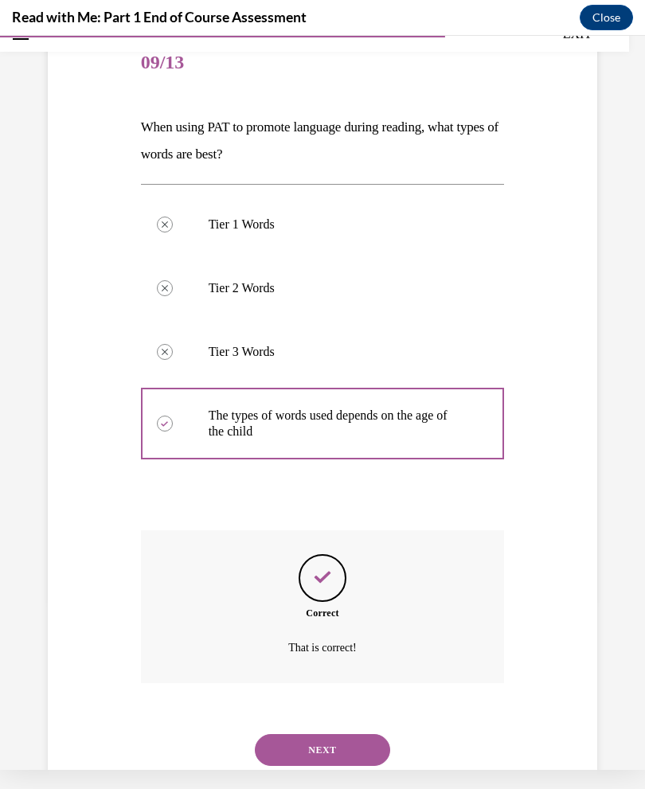
click at [361, 734] on button "NEXT" at bounding box center [322, 750] width 135 height 32
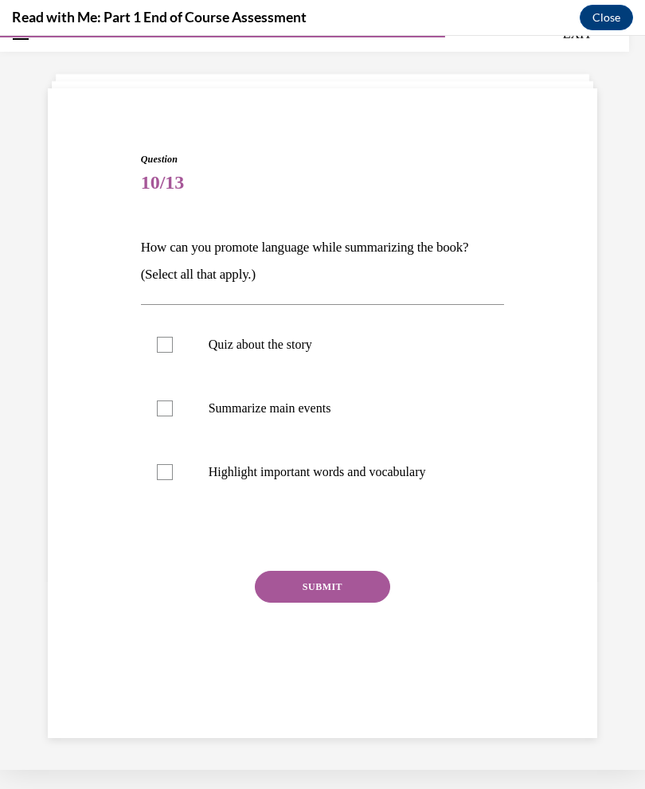
click at [318, 409] on p "Summarize main events" at bounding box center [337, 408] width 256 height 16
click at [173, 409] on input "Summarize main events" at bounding box center [165, 408] width 16 height 16
checkbox input "true"
click at [298, 346] on p "Quiz about the story" at bounding box center [337, 345] width 256 height 16
click at [173, 346] on input "Quiz about the story" at bounding box center [165, 345] width 16 height 16
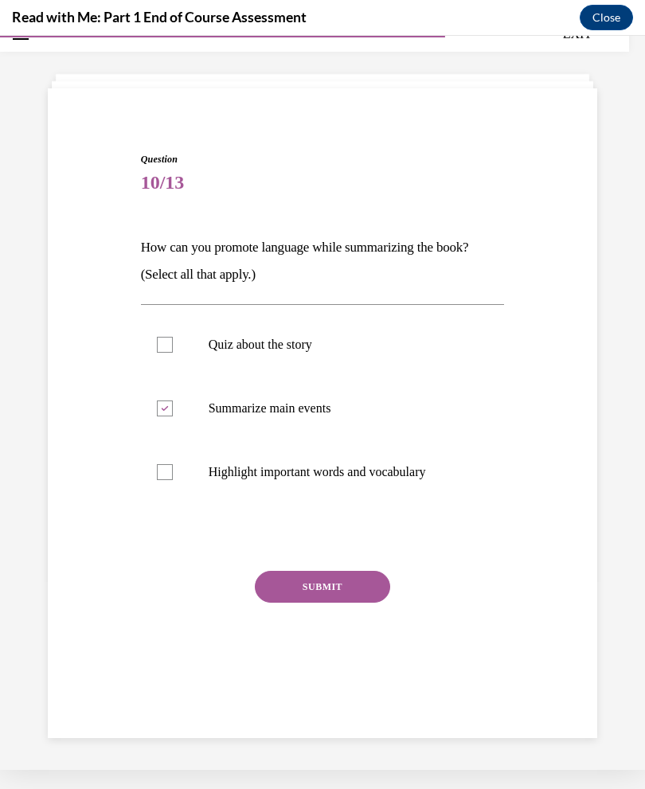
checkbox input "true"
click at [348, 600] on button "SUBMIT" at bounding box center [322, 587] width 135 height 32
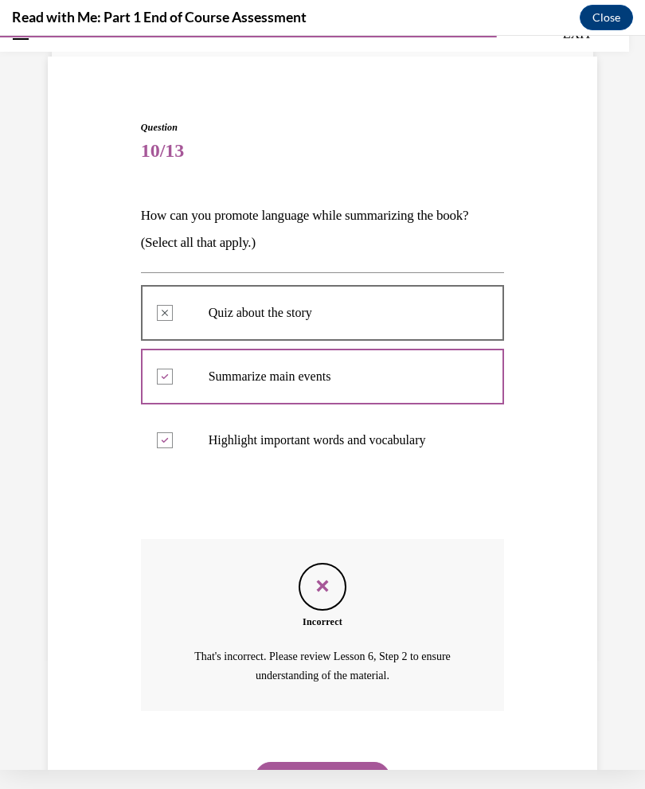
scroll to position [109, 0]
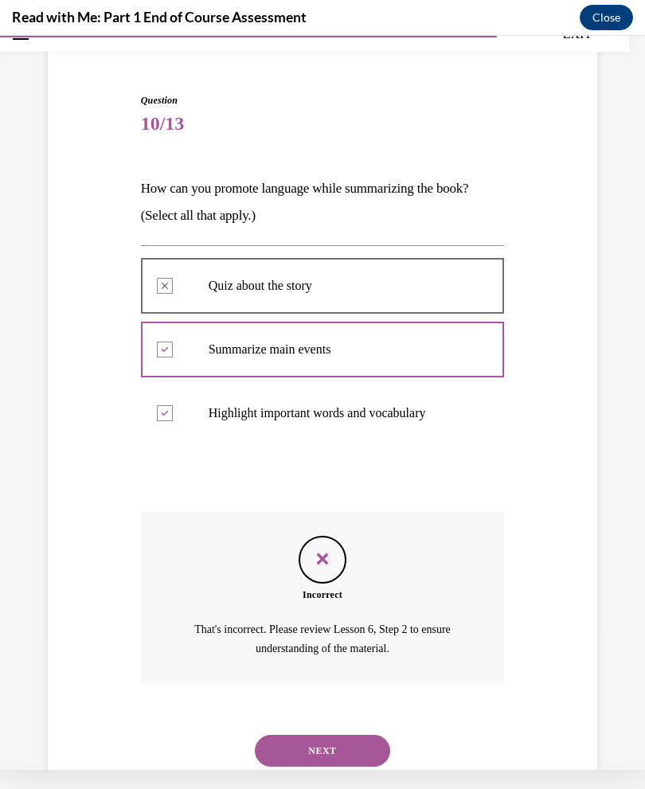
click at [357, 736] on button "NEXT" at bounding box center [322, 751] width 135 height 32
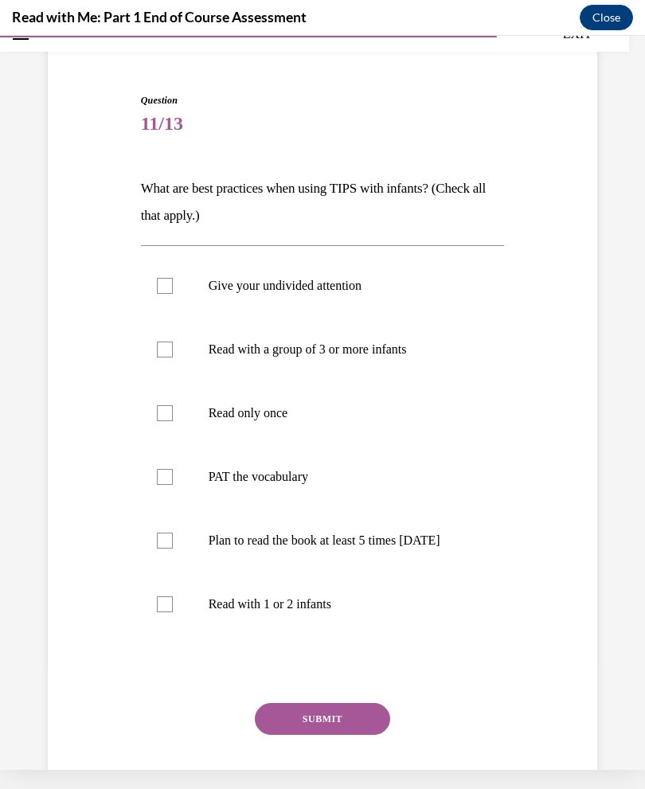
click at [362, 285] on p "Give your undivided attention" at bounding box center [337, 286] width 256 height 16
click at [173, 285] on input "Give your undivided attention" at bounding box center [165, 286] width 16 height 16
checkbox input "true"
click at [426, 340] on label "Read with a group of 3 or more infants" at bounding box center [323, 350] width 364 height 64
click at [173, 342] on input "Read with a group of 3 or more infants" at bounding box center [165, 350] width 16 height 16
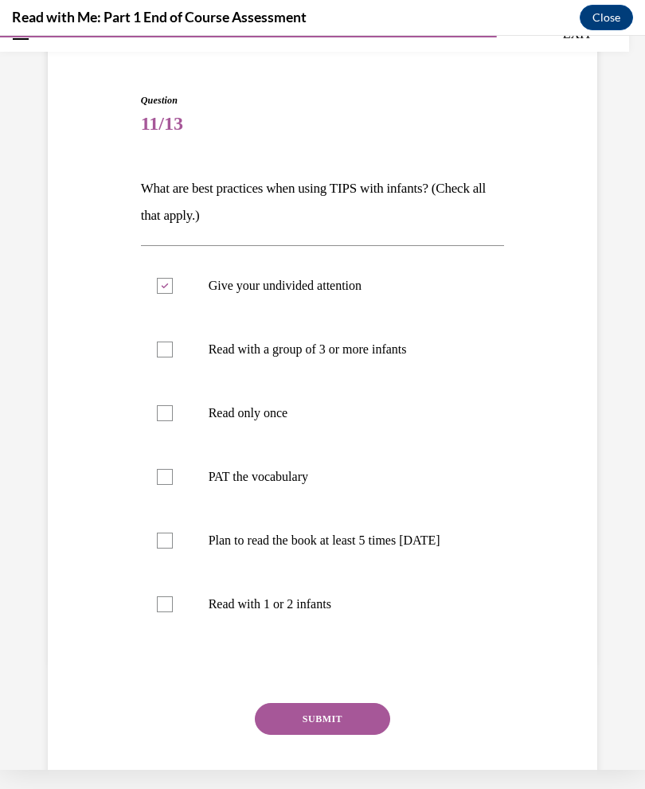
checkbox input "true"
click at [364, 548] on p "Plan to read the book at least 5 times in 2 weeks" at bounding box center [337, 541] width 256 height 16
click at [173, 548] on input "Plan to read the book at least 5 times in 2 weeks" at bounding box center [165, 541] width 16 height 16
checkbox input "true"
click at [328, 612] on p "Read with 1 or 2 infants" at bounding box center [337, 604] width 256 height 16
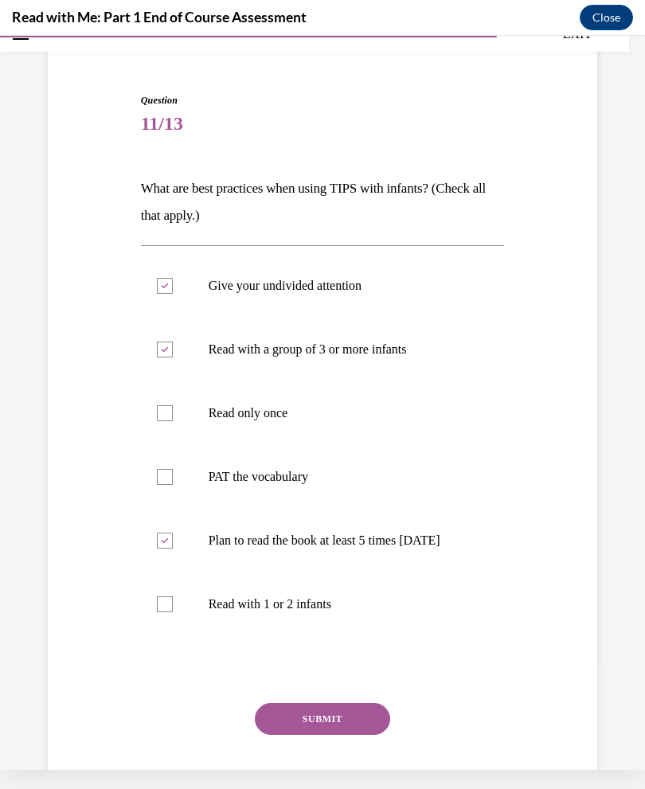
click at [173, 612] on input "Read with 1 or 2 infants" at bounding box center [165, 604] width 16 height 16
checkbox input "true"
click at [357, 728] on button "SUBMIT" at bounding box center [322, 719] width 135 height 32
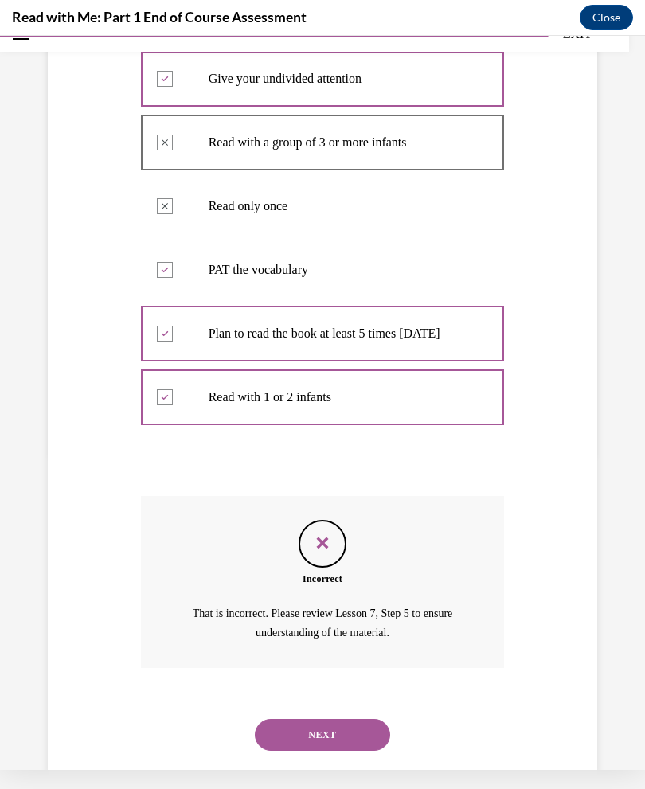
click at [365, 728] on button "NEXT" at bounding box center [322, 735] width 135 height 32
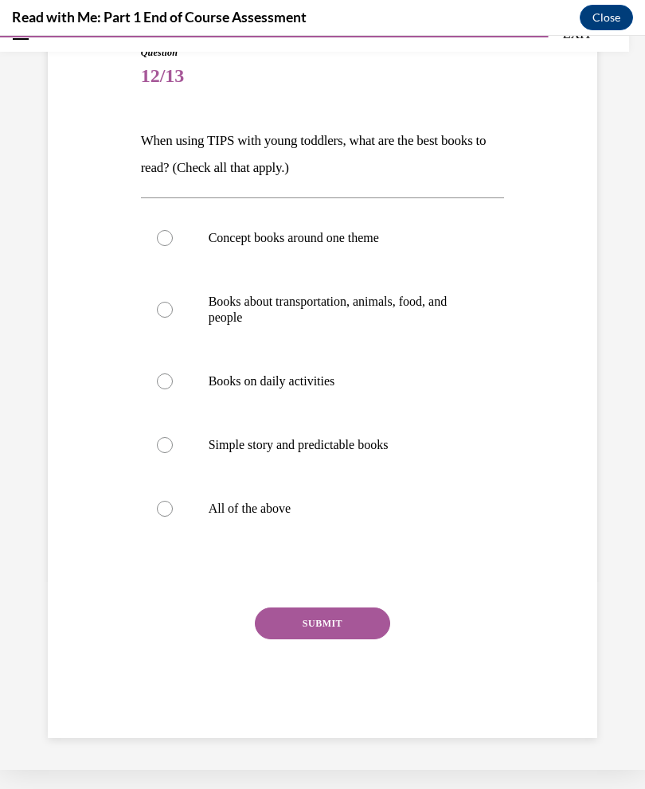
scroll to position [106, 0]
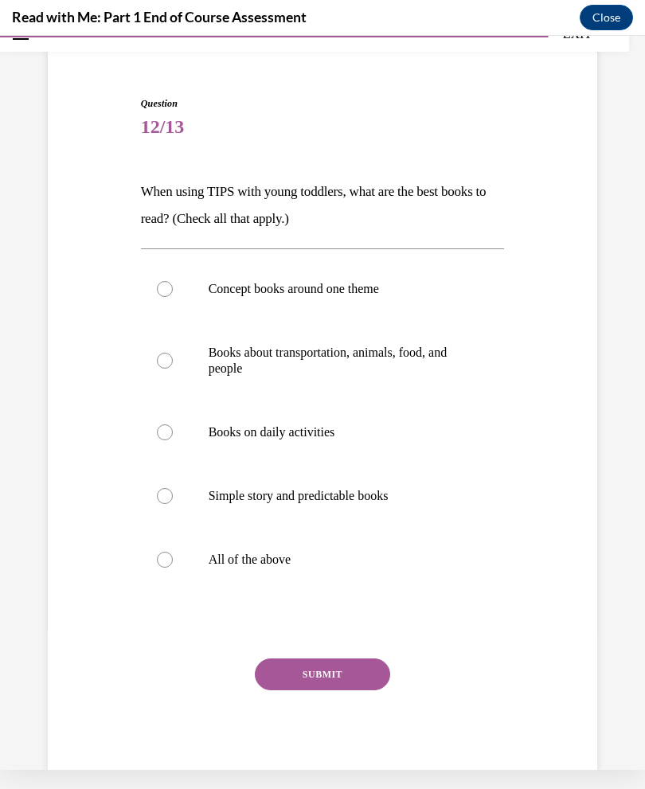
click at [287, 572] on label "All of the above" at bounding box center [323, 560] width 364 height 64
click at [173, 568] on input "All of the above" at bounding box center [165, 560] width 16 height 16
radio input "true"
click at [338, 681] on button "SUBMIT" at bounding box center [322, 674] width 135 height 32
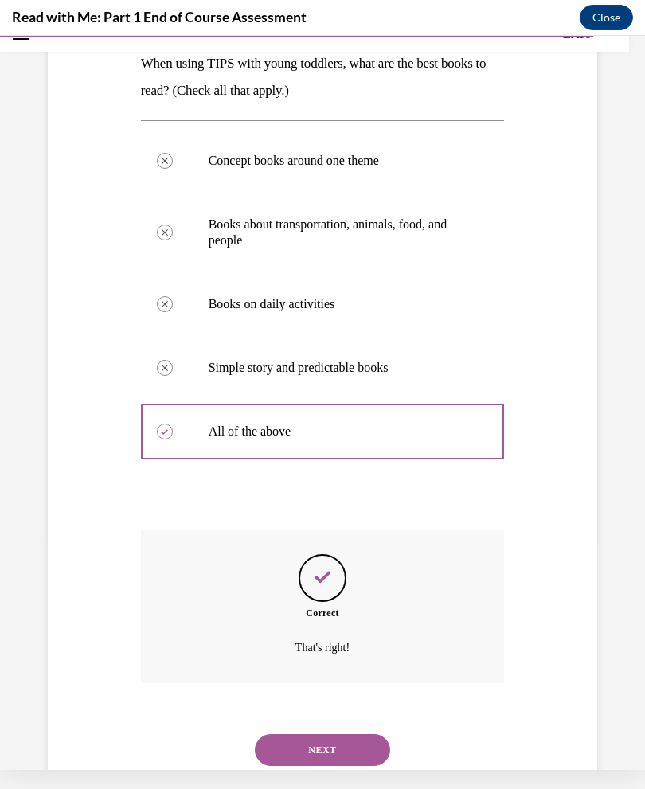
click at [352, 734] on button "NEXT" at bounding box center [322, 750] width 135 height 32
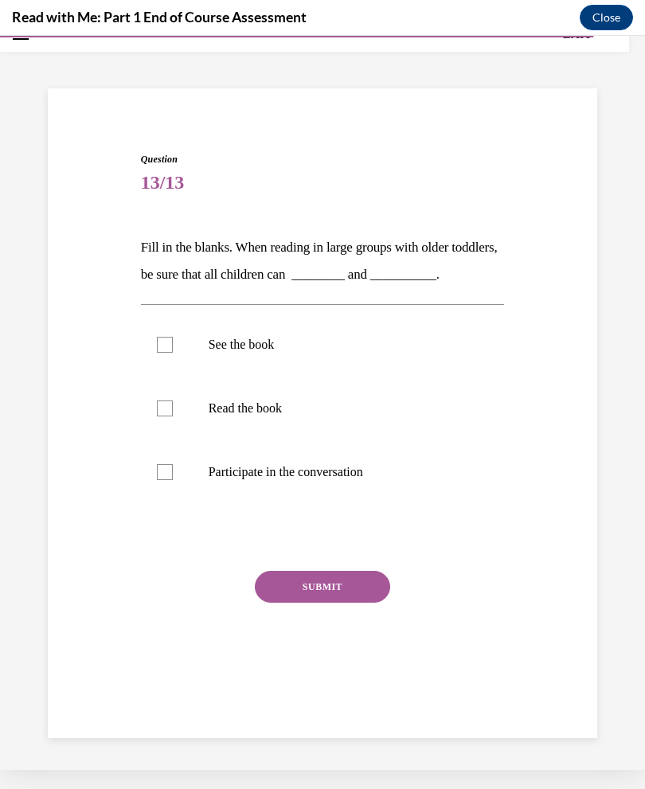
scroll to position [50, 0]
click at [273, 346] on p "See the book" at bounding box center [337, 345] width 256 height 16
click at [173, 346] on input "See the book" at bounding box center [165, 345] width 16 height 16
checkbox input "true"
click at [320, 488] on label "Participate in the conversation" at bounding box center [323, 472] width 364 height 64
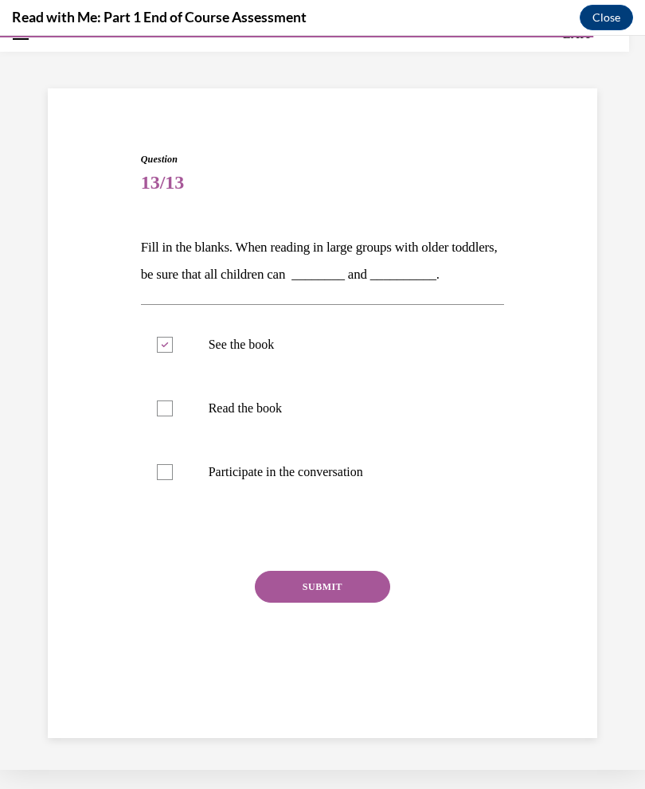
click at [173, 480] on input "Participate in the conversation" at bounding box center [165, 472] width 16 height 16
checkbox input "true"
click at [361, 594] on button "SUBMIT" at bounding box center [322, 587] width 135 height 32
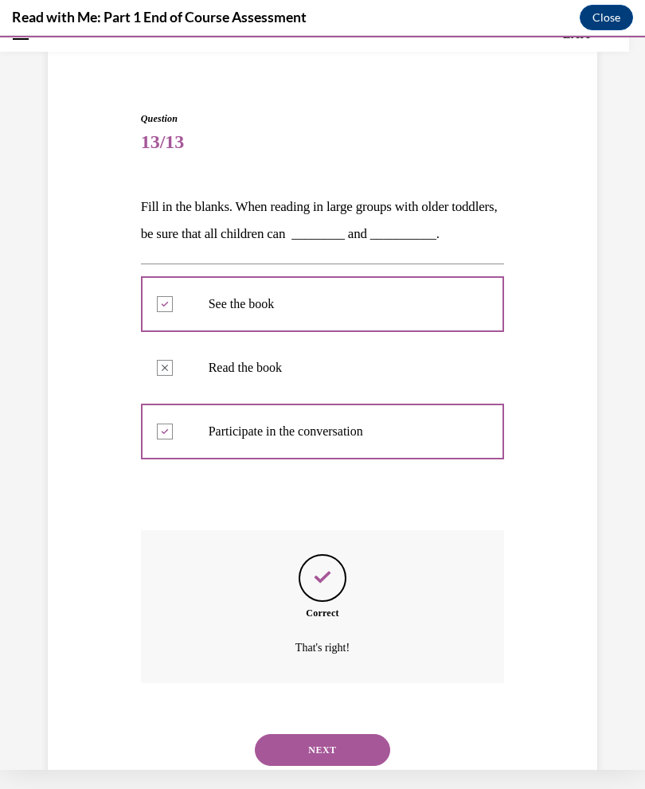
click at [340, 734] on button "NEXT" at bounding box center [322, 750] width 135 height 32
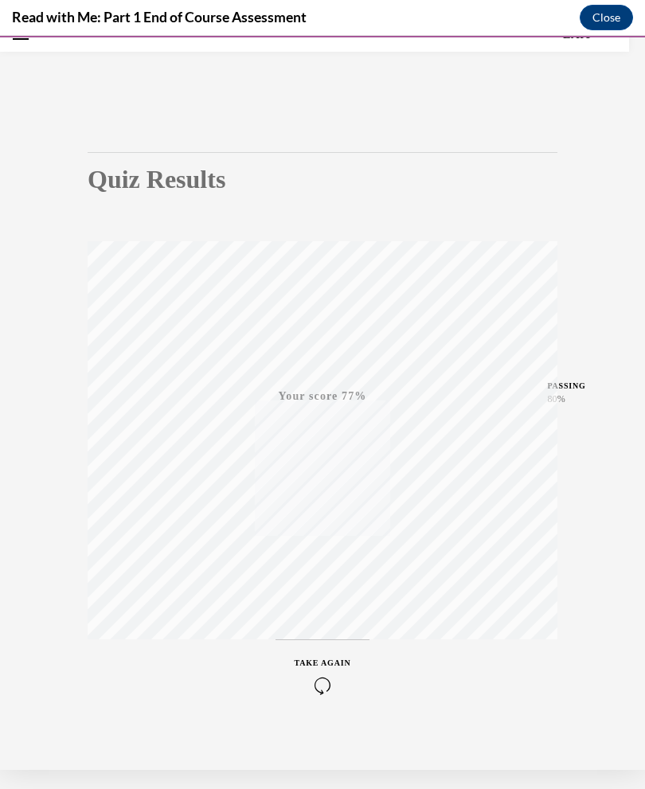
click at [325, 674] on div "TAKE AGAIN" at bounding box center [323, 675] width 57 height 37
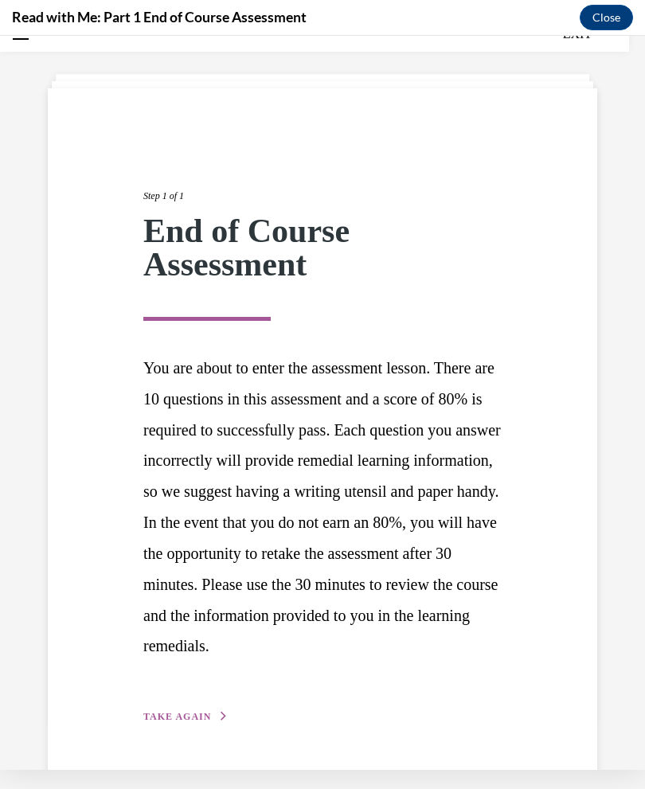
click at [215, 724] on button "TAKE AGAIN" at bounding box center [185, 716] width 85 height 14
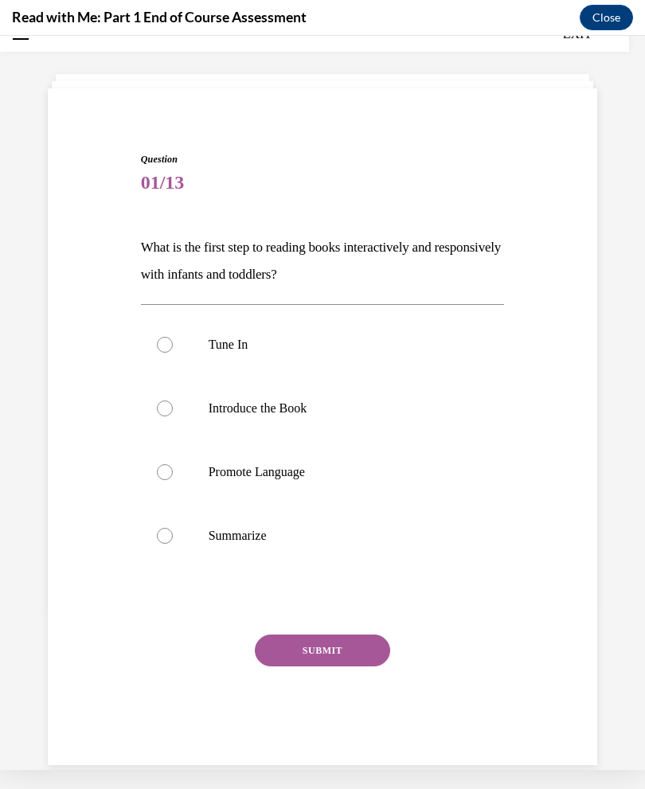
click at [232, 349] on p "Tune In" at bounding box center [337, 345] width 256 height 16
click at [173, 349] on input "Tune In" at bounding box center [165, 345] width 16 height 16
radio input "true"
click at [349, 657] on button "SUBMIT" at bounding box center [322, 650] width 135 height 32
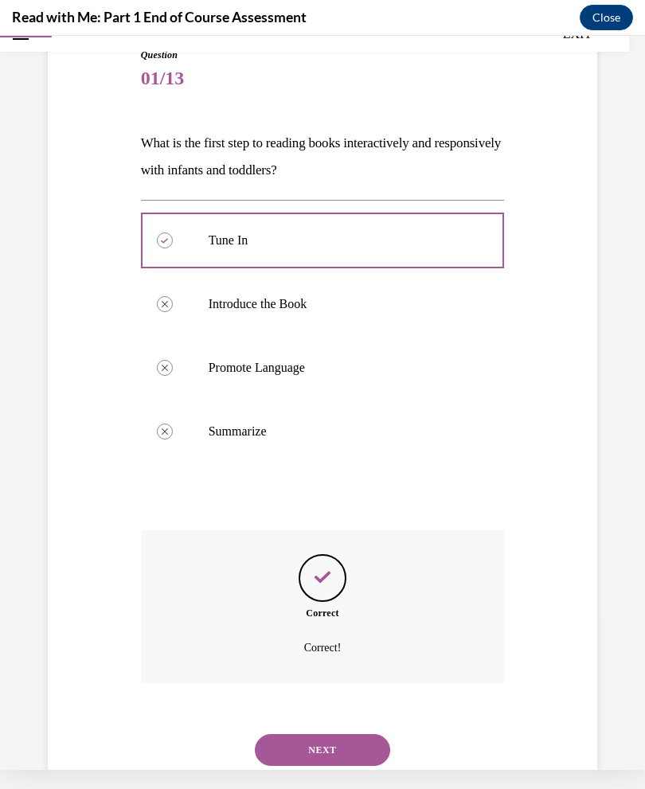
click at [339, 734] on button "NEXT" at bounding box center [322, 750] width 135 height 32
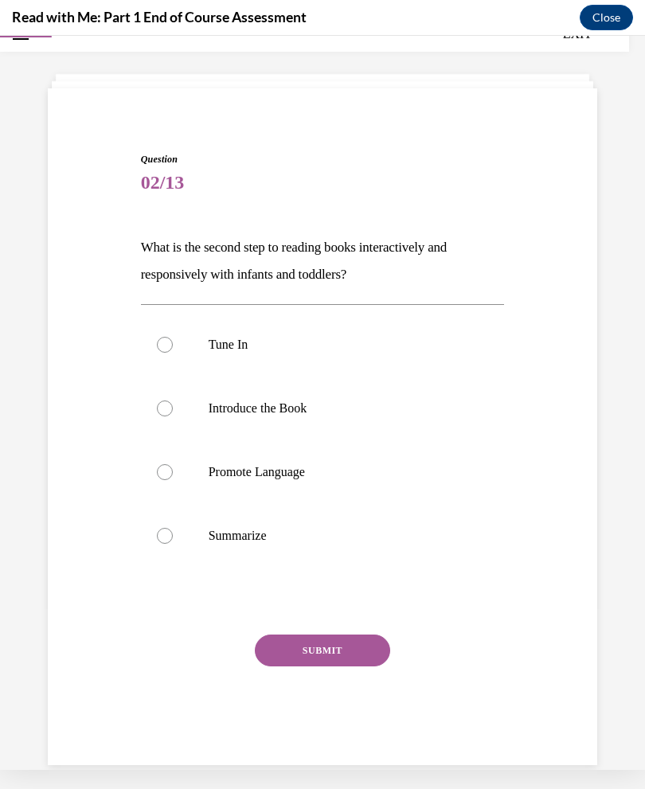
click at [309, 412] on p "Introduce the Book" at bounding box center [337, 408] width 256 height 16
click at [173, 412] on input "Introduce the Book" at bounding box center [165, 408] width 16 height 16
radio input "true"
click at [358, 654] on button "SUBMIT" at bounding box center [322, 650] width 135 height 32
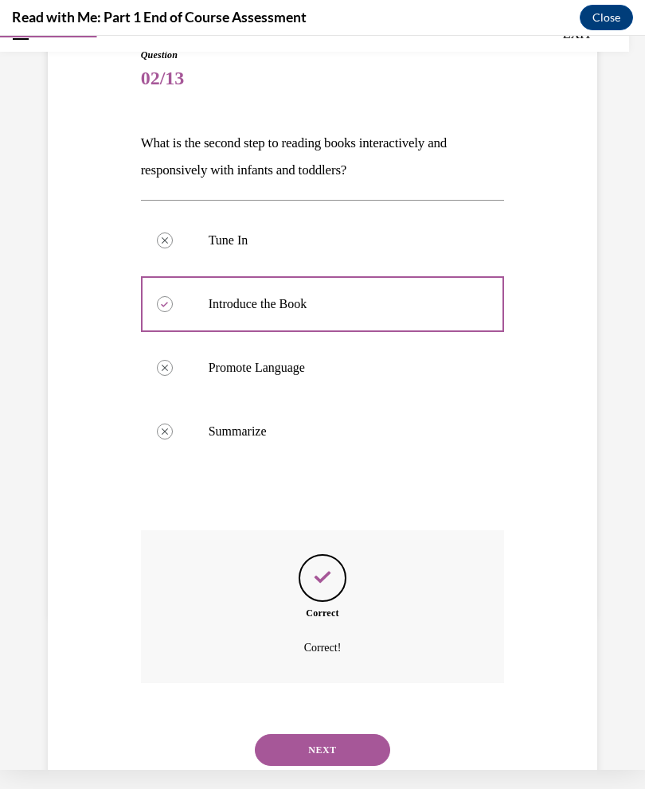
click at [357, 736] on button "NEXT" at bounding box center [322, 750] width 135 height 32
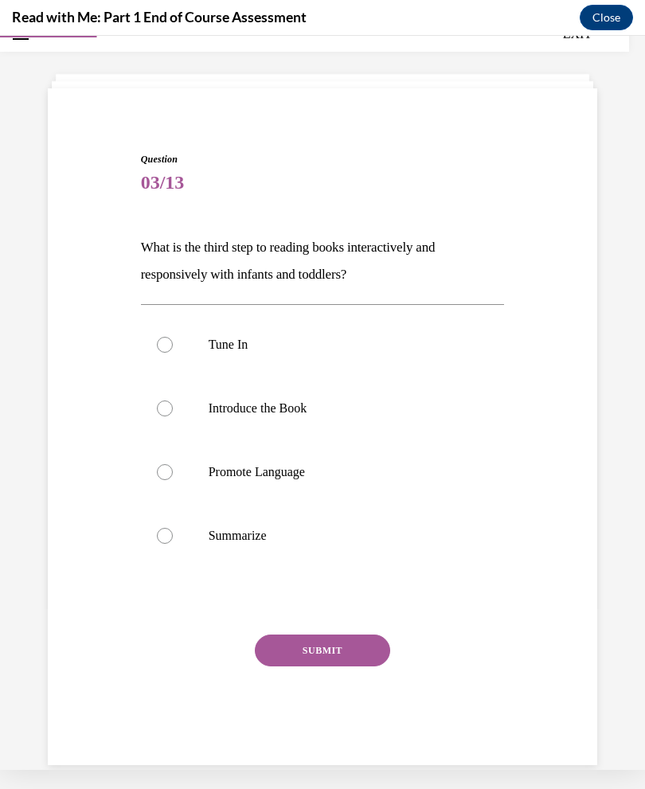
click at [298, 471] on p "Promote Language" at bounding box center [337, 472] width 256 height 16
click at [173, 471] on input "Promote Language" at bounding box center [165, 472] width 16 height 16
radio input "true"
click at [330, 650] on button "SUBMIT" at bounding box center [322, 650] width 135 height 32
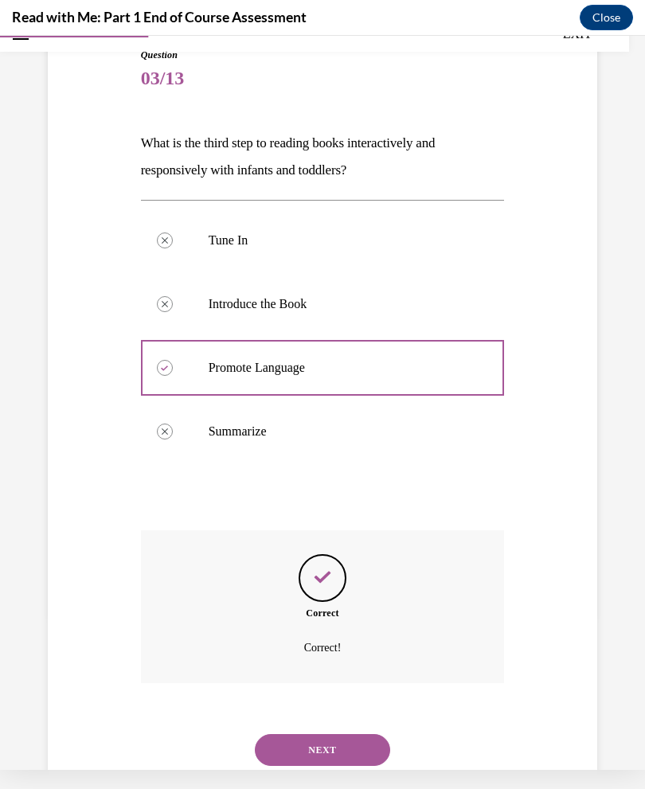
click at [348, 734] on button "NEXT" at bounding box center [322, 750] width 135 height 32
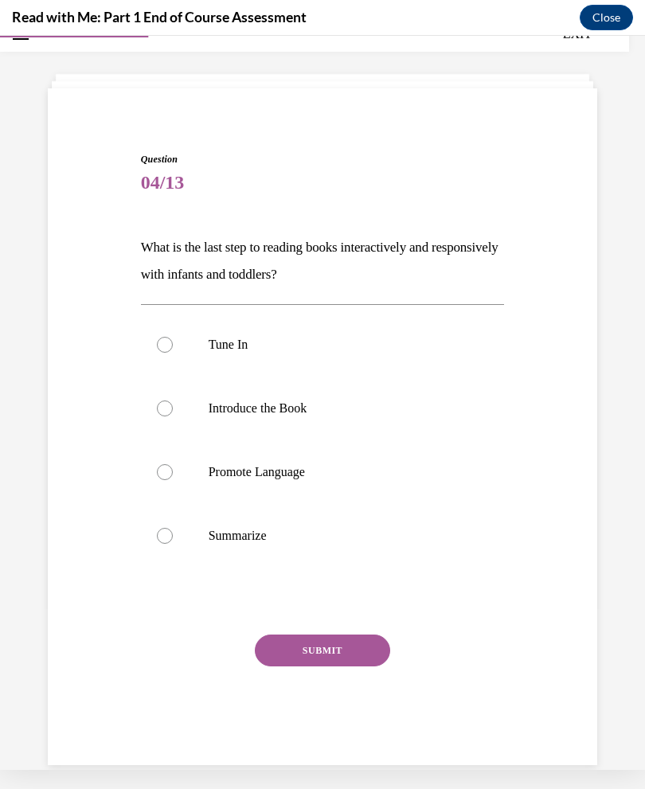
click at [310, 546] on label "Summarize" at bounding box center [323, 536] width 364 height 64
click at [173, 544] on input "Summarize" at bounding box center [165, 536] width 16 height 16
radio input "true"
click at [358, 654] on button "SUBMIT" at bounding box center [322, 650] width 135 height 32
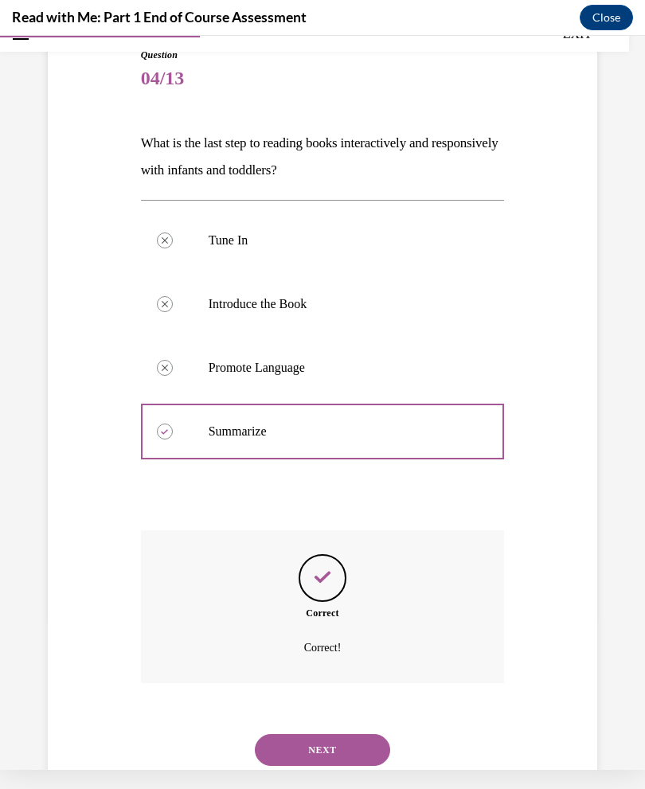
click at [355, 735] on button "NEXT" at bounding box center [322, 750] width 135 height 32
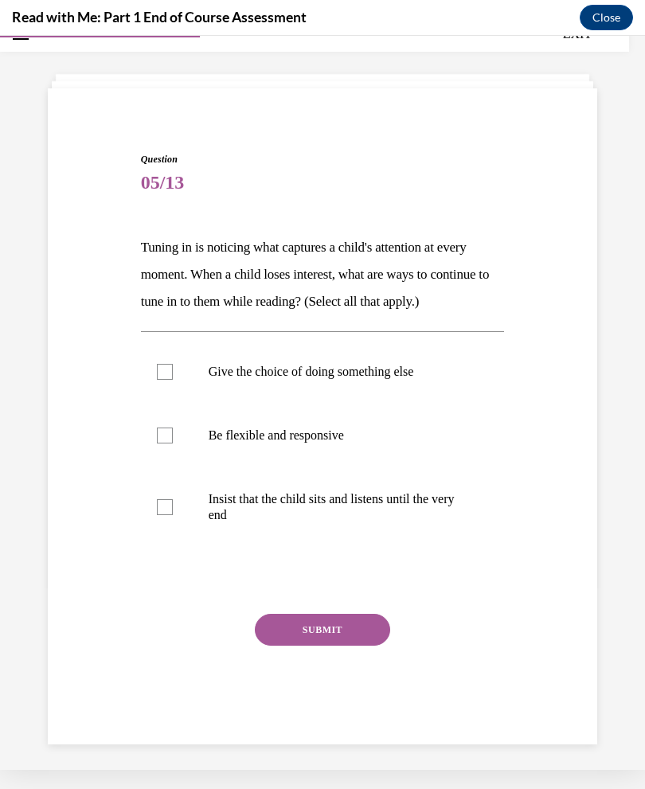
click at [325, 443] on p "Be flexible and responsive" at bounding box center [337, 436] width 256 height 16
click at [173, 443] on input "Be flexible and responsive" at bounding box center [165, 436] width 16 height 16
checkbox input "true"
click at [356, 523] on p "Insist that the child sits and listens until the very end" at bounding box center [337, 507] width 256 height 32
click at [173, 515] on input "Insist that the child sits and listens until the very end" at bounding box center [165, 507] width 16 height 16
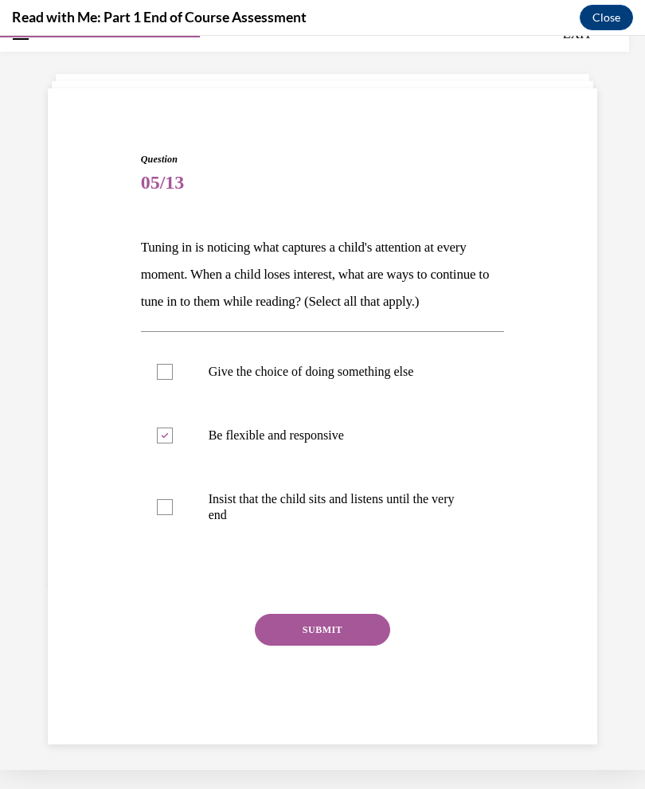
checkbox input "true"
click at [336, 646] on button "SUBMIT" at bounding box center [322, 630] width 135 height 32
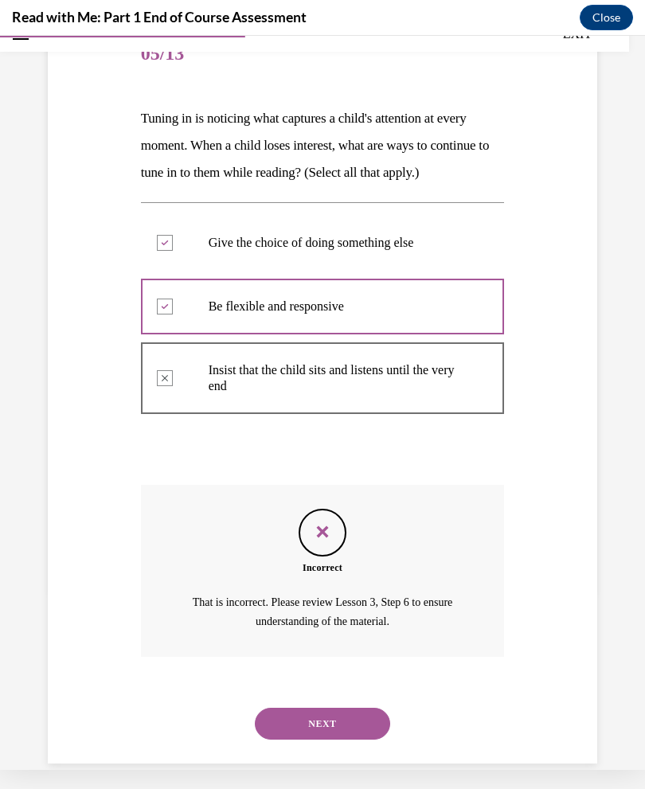
click at [332, 721] on button "NEXT" at bounding box center [322, 724] width 135 height 32
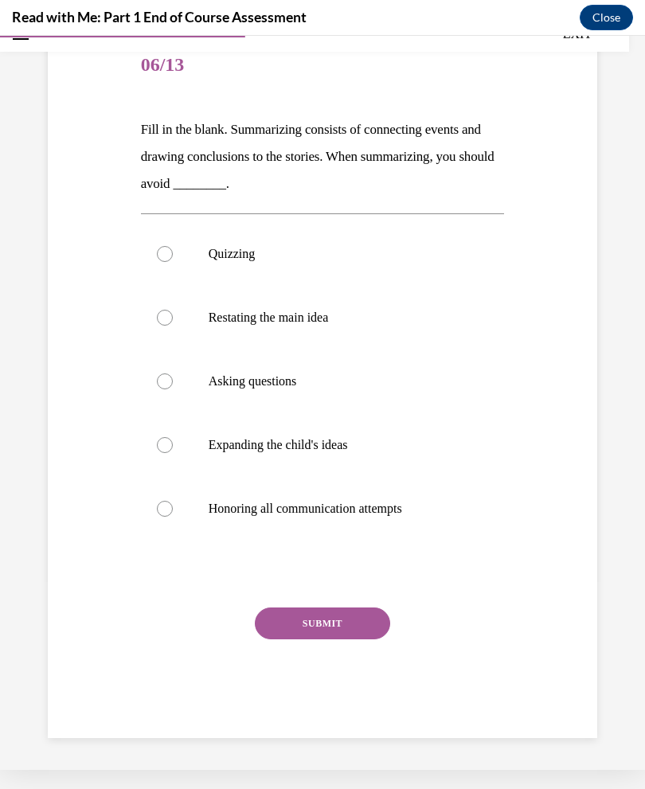
scroll to position [117, 0]
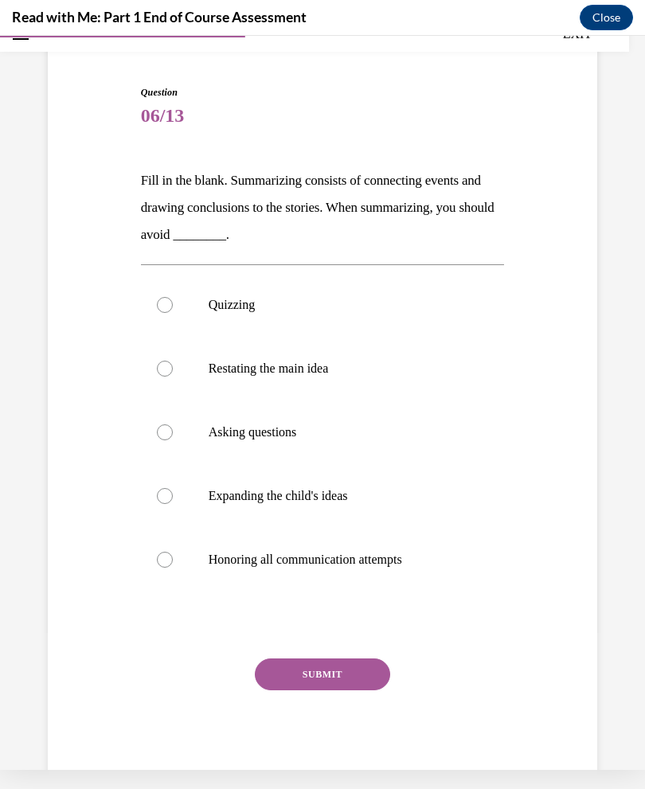
click at [356, 674] on button "SUBMIT" at bounding box center [322, 674] width 135 height 32
click at [236, 318] on label "Quizzing" at bounding box center [323, 305] width 364 height 64
click at [173, 313] on input "Quizzing" at bounding box center [165, 305] width 16 height 16
radio input "true"
click at [312, 678] on button "SUBMIT" at bounding box center [322, 674] width 135 height 32
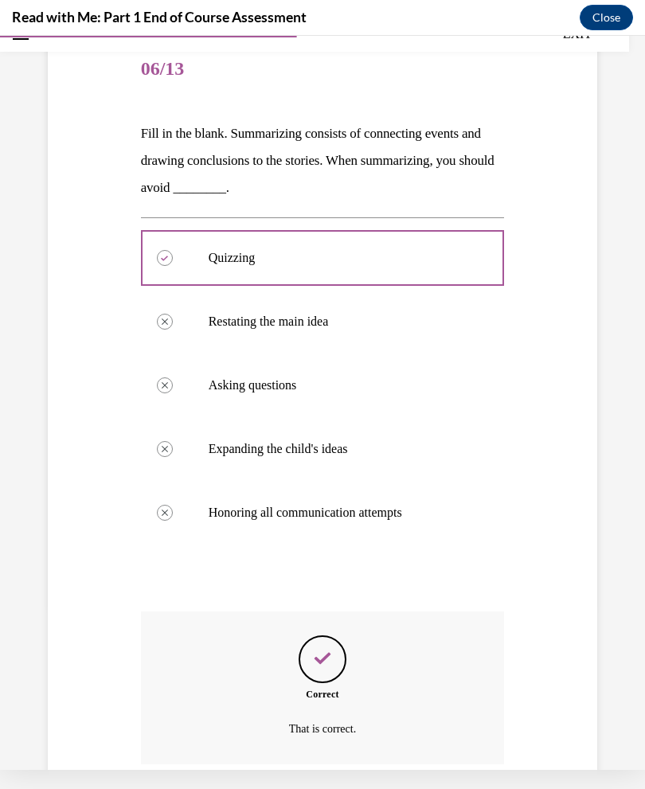
scroll to position [245, 0]
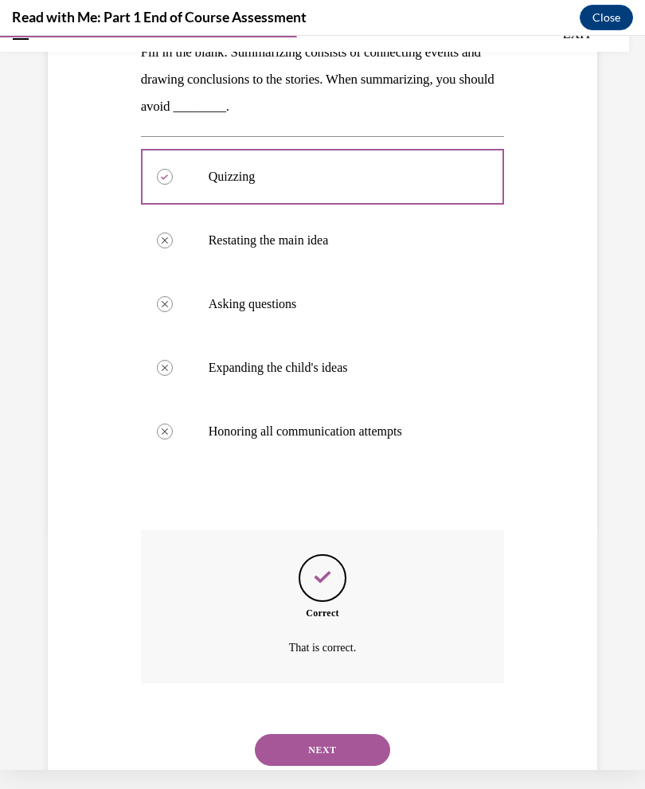
click at [361, 734] on button "NEXT" at bounding box center [322, 750] width 135 height 32
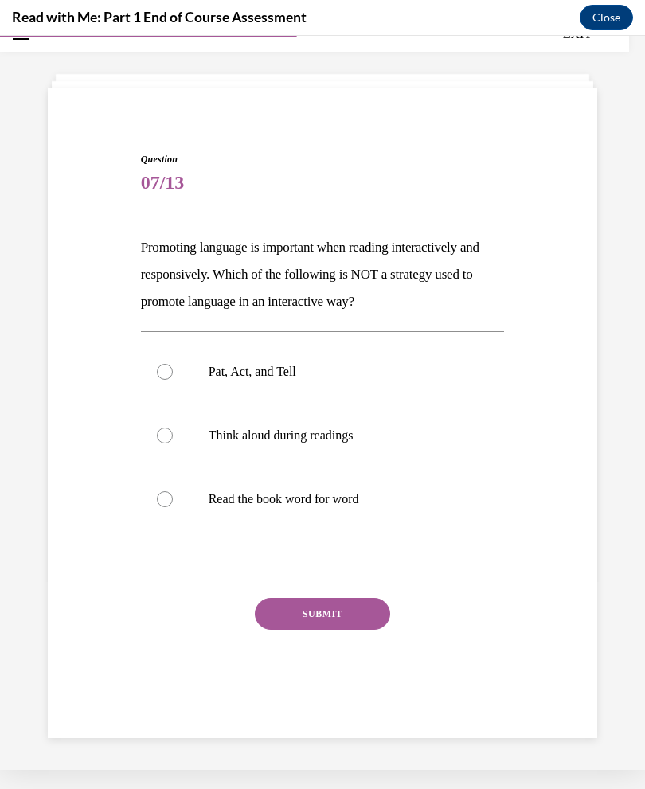
scroll to position [50, 0]
click at [349, 510] on label "Read the book word for word" at bounding box center [323, 499] width 364 height 64
click at [173, 507] on input "Read the book word for word" at bounding box center [165, 499] width 16 height 16
radio input "true"
click at [351, 617] on button "SUBMIT" at bounding box center [322, 614] width 135 height 32
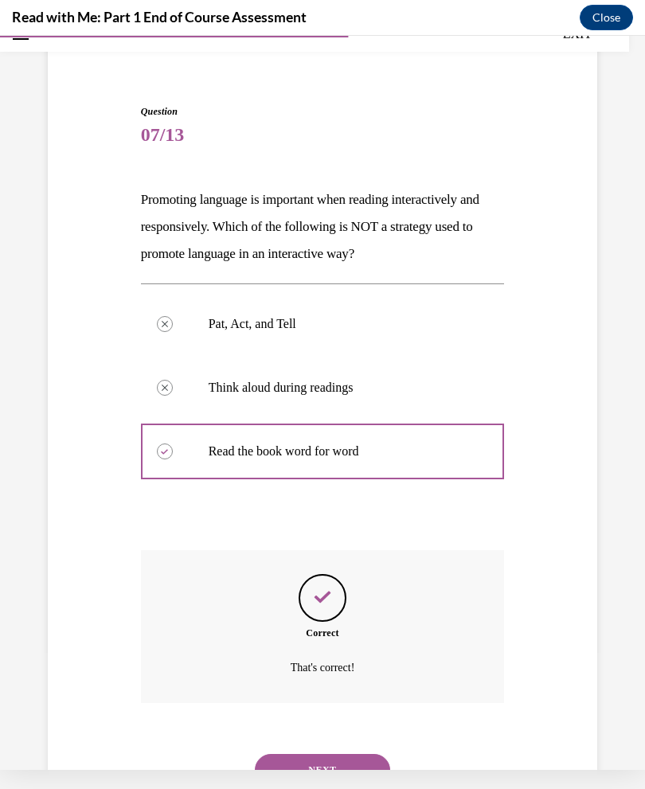
scroll to position [118, 0]
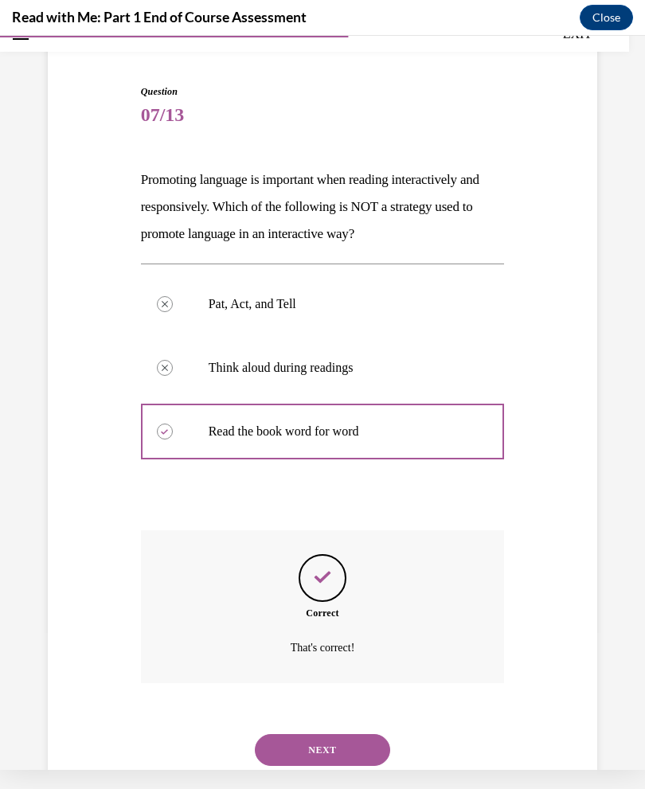
click at [367, 734] on button "NEXT" at bounding box center [322, 750] width 135 height 32
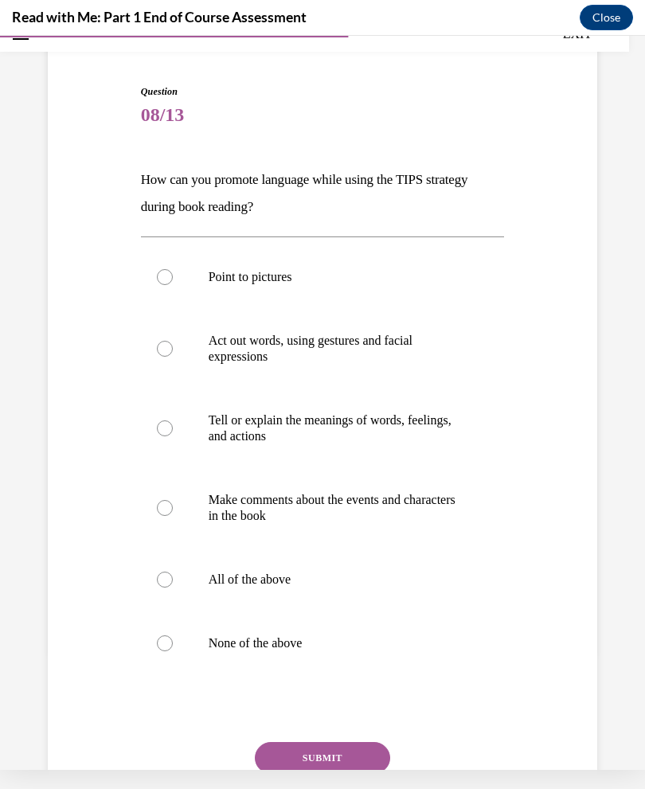
click at [337, 749] on button "SUBMIT" at bounding box center [322, 758] width 135 height 32
click at [272, 573] on p "All of the above" at bounding box center [337, 580] width 256 height 16
click at [173, 573] on input "All of the above" at bounding box center [165, 580] width 16 height 16
radio input "true"
click at [336, 756] on button "SUBMIT" at bounding box center [322, 758] width 135 height 32
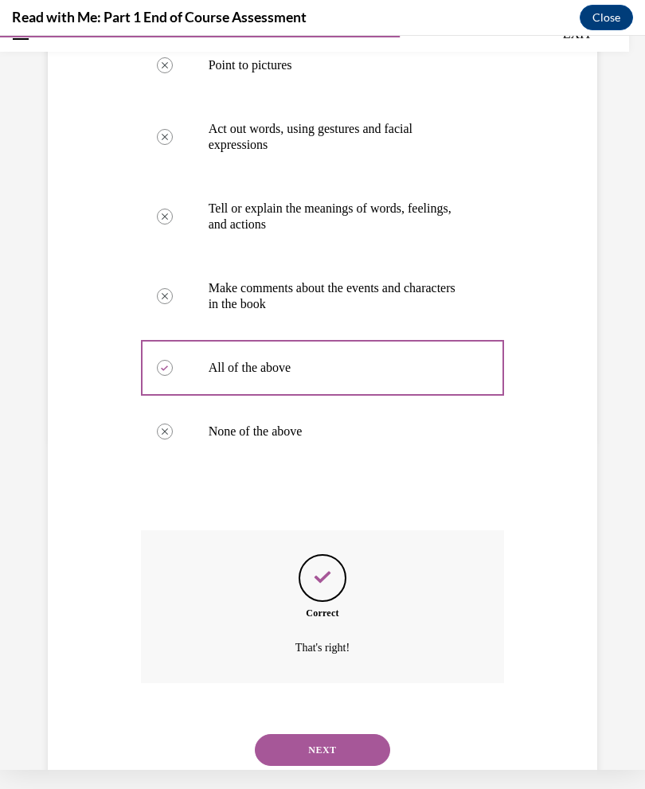
click at [361, 734] on button "NEXT" at bounding box center [322, 750] width 135 height 32
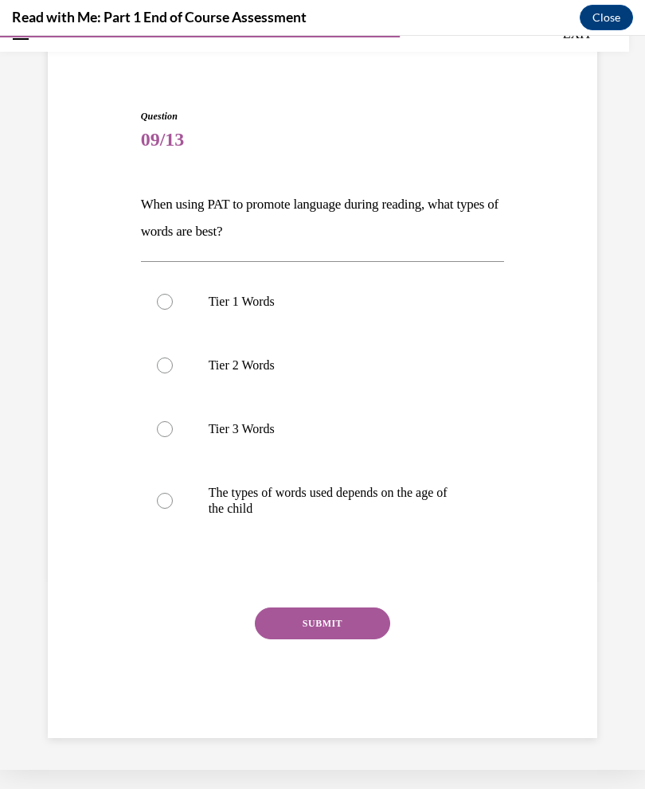
scroll to position [50, 0]
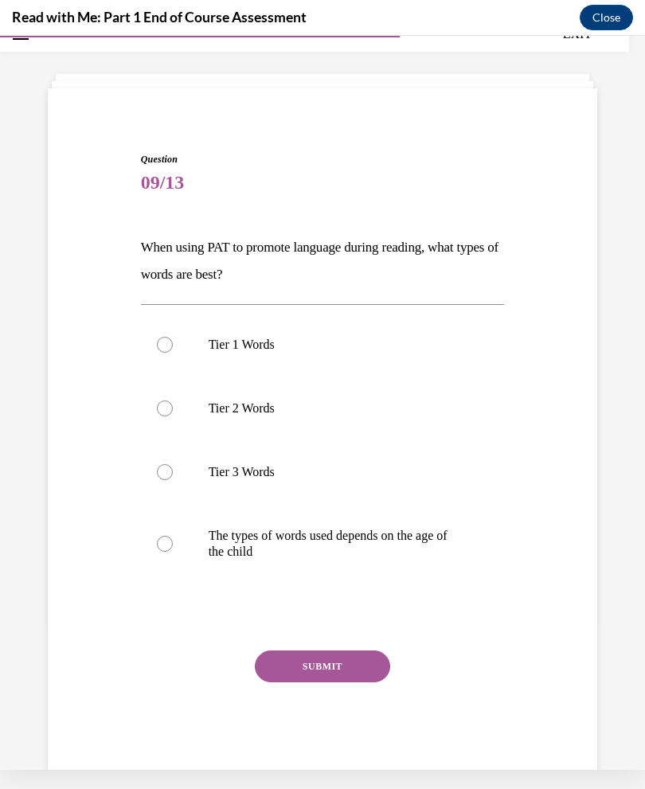
click at [412, 536] on p "The types of words used depends on the age of the child" at bounding box center [337, 544] width 256 height 32
click at [173, 536] on input "The types of words used depends on the age of the child" at bounding box center [165, 544] width 16 height 16
radio input "true"
click at [342, 662] on button "SUBMIT" at bounding box center [322, 666] width 135 height 32
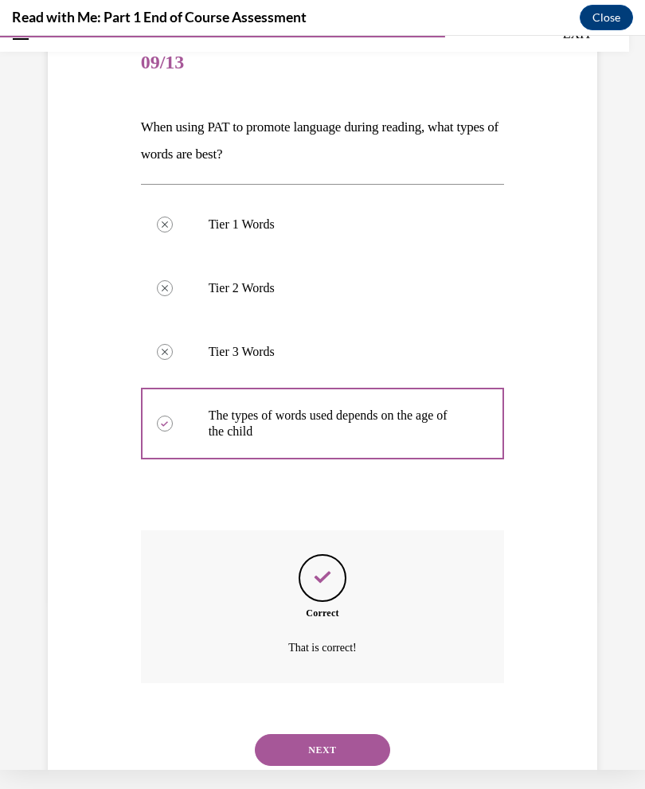
click at [347, 734] on button "NEXT" at bounding box center [322, 750] width 135 height 32
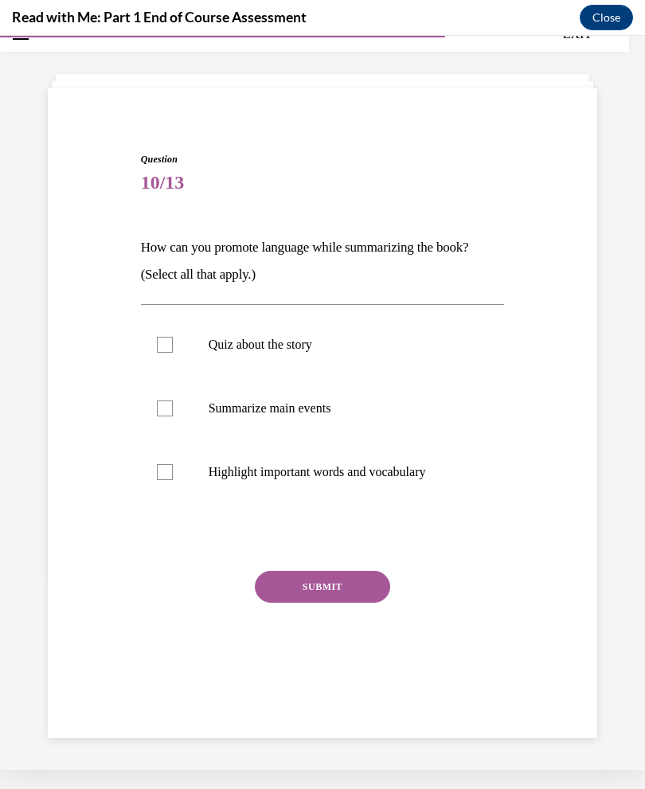
click at [301, 403] on p "Summarize main events" at bounding box center [337, 408] width 256 height 16
click at [173, 403] on input "Summarize main events" at bounding box center [165, 408] width 16 height 16
checkbox input "true"
click at [308, 470] on p "Highlight important words and vocabulary" at bounding box center [337, 472] width 256 height 16
click at [173, 470] on input "Highlight important words and vocabulary" at bounding box center [165, 472] width 16 height 16
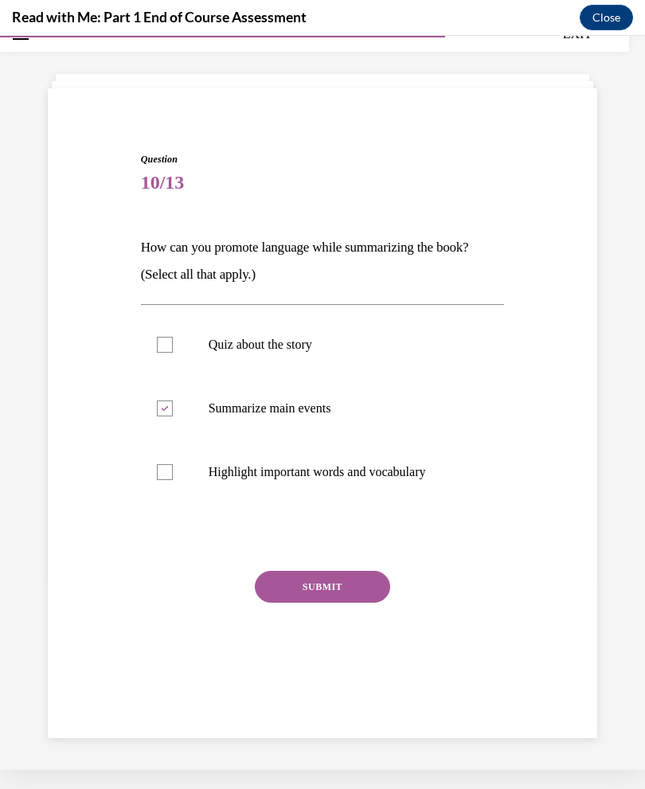
checkbox input "true"
click at [342, 586] on button "SUBMIT" at bounding box center [322, 587] width 135 height 32
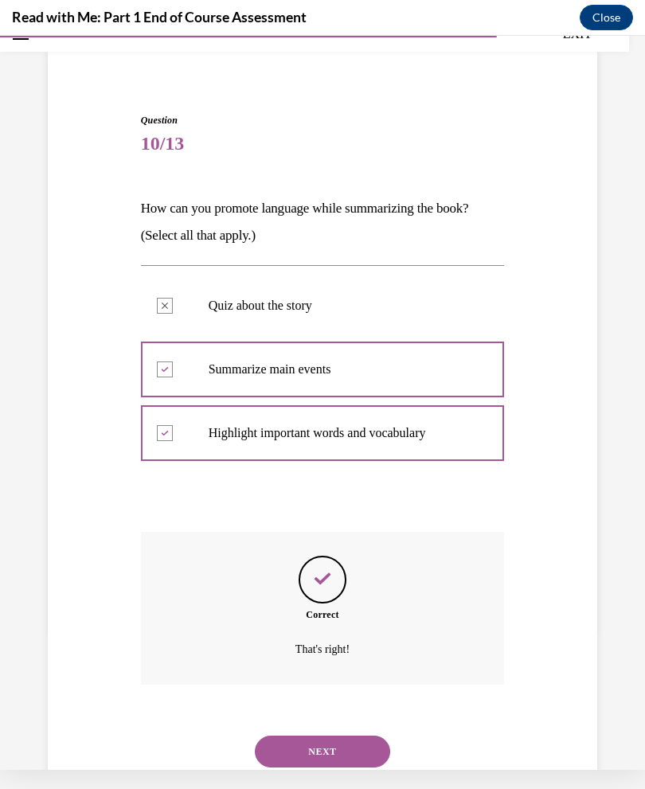
scroll to position [91, 0]
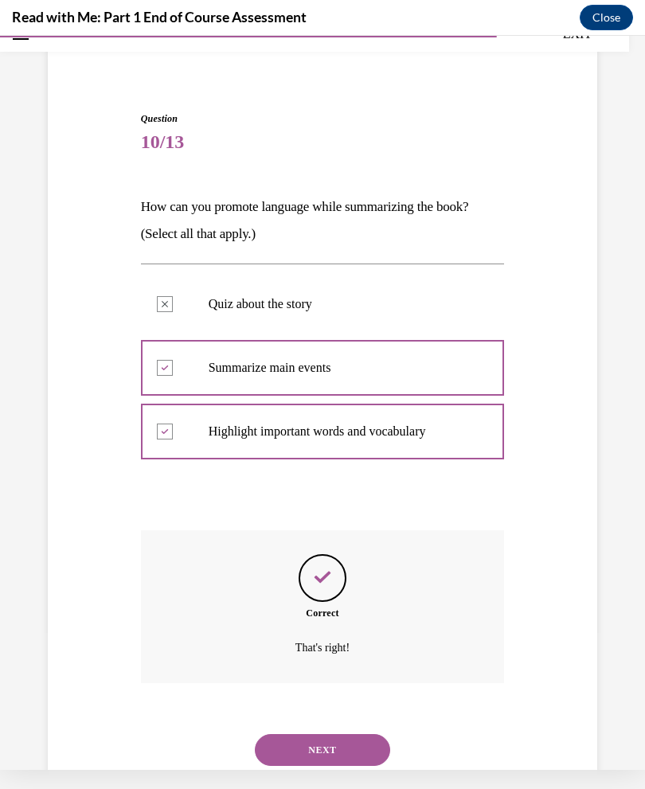
click at [334, 734] on button "NEXT" at bounding box center [322, 750] width 135 height 32
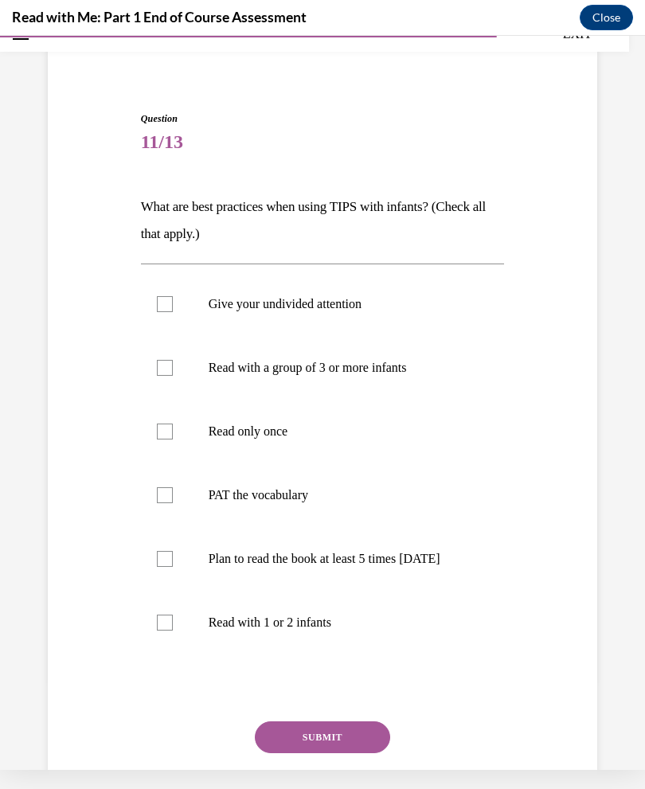
click at [236, 308] on p "Give your undivided attention" at bounding box center [337, 304] width 256 height 16
click at [173, 308] on input "Give your undivided attention" at bounding box center [165, 304] width 16 height 16
checkbox input "true"
click at [233, 366] on p "Read with a group of 3 or more infants" at bounding box center [337, 368] width 256 height 16
click at [173, 366] on input "Read with a group of 3 or more infants" at bounding box center [165, 368] width 16 height 16
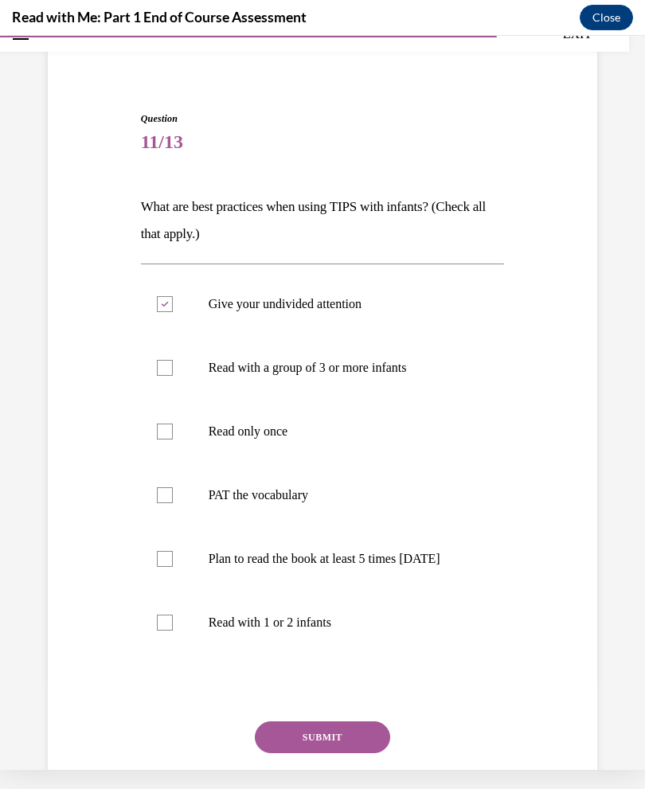
checkbox input "true"
click at [265, 499] on p "PAT the vocabulary" at bounding box center [337, 495] width 256 height 16
click at [173, 499] on input "PAT the vocabulary" at bounding box center [165, 495] width 16 height 16
checkbox input "true"
click at [330, 565] on p "Plan to read the book at least 5 times in 2 weeks" at bounding box center [337, 559] width 256 height 16
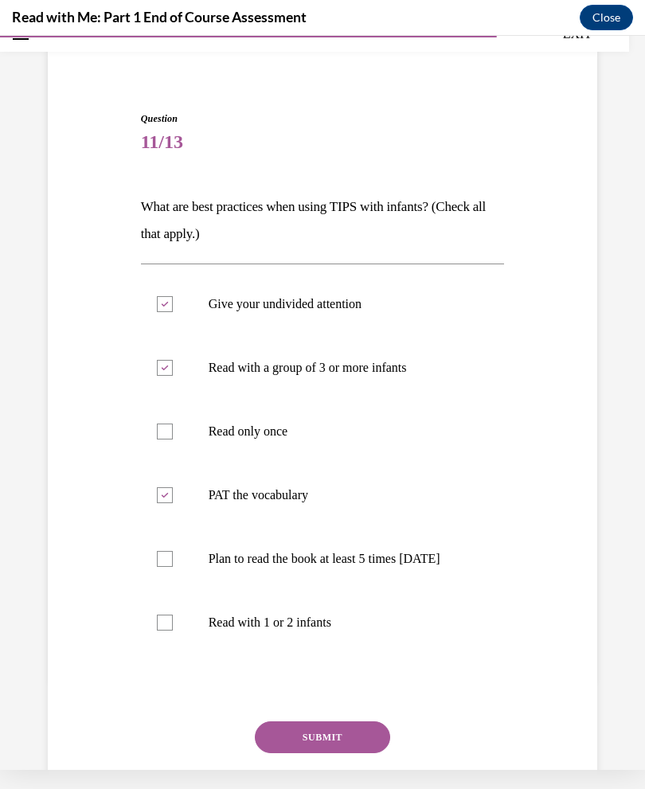
click at [173, 565] on input "Plan to read the book at least 5 times in 2 weeks" at bounding box center [165, 559] width 16 height 16
checkbox input "true"
click at [338, 752] on button "SUBMIT" at bounding box center [322, 737] width 135 height 32
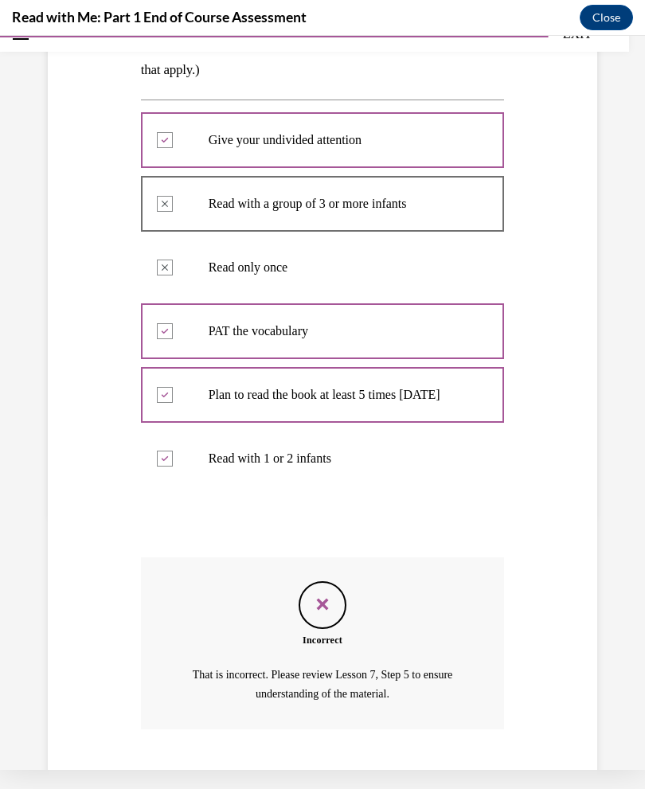
scroll to position [316, 0]
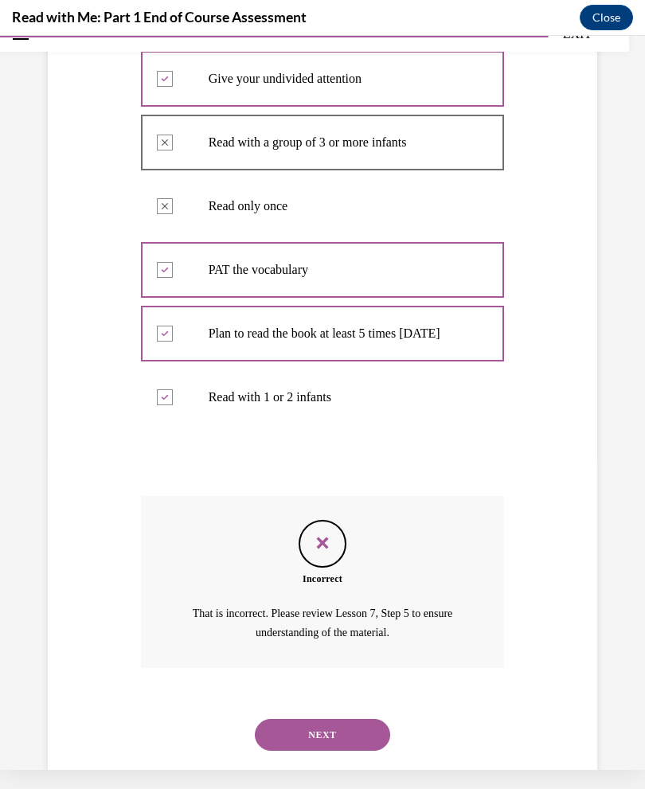
click at [340, 744] on button "NEXT" at bounding box center [322, 735] width 135 height 32
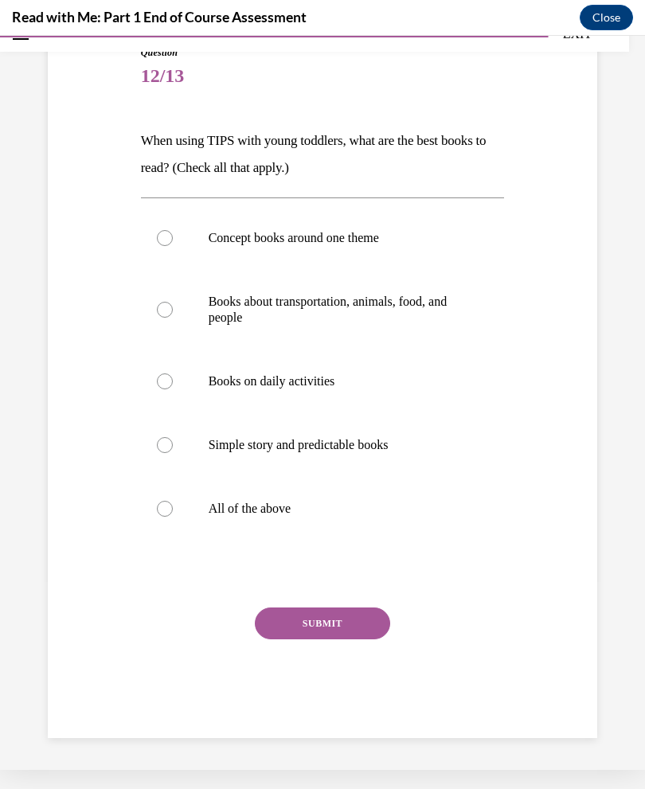
scroll to position [106, 0]
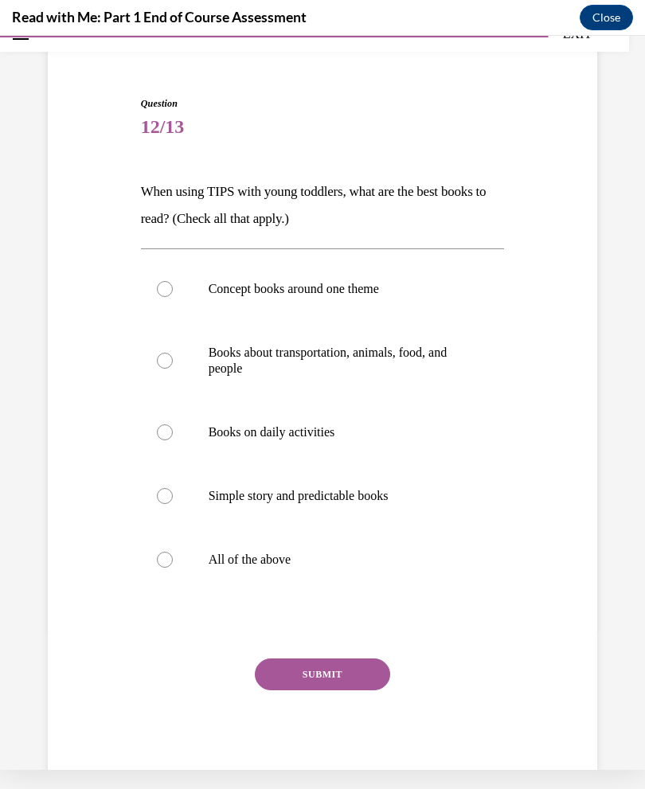
click at [267, 564] on p "All of the above" at bounding box center [337, 560] width 256 height 16
click at [173, 564] on input "All of the above" at bounding box center [165, 560] width 16 height 16
radio input "true"
click at [319, 680] on button "SUBMIT" at bounding box center [322, 674] width 135 height 32
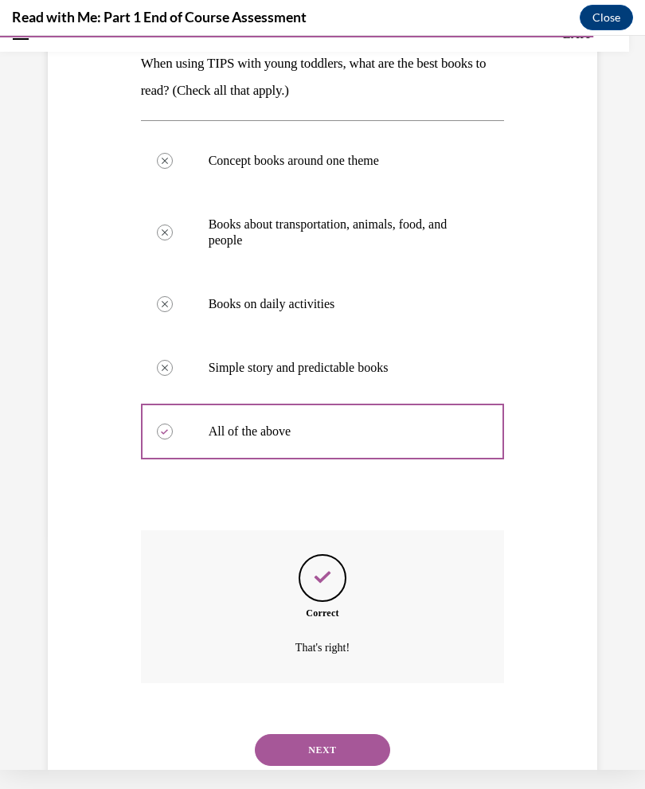
click at [334, 735] on button "NEXT" at bounding box center [322, 750] width 135 height 32
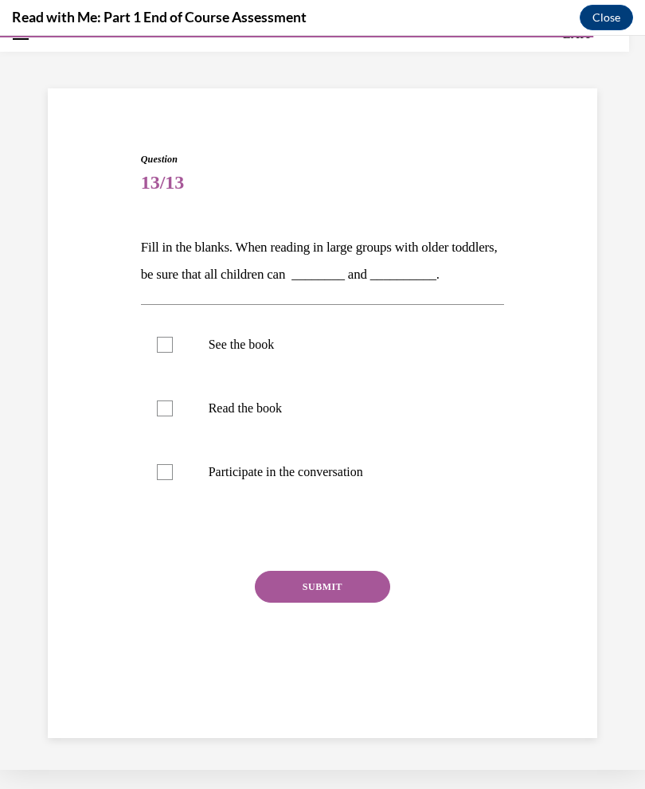
scroll to position [50, 0]
click at [261, 353] on label "See the book" at bounding box center [323, 345] width 364 height 64
click at [173, 353] on input "See the book" at bounding box center [165, 345] width 16 height 16
checkbox input "true"
click at [249, 467] on p "Participate in the conversation" at bounding box center [337, 472] width 256 height 16
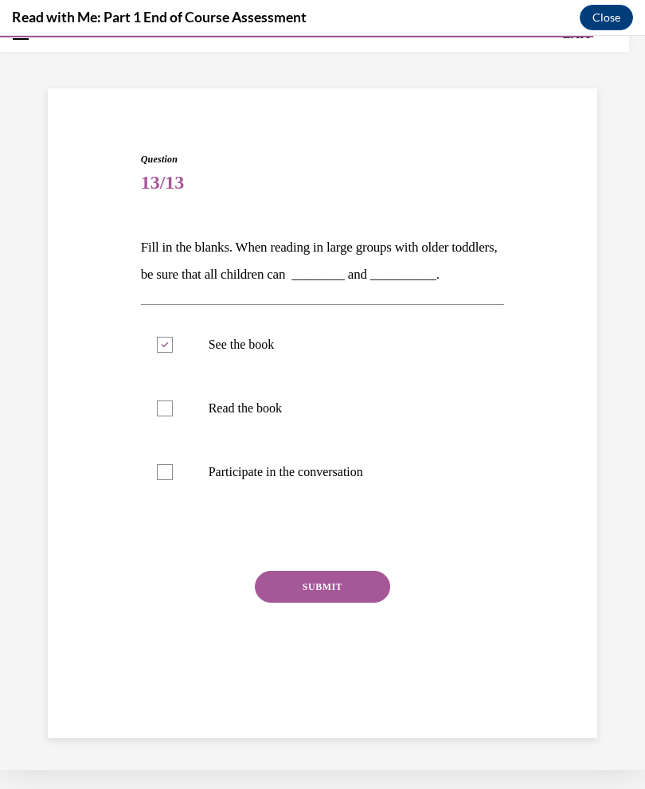
click at [173, 467] on input "Participate in the conversation" at bounding box center [165, 472] width 16 height 16
checkbox input "true"
click at [330, 581] on button "SUBMIT" at bounding box center [322, 587] width 135 height 32
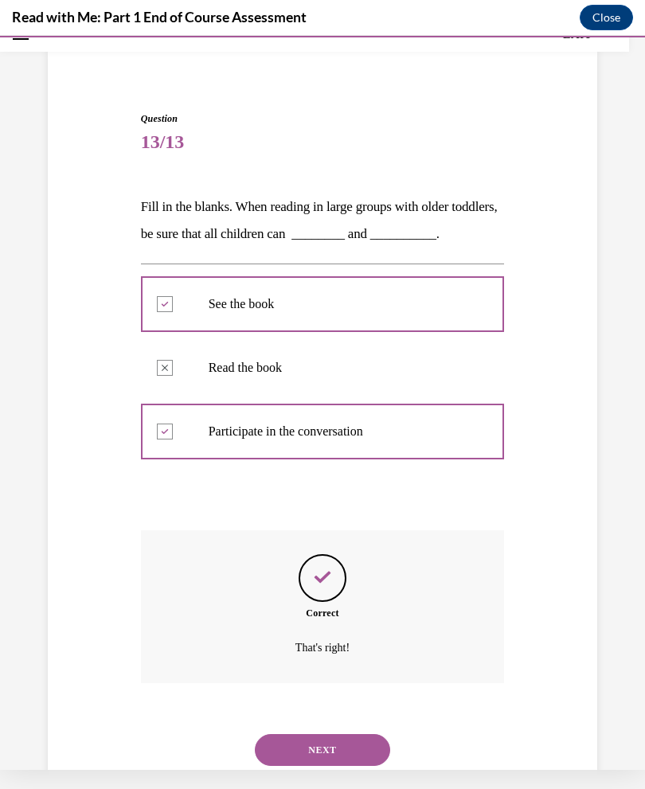
click at [347, 737] on button "NEXT" at bounding box center [322, 750] width 135 height 32
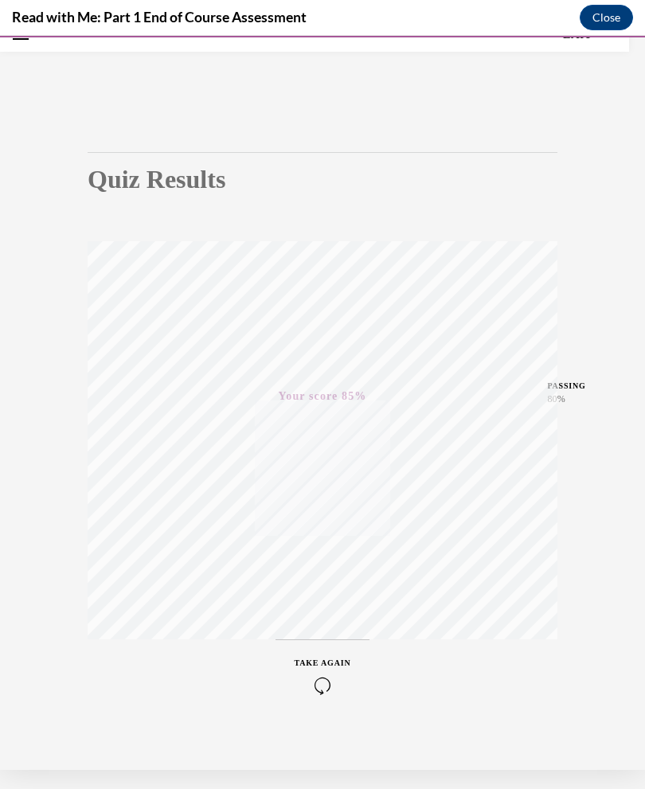
click at [608, 19] on button "Close" at bounding box center [606, 17] width 53 height 25
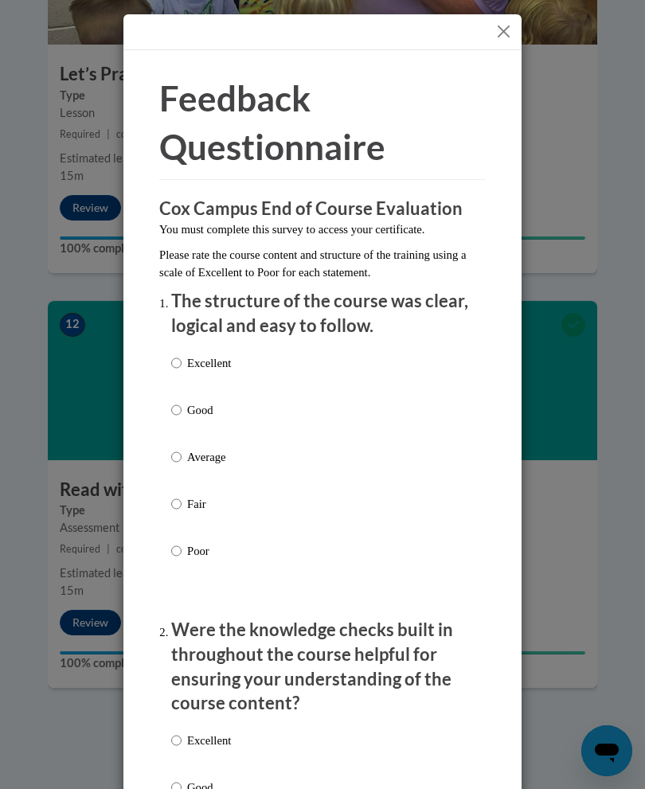
click at [193, 458] on p "Average" at bounding box center [209, 457] width 44 height 18
click at [182, 458] on input "Average" at bounding box center [176, 457] width 10 height 18
radio input "true"
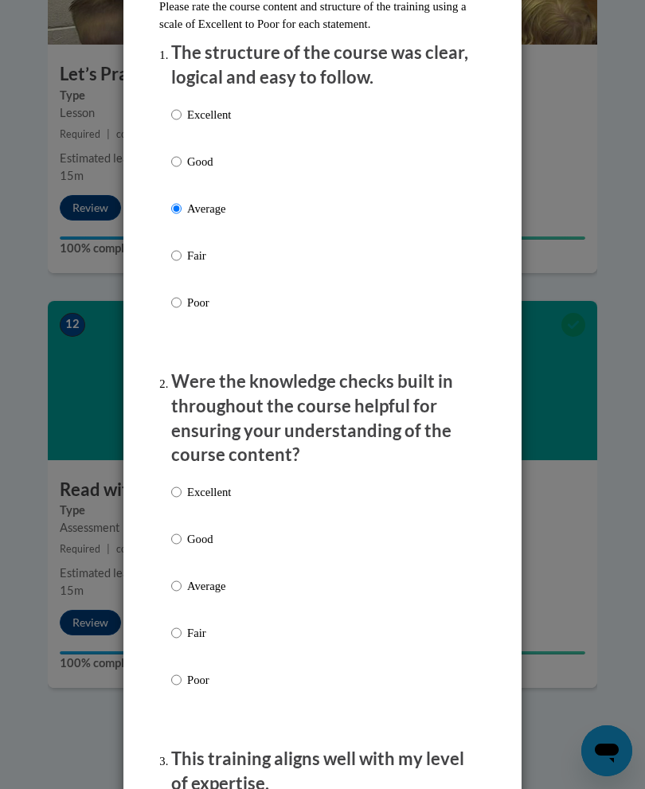
scroll to position [248, 0]
click at [218, 588] on p "Average" at bounding box center [209, 587] width 44 height 18
click at [182, 588] on input "Average" at bounding box center [176, 587] width 10 height 18
radio input "true"
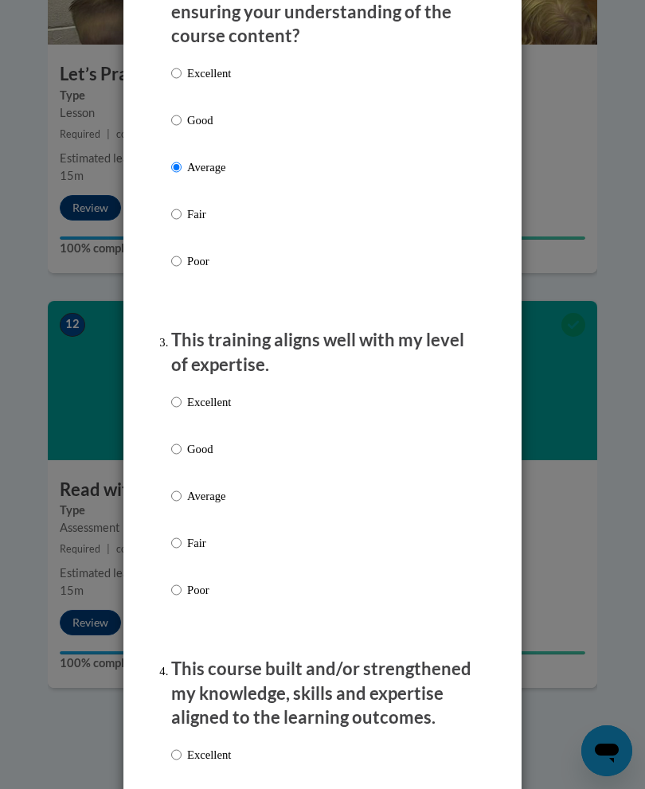
scroll to position [681, 0]
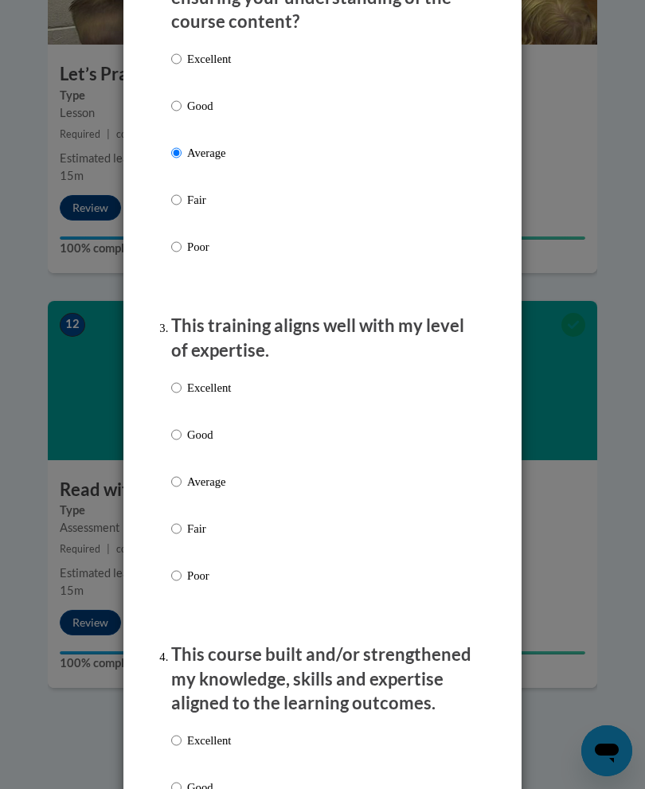
click at [226, 484] on label "Average" at bounding box center [201, 494] width 60 height 43
click at [182, 484] on input "Average" at bounding box center [176, 482] width 10 height 18
radio input "true"
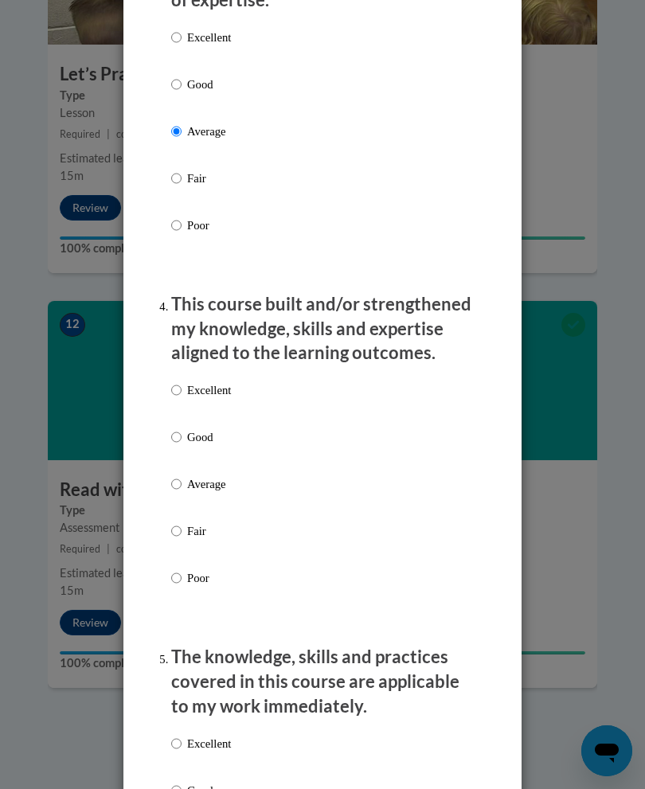
scroll to position [1072, 0]
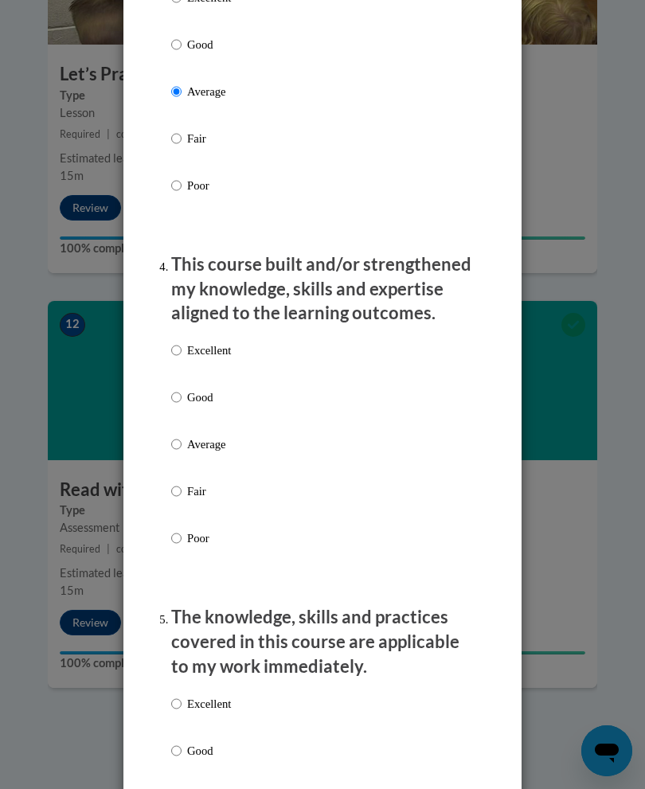
click at [216, 438] on p "Average" at bounding box center [209, 444] width 44 height 18
click at [182, 438] on input "Average" at bounding box center [176, 444] width 10 height 18
radio input "true"
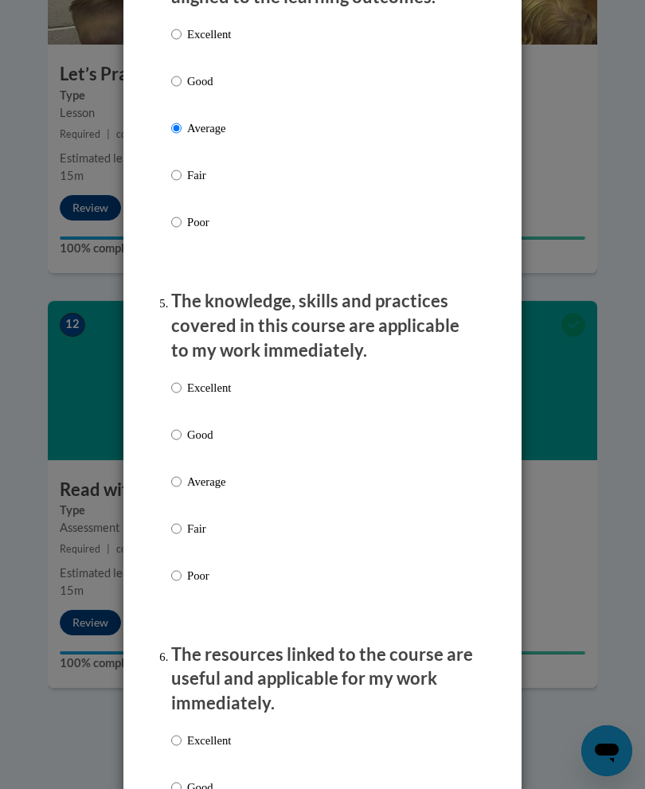
scroll to position [1418, 0]
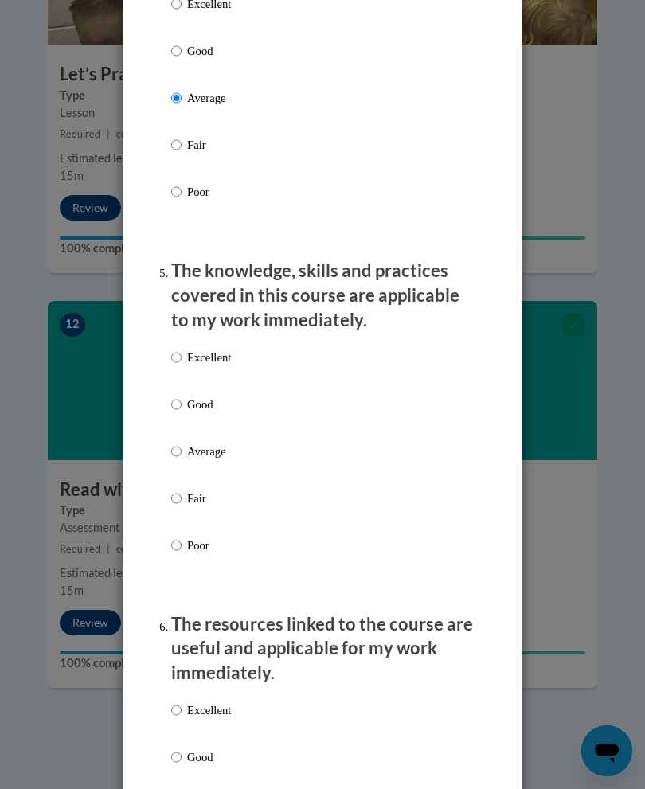
click at [209, 452] on label "Average" at bounding box center [201, 464] width 60 height 43
click at [182, 452] on input "Average" at bounding box center [176, 452] width 10 height 18
radio input "true"
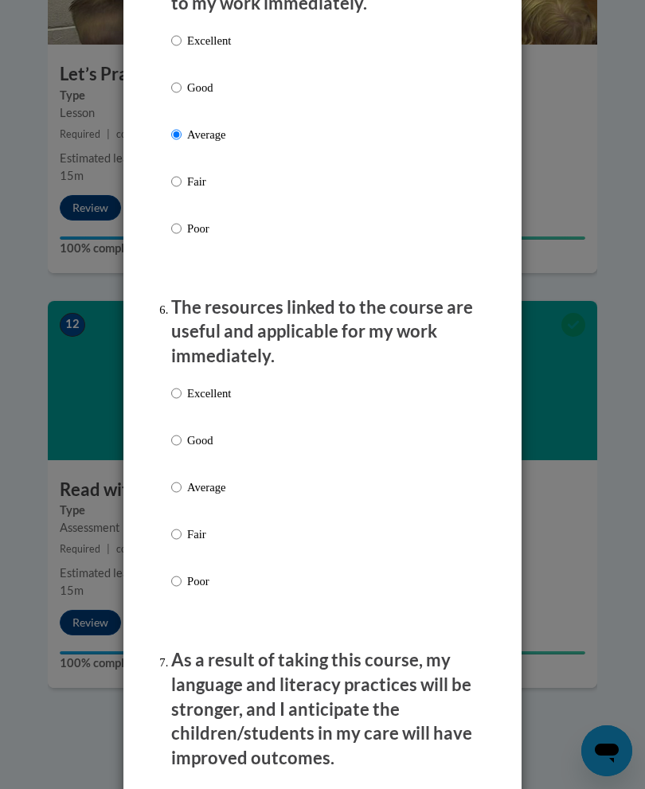
scroll to position [1739, 0]
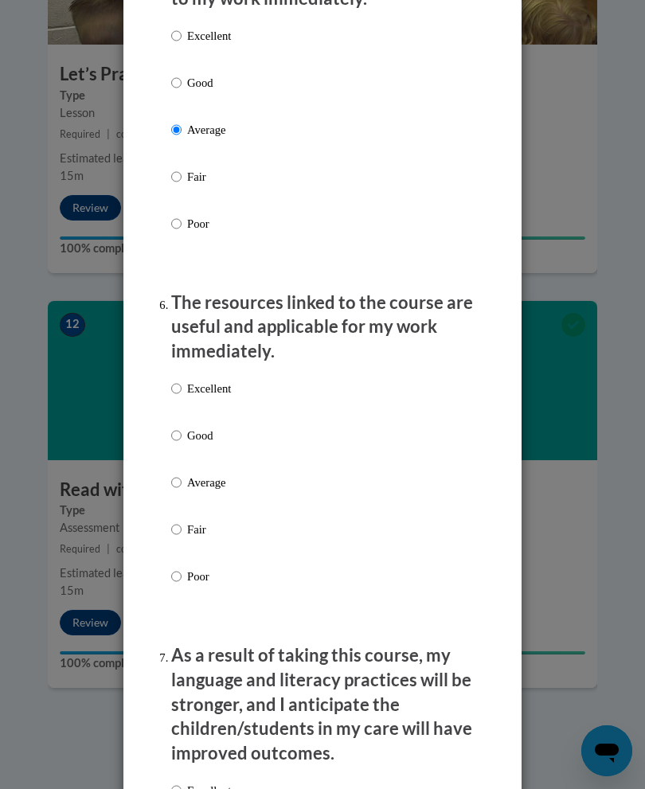
click at [227, 484] on label "Average" at bounding box center [201, 495] width 60 height 43
click at [182, 484] on input "Average" at bounding box center [176, 483] width 10 height 18
radio input "true"
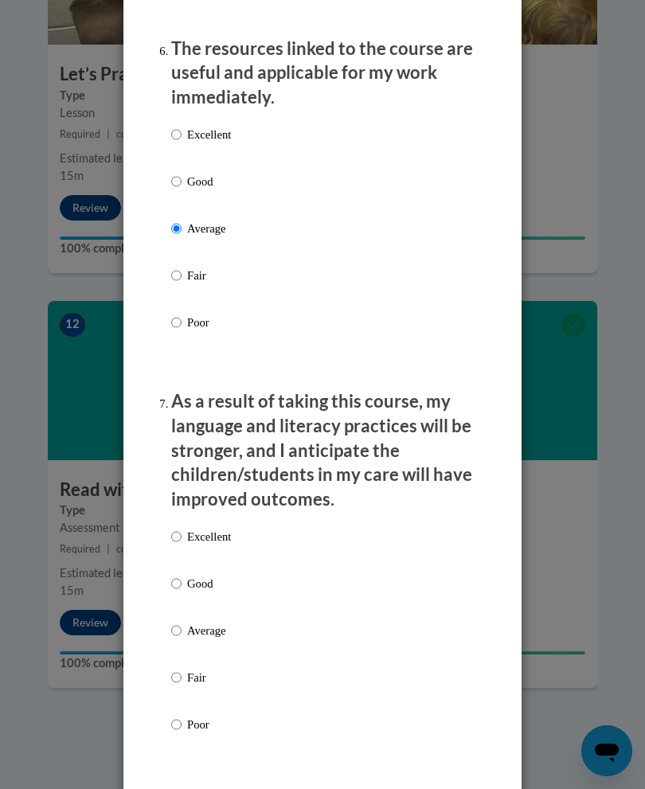
scroll to position [2013, 0]
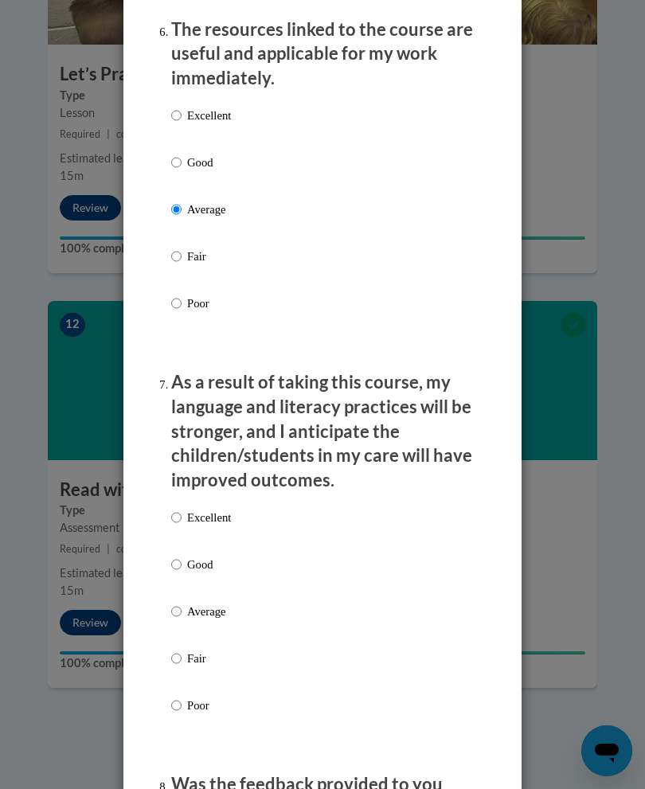
click at [230, 603] on p "Average" at bounding box center [209, 612] width 44 height 18
click at [182, 603] on input "Average" at bounding box center [176, 612] width 10 height 18
radio input "true"
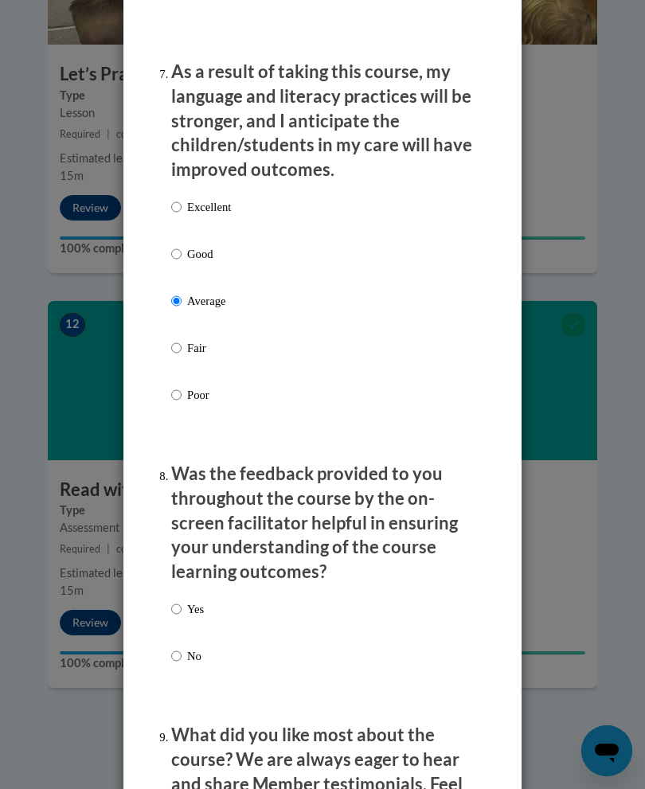
scroll to position [2368, 0]
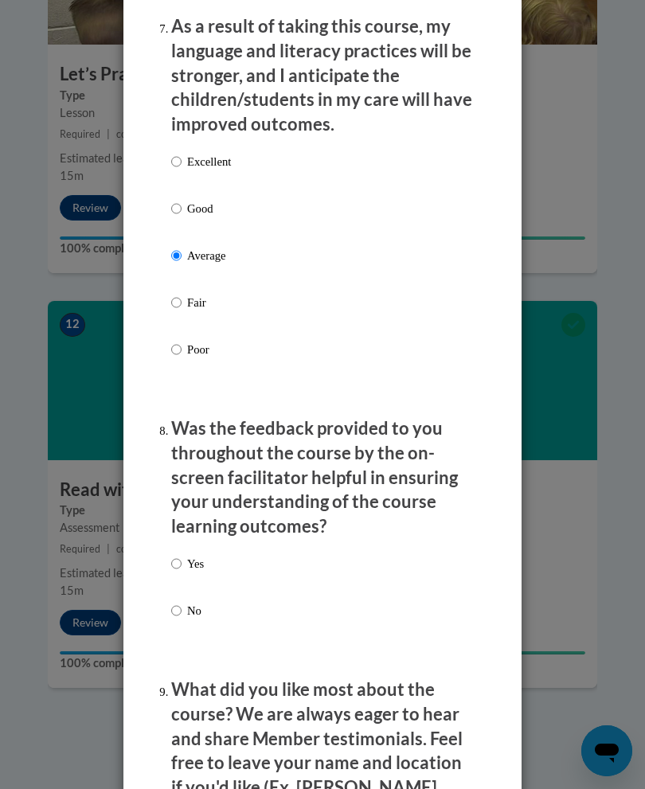
click at [203, 555] on p "Yes" at bounding box center [195, 564] width 17 height 18
click at [182, 555] on input "Yes" at bounding box center [176, 564] width 10 height 18
radio input "true"
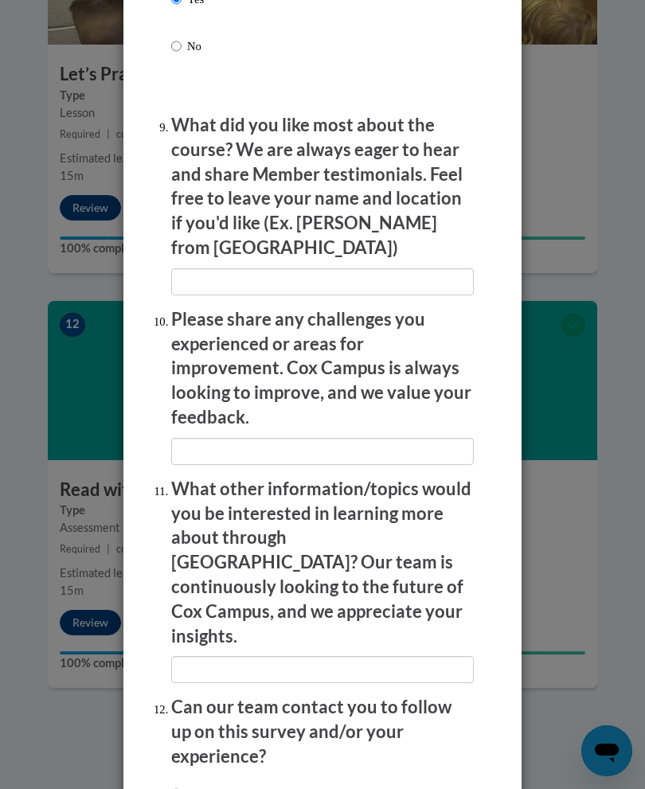
scroll to position [2932, 0]
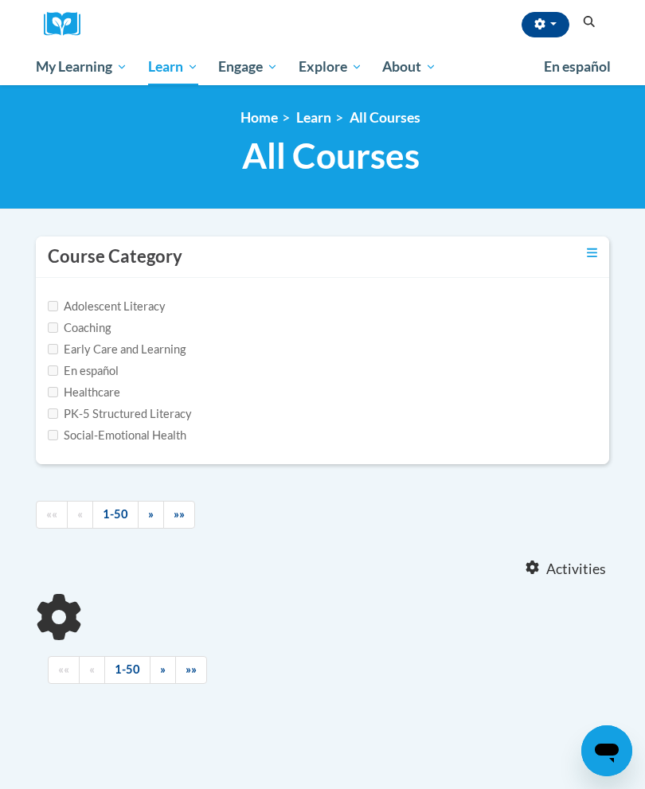
click at [593, 25] on icon "Search" at bounding box center [590, 22] width 12 height 12
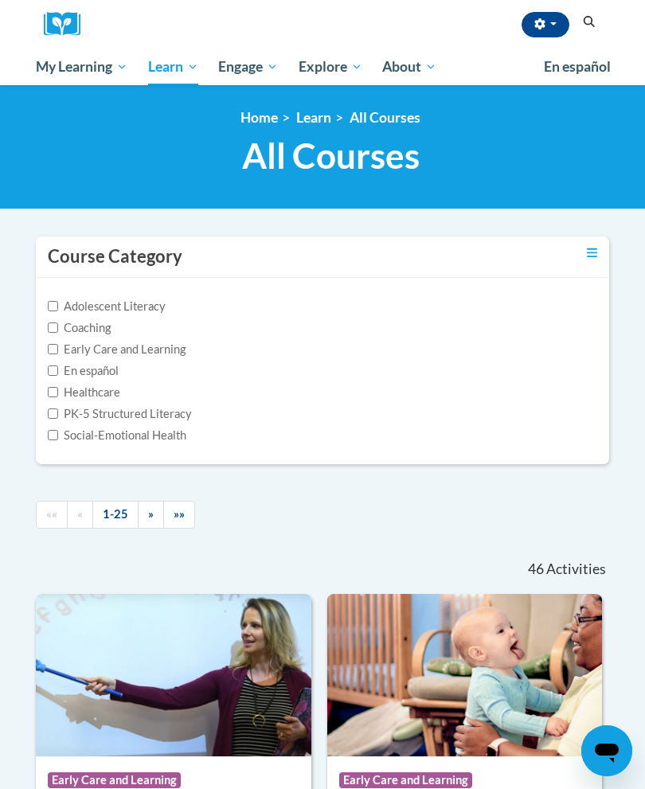
click at [0, 0] on span "Certificates" at bounding box center [0, 0] width 0 height 0
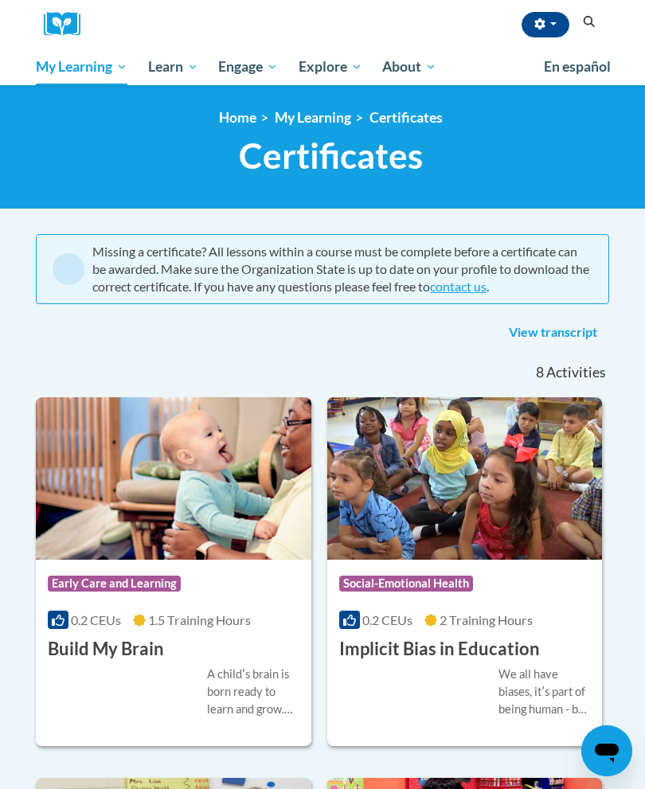
click at [591, 26] on icon "Search" at bounding box center [589, 22] width 14 height 12
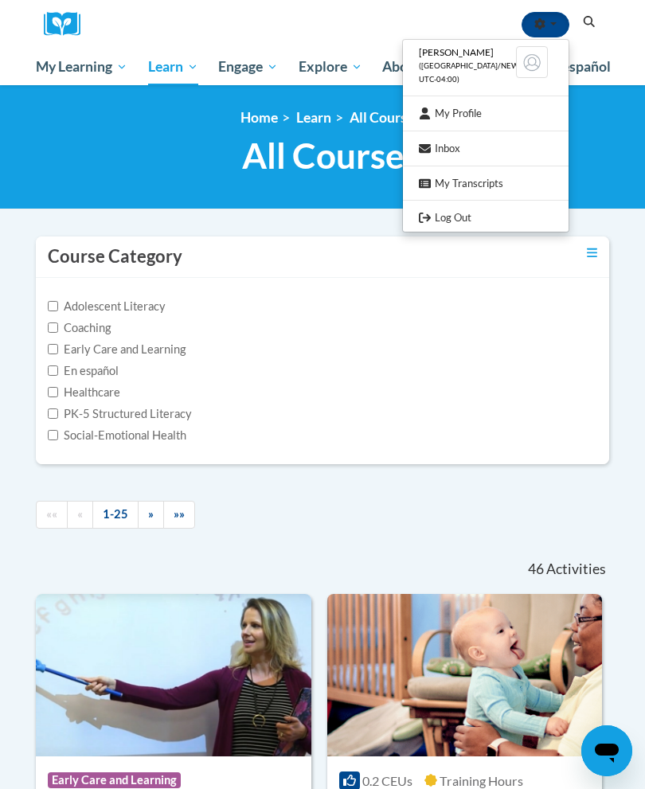
click at [624, 291] on div at bounding box center [322, 394] width 645 height 789
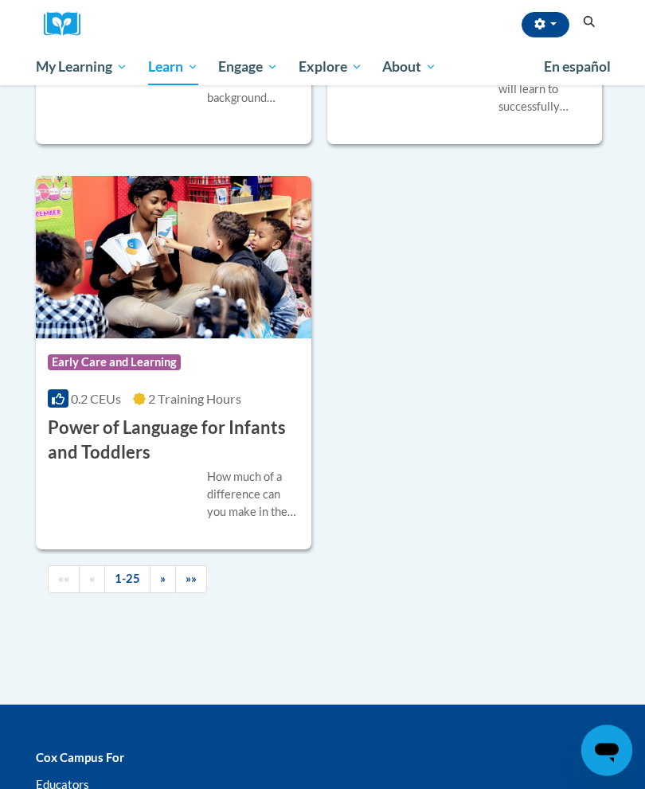
scroll to position [5358, 0]
click at [164, 572] on span "»" at bounding box center [163, 579] width 6 height 14
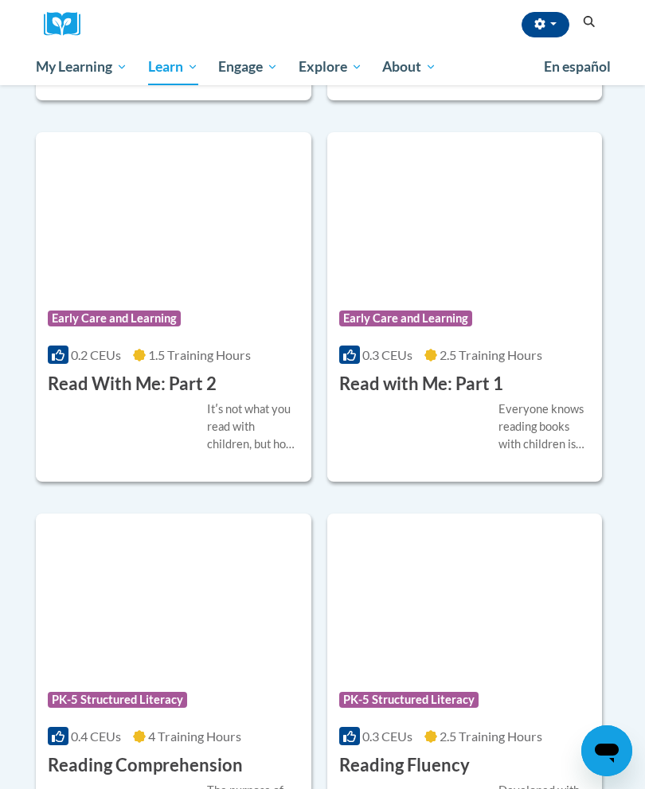
scroll to position [841, 0]
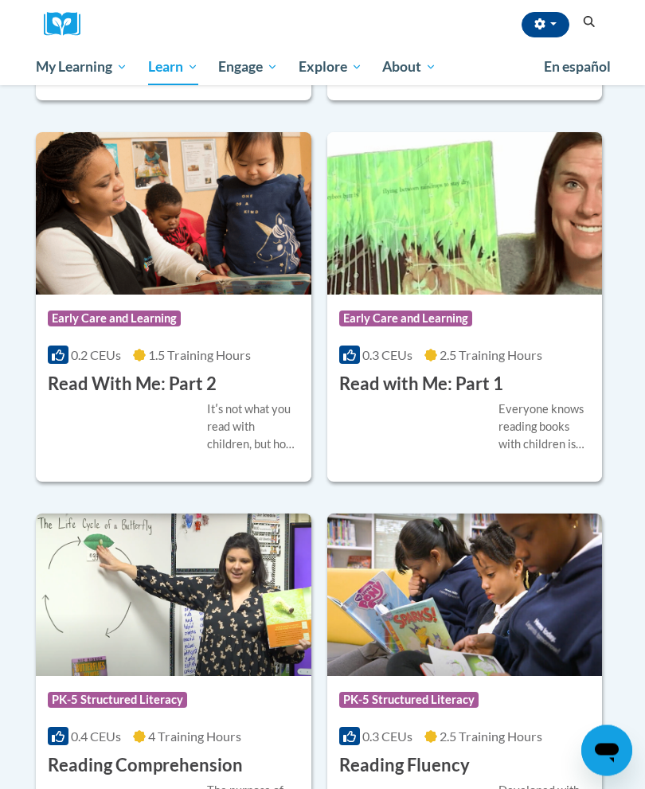
click at [115, 373] on h3 "Read With Me: Part 2" at bounding box center [132, 385] width 169 height 25
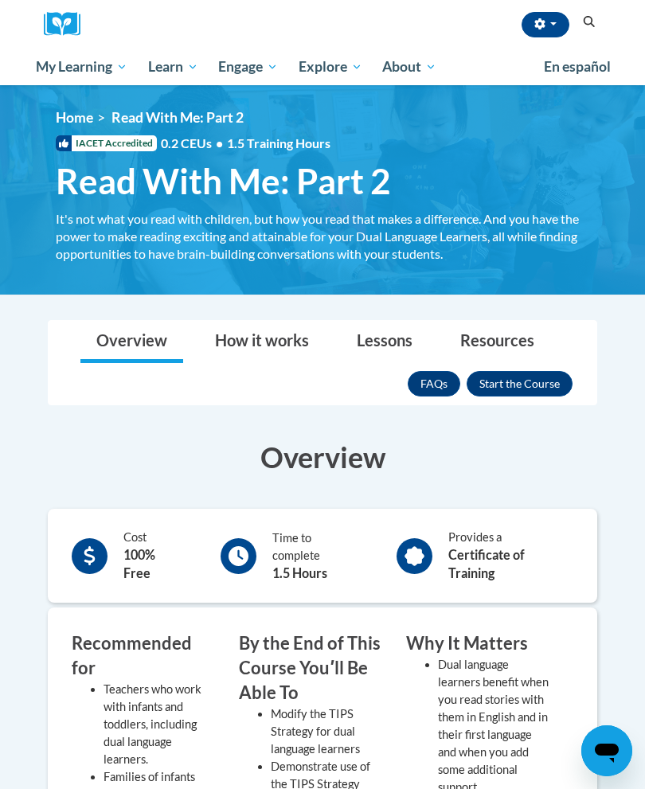
click at [540, 381] on button "Enroll" at bounding box center [520, 383] width 106 height 25
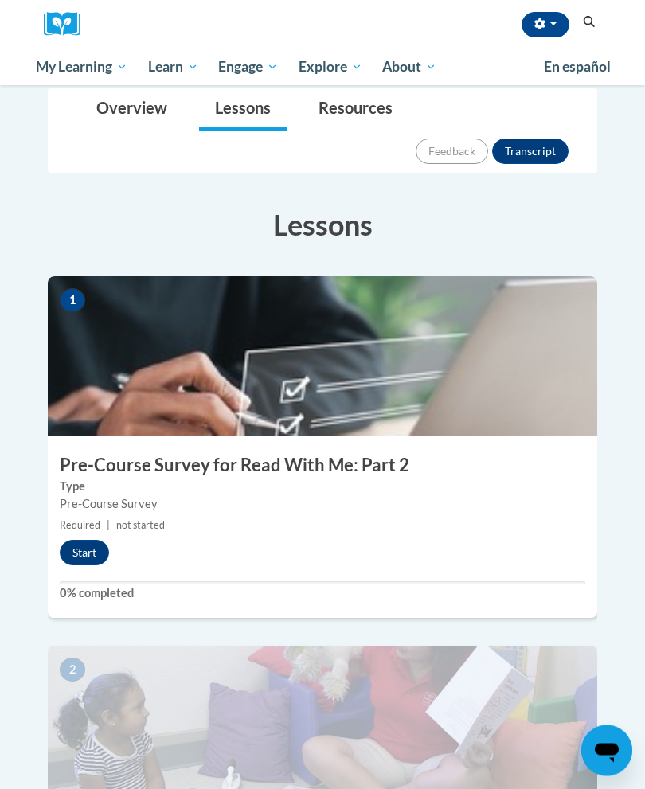
scroll to position [252, 0]
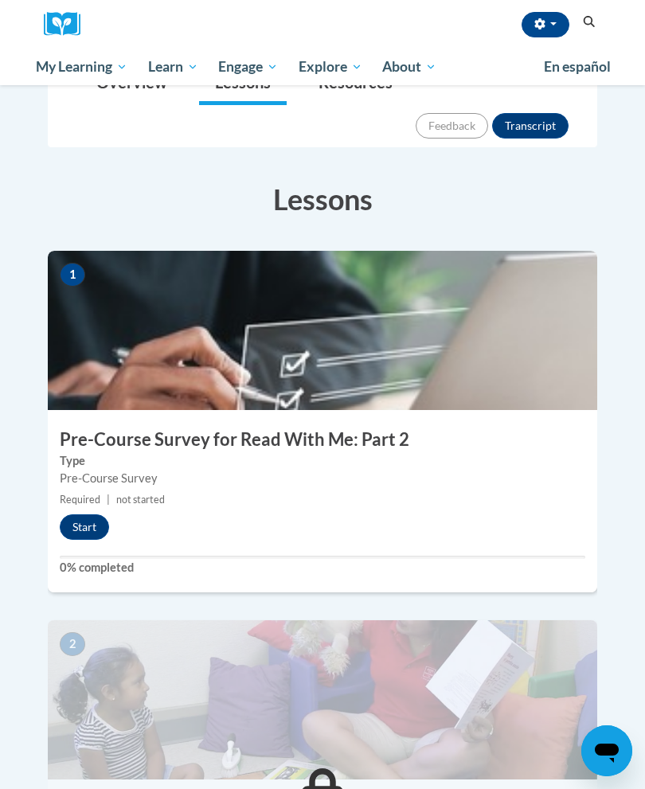
click at [91, 514] on button "Start" at bounding box center [84, 526] width 49 height 25
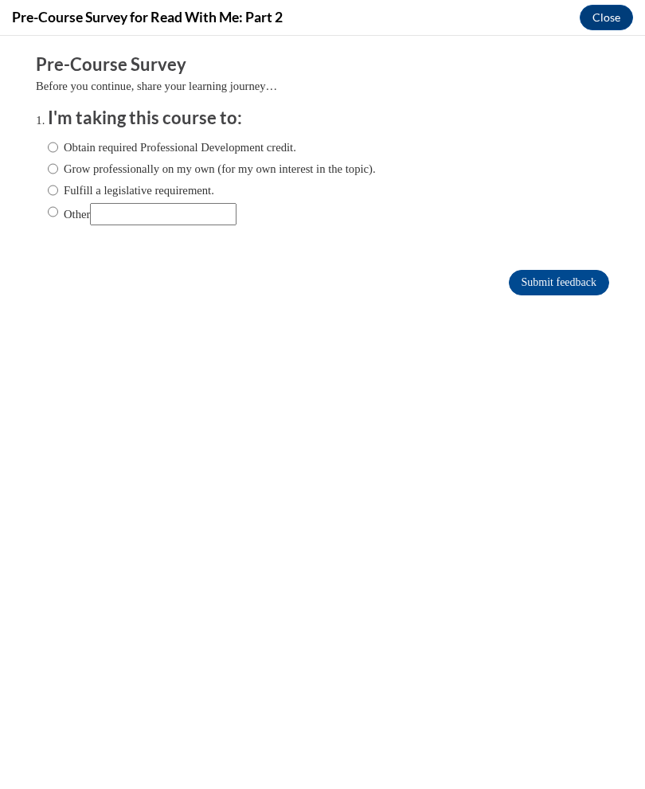
scroll to position [0, 0]
click at [96, 154] on label "Obtain required Professional Development credit." at bounding box center [172, 148] width 248 height 18
click at [58, 154] on input "Obtain required Professional Development credit." at bounding box center [53, 148] width 10 height 18
radio input "true"
click at [571, 288] on input "Submit feedback" at bounding box center [559, 282] width 100 height 25
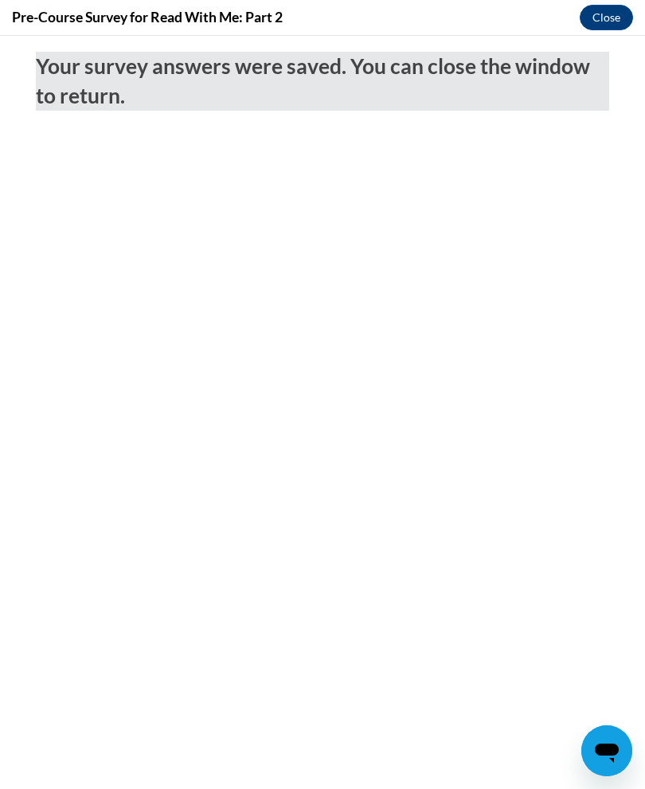
click at [607, 14] on button "Close" at bounding box center [606, 17] width 53 height 25
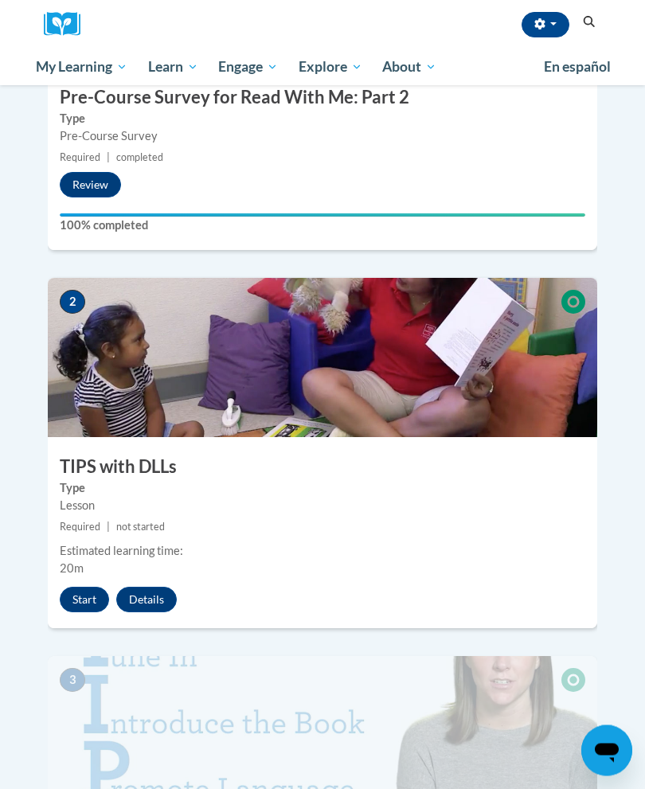
click at [88, 588] on button "Start" at bounding box center [84, 600] width 49 height 25
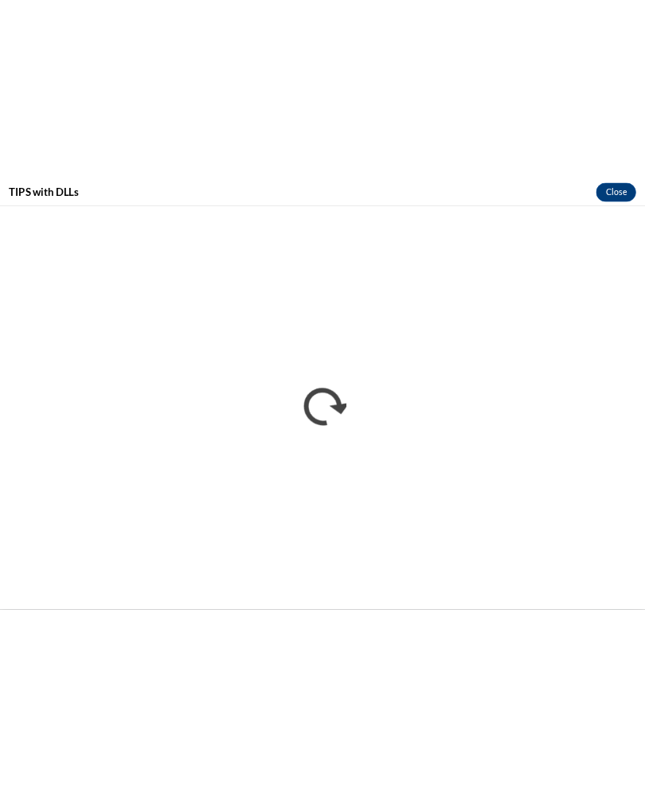
scroll to position [595, 0]
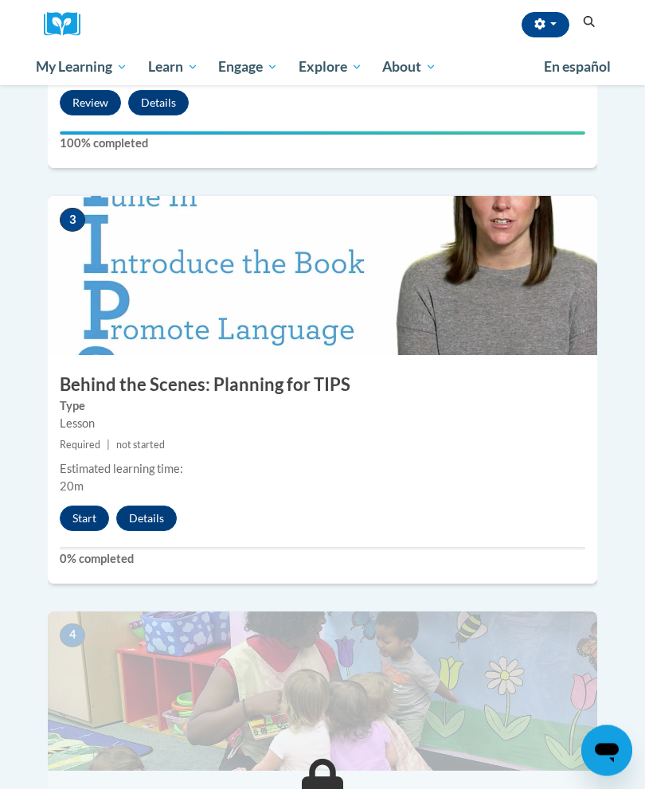
scroll to position [1087, 0]
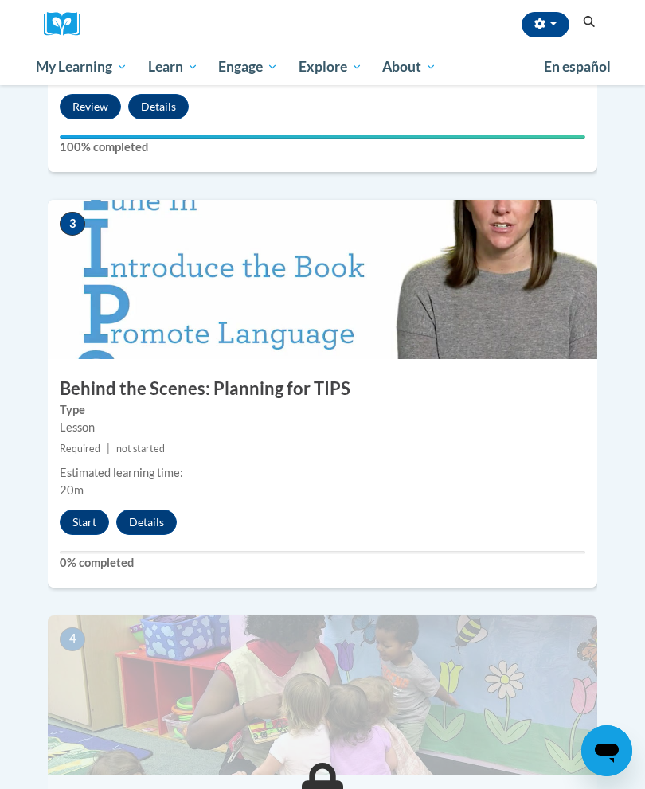
click at [84, 510] on button "Start" at bounding box center [84, 522] width 49 height 25
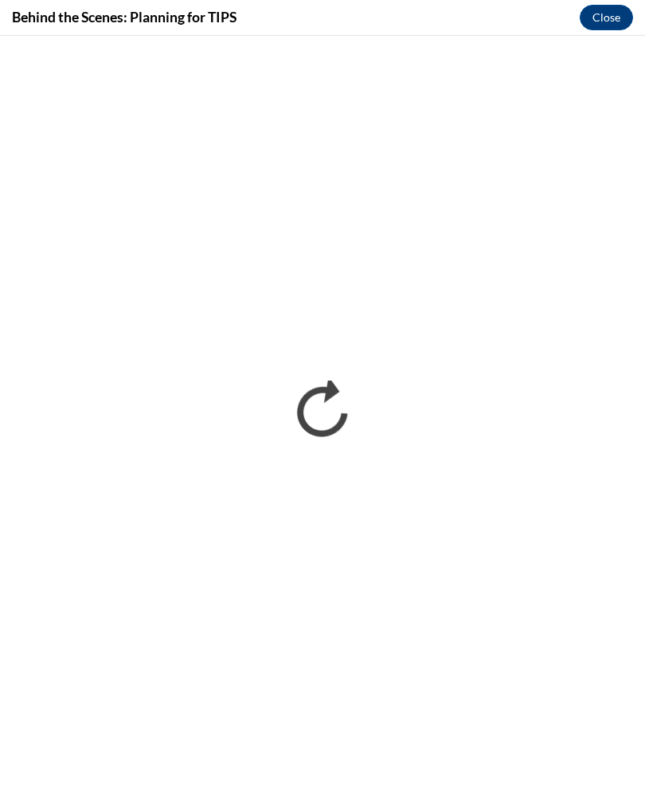
scroll to position [0, 0]
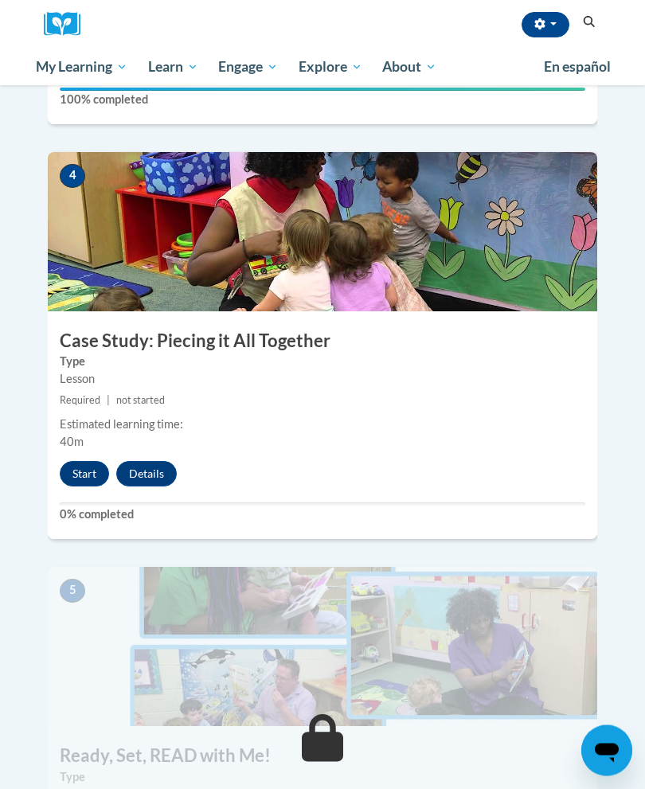
scroll to position [1542, 0]
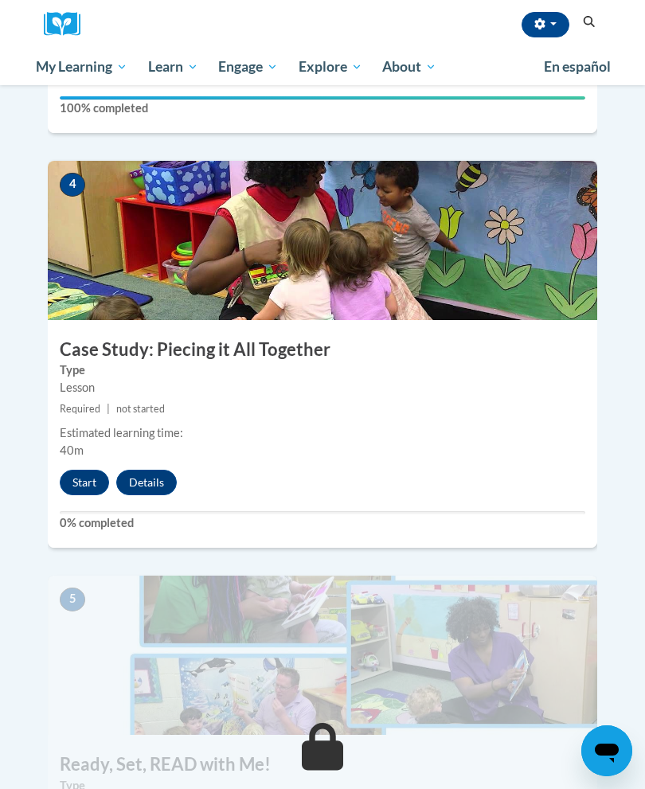
click at [78, 470] on button "Start" at bounding box center [84, 482] width 49 height 25
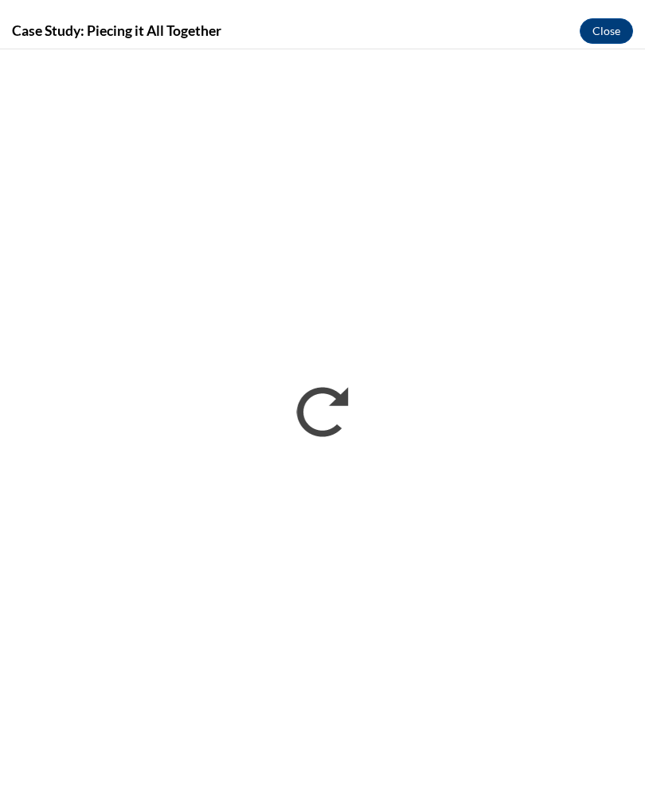
scroll to position [2634, 0]
